Goal: Task Accomplishment & Management: Complete application form

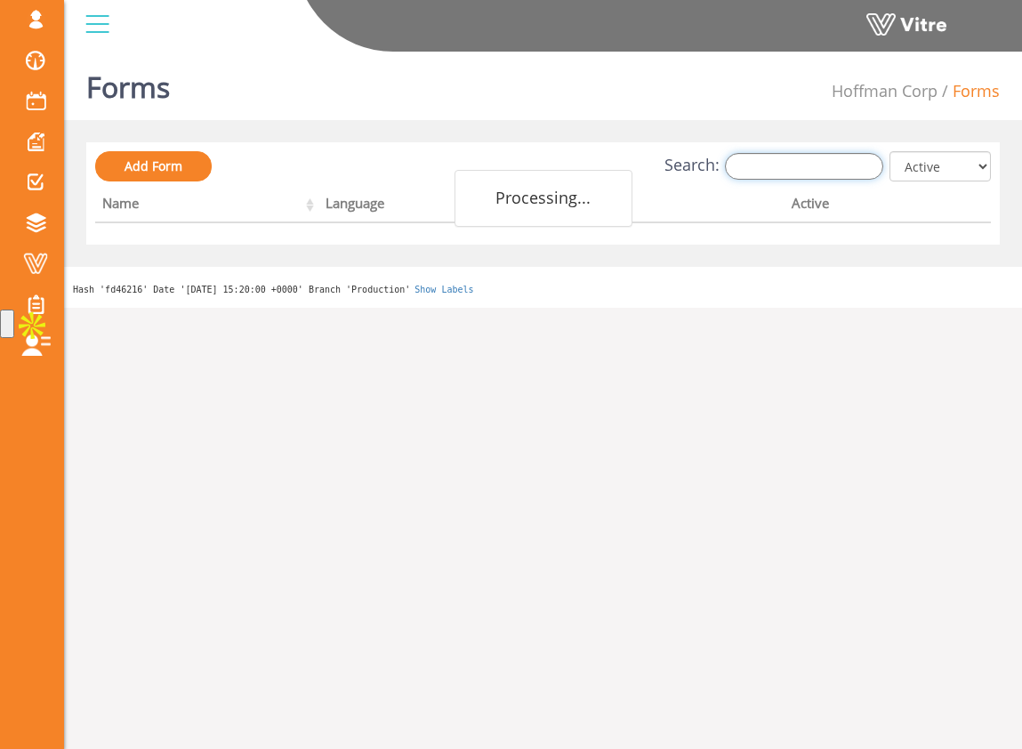
click at [799, 177] on input "Search:" at bounding box center [804, 166] width 158 height 27
click at [720, 142] on div "Add Form Search: All Active Not Active Processing... Name Language Company Acti…" at bounding box center [542, 193] width 913 height 102
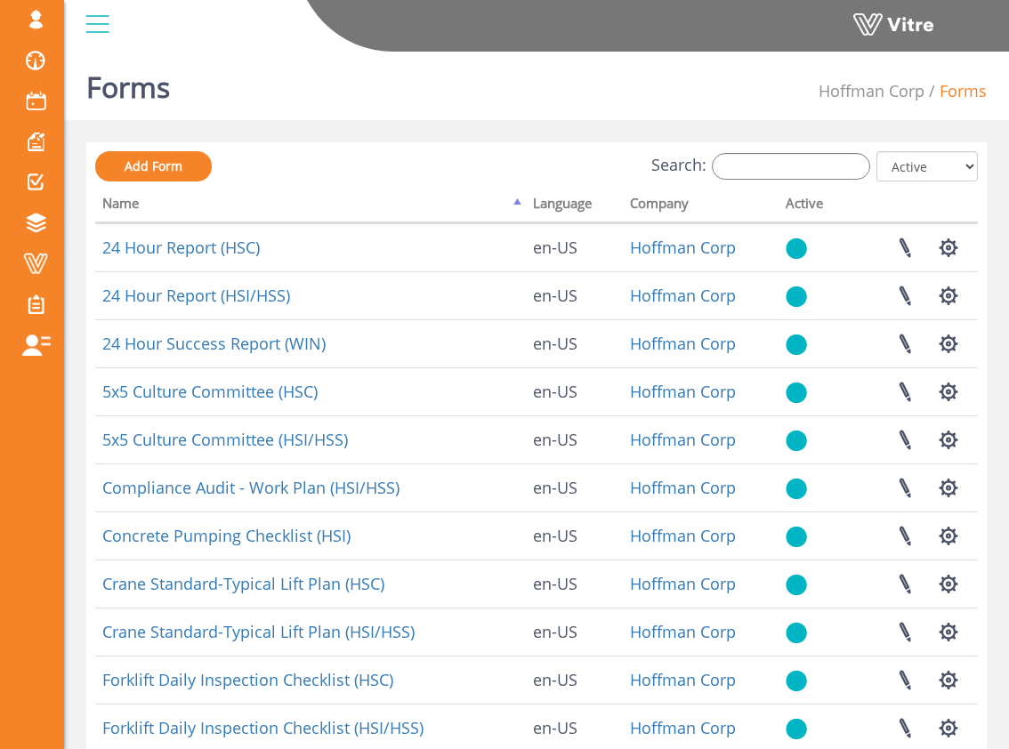
scroll to position [38, 0]
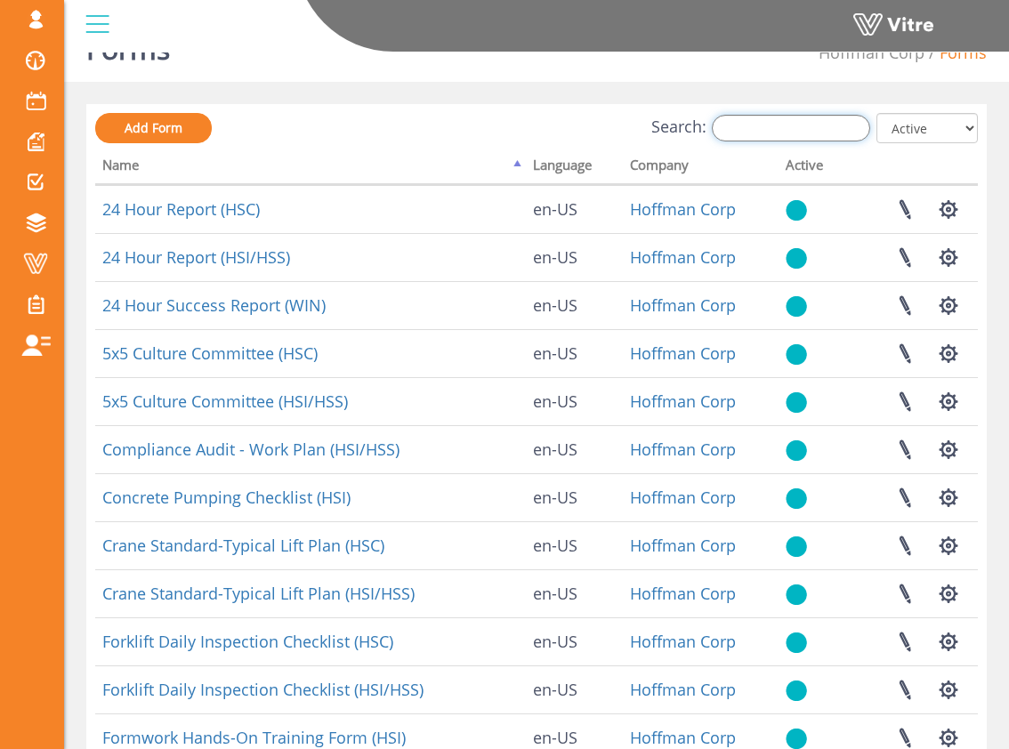
click at [757, 124] on input "Search:" at bounding box center [791, 128] width 158 height 27
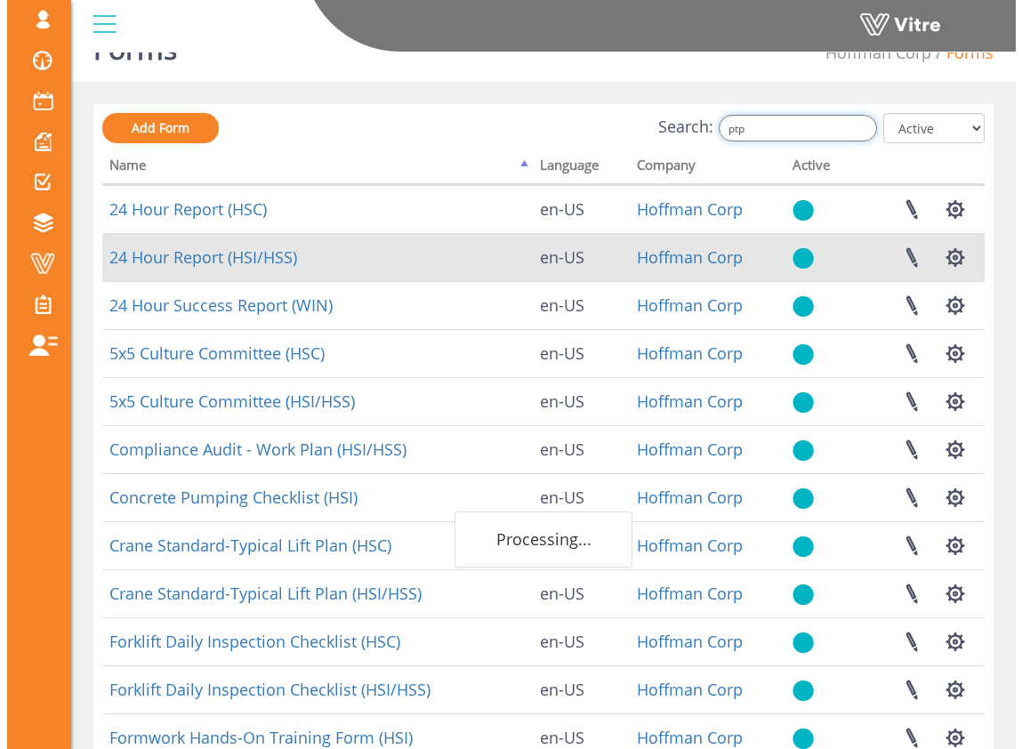
scroll to position [0, 0]
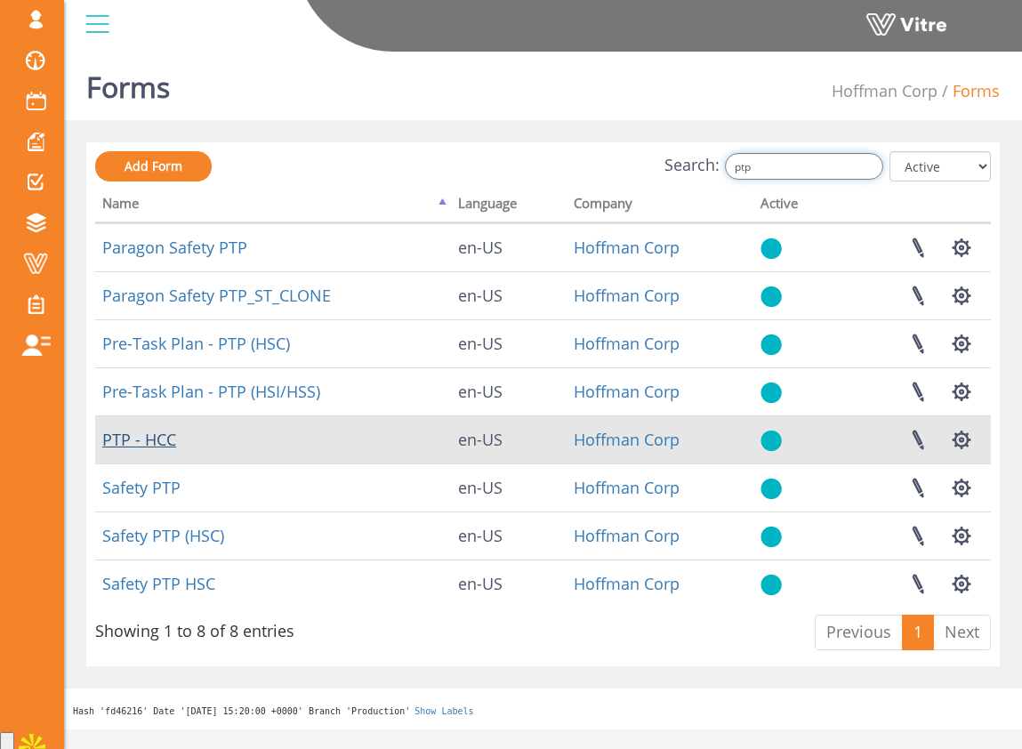
type input "ptp"
click at [169, 441] on link "PTP - HCC" at bounding box center [139, 439] width 74 height 21
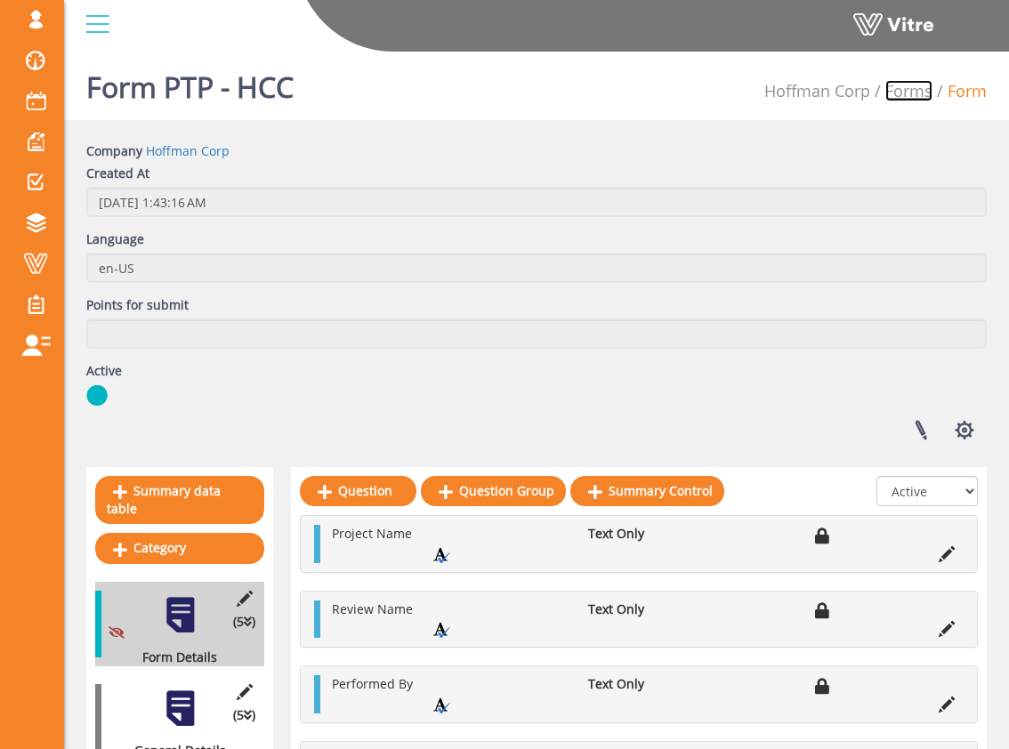
click at [912, 88] on link "Forms" at bounding box center [908, 90] width 47 height 21
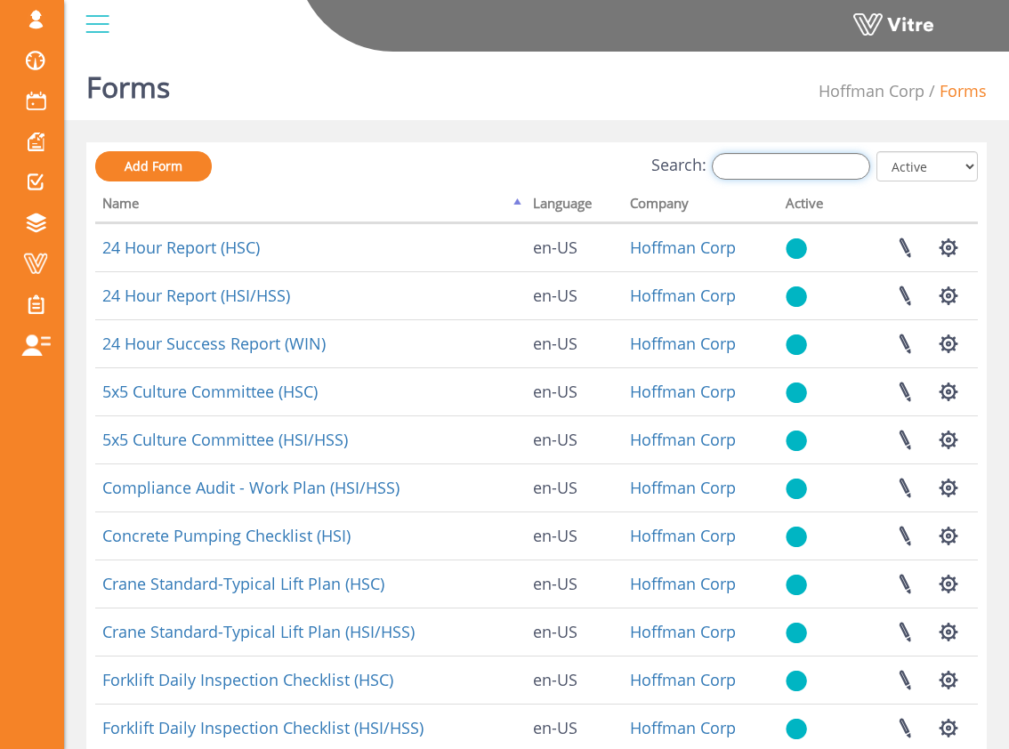
click at [824, 166] on input "Search:" at bounding box center [791, 166] width 158 height 27
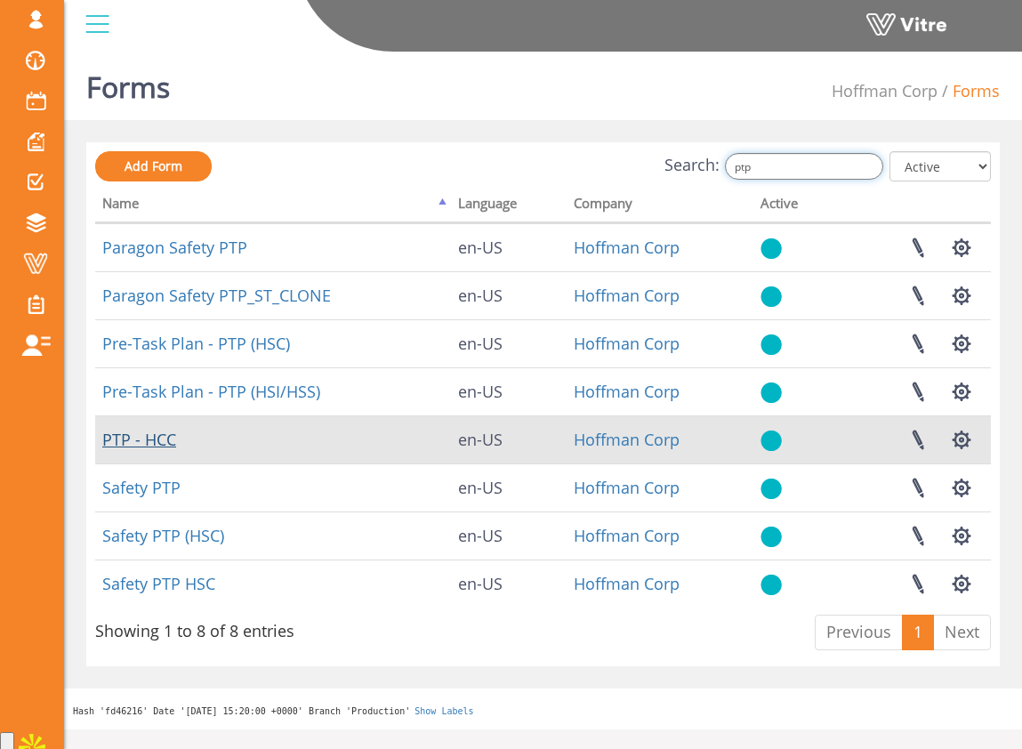
type input "ptp"
click at [158, 442] on link "PTP - HCC" at bounding box center [139, 439] width 74 height 21
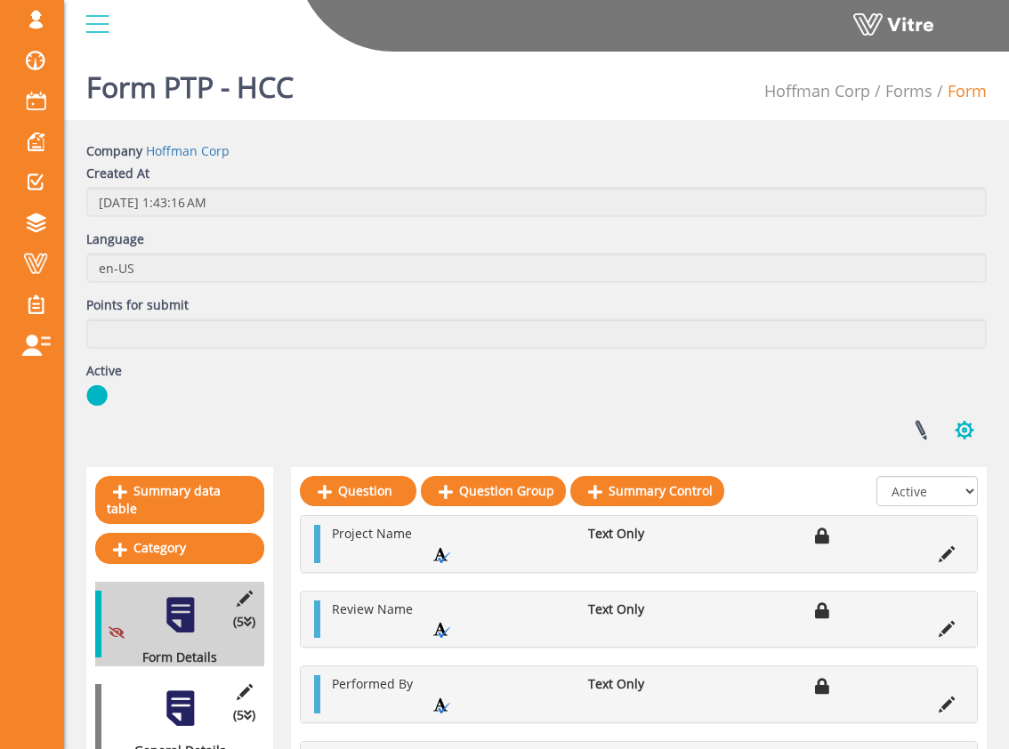
click at [974, 432] on button "button" at bounding box center [964, 429] width 44 height 47
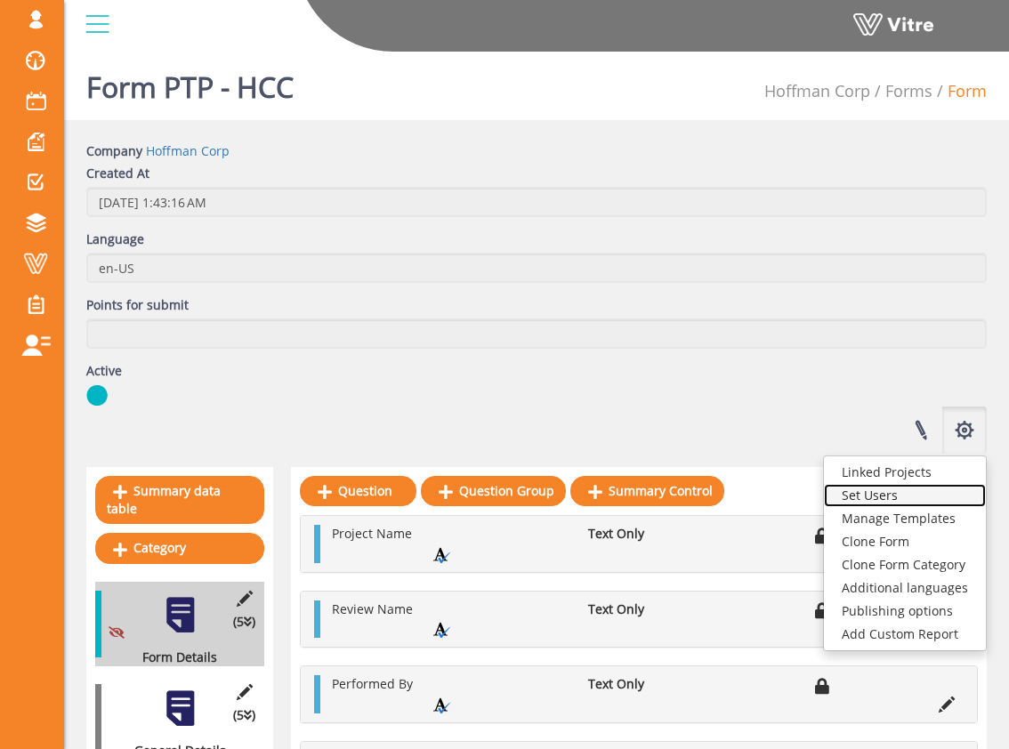
click at [944, 494] on link "Set Users" at bounding box center [905, 495] width 162 height 23
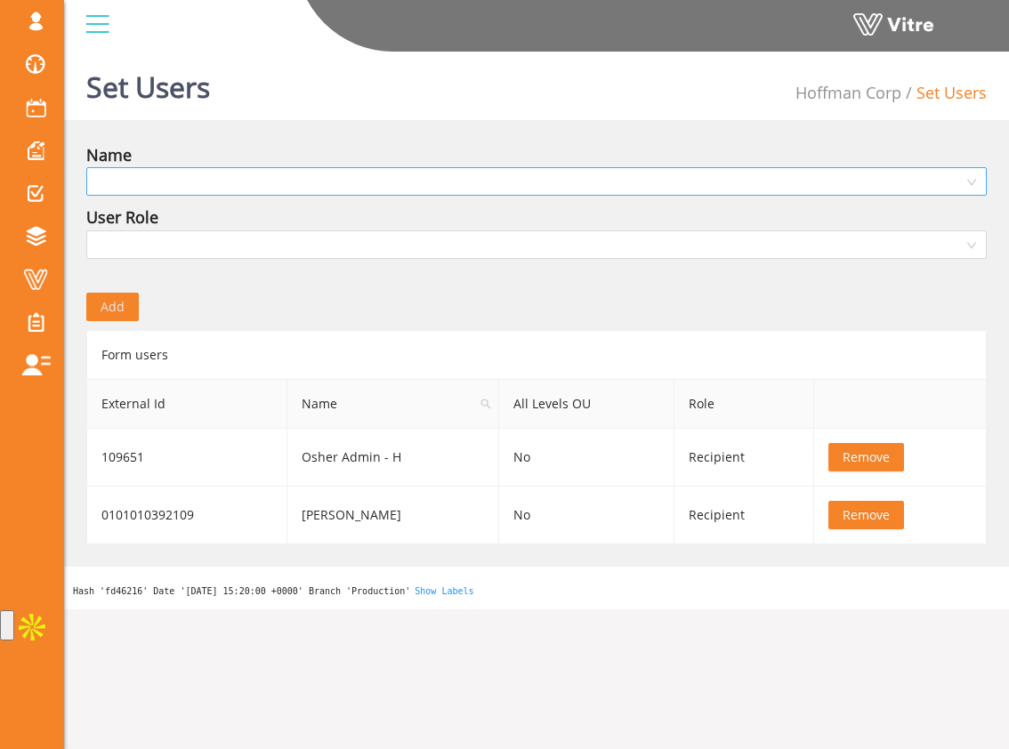
click at [476, 181] on input "search" at bounding box center [530, 181] width 866 height 27
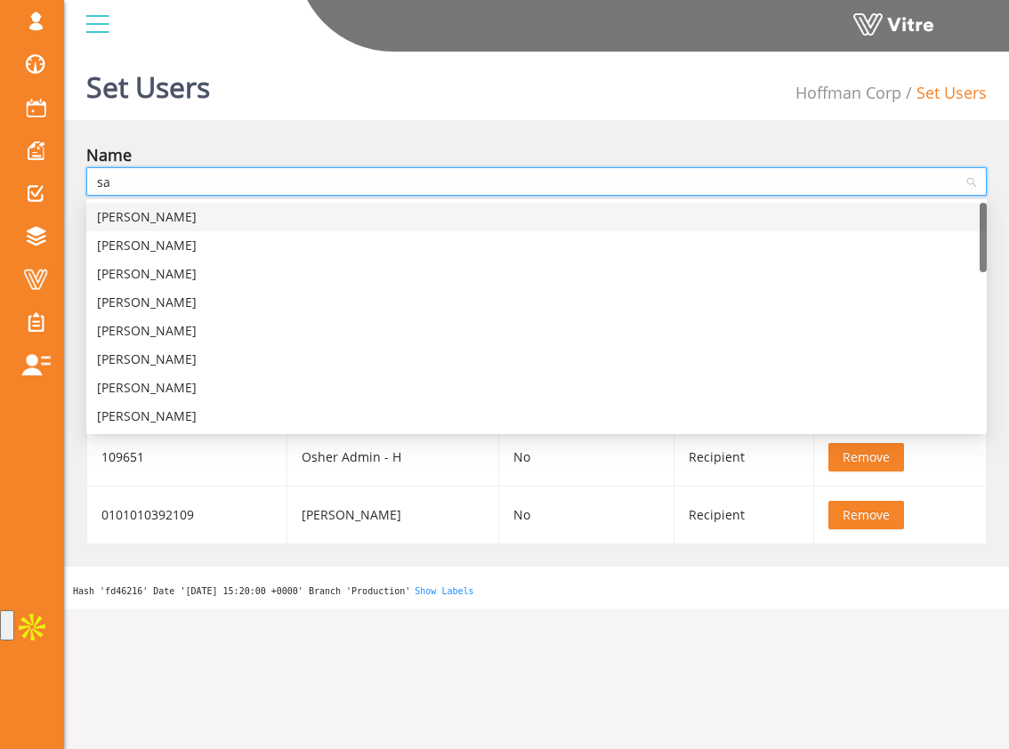
type input "sam"
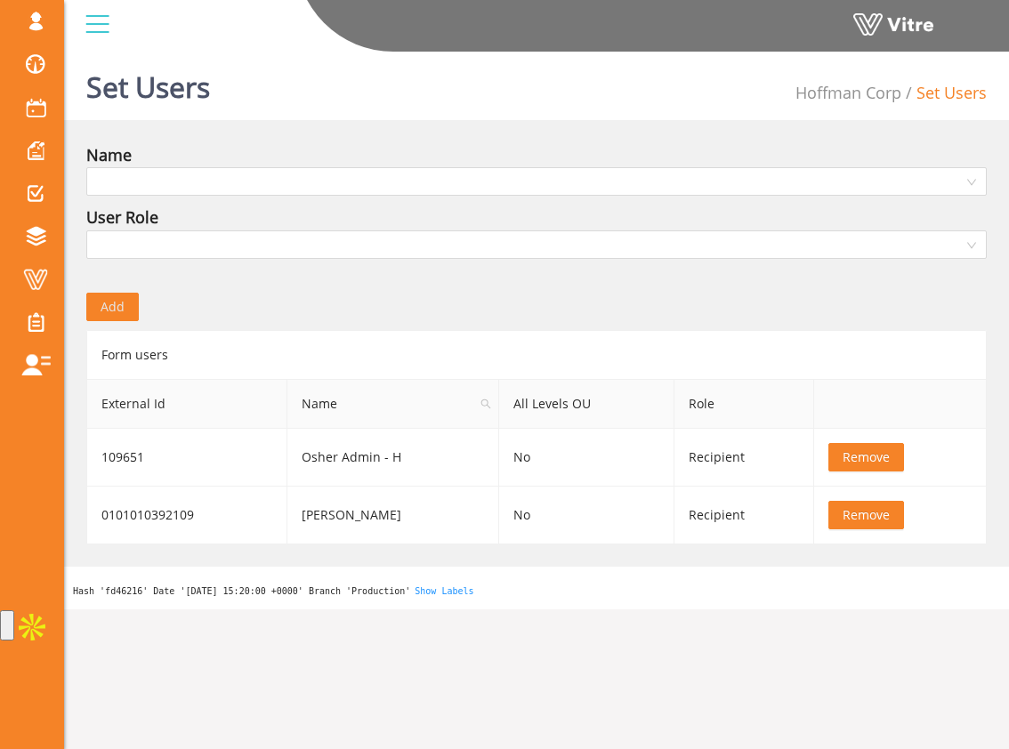
click at [462, 153] on div "Name" at bounding box center [536, 154] width 900 height 25
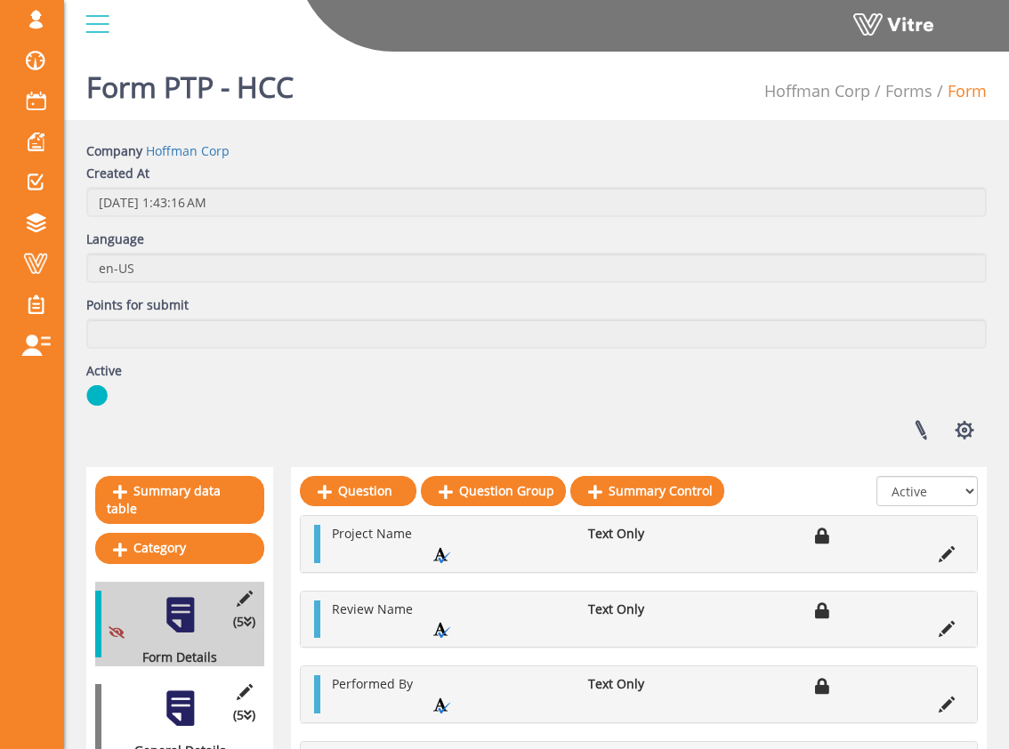
scroll to position [21, 0]
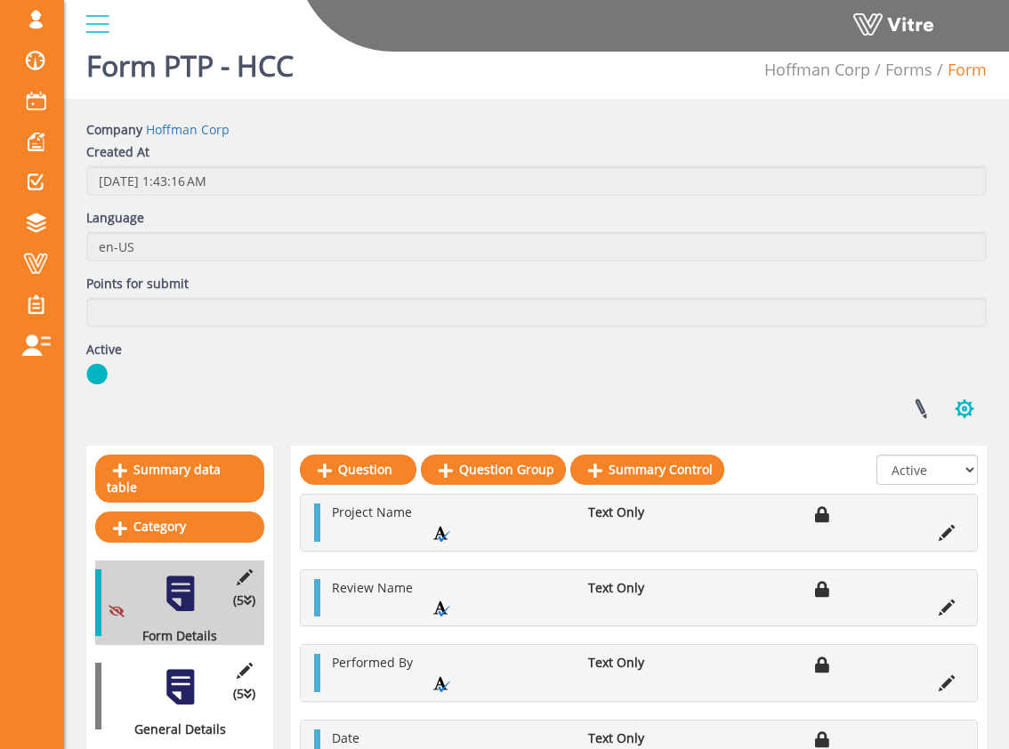
click at [966, 417] on button "button" at bounding box center [964, 408] width 44 height 47
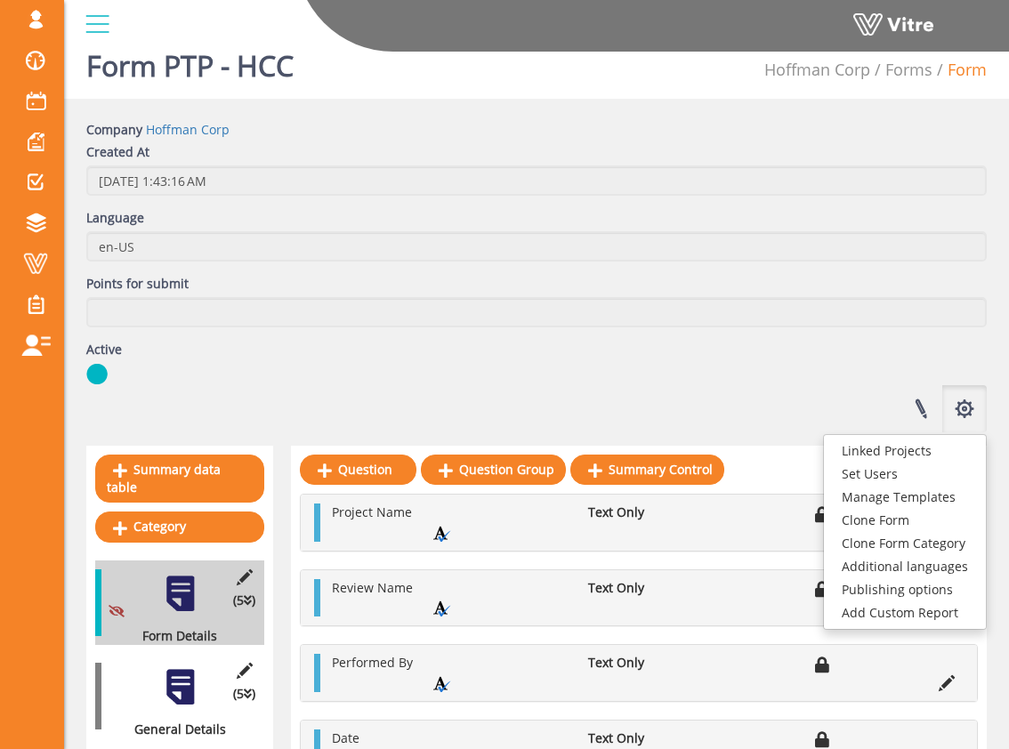
click at [675, 338] on div "Company [PERSON_NAME] Corp Created At [DATE] 1:43:16 AM Language en-US Points f…" at bounding box center [536, 276] width 927 height 311
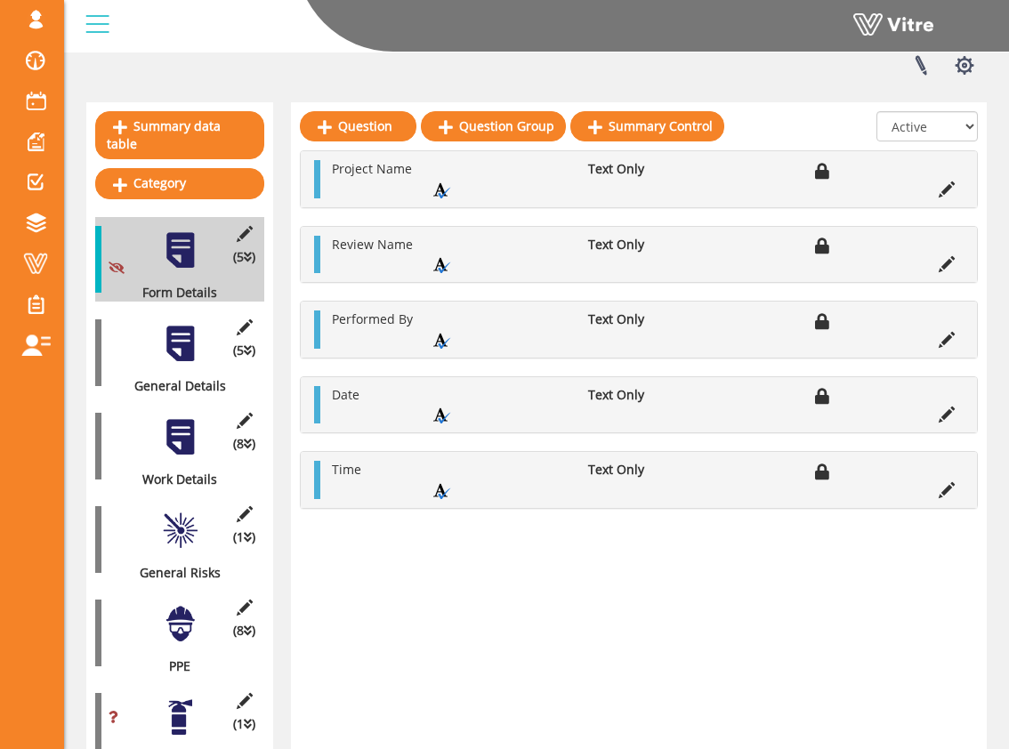
scroll to position [382, 0]
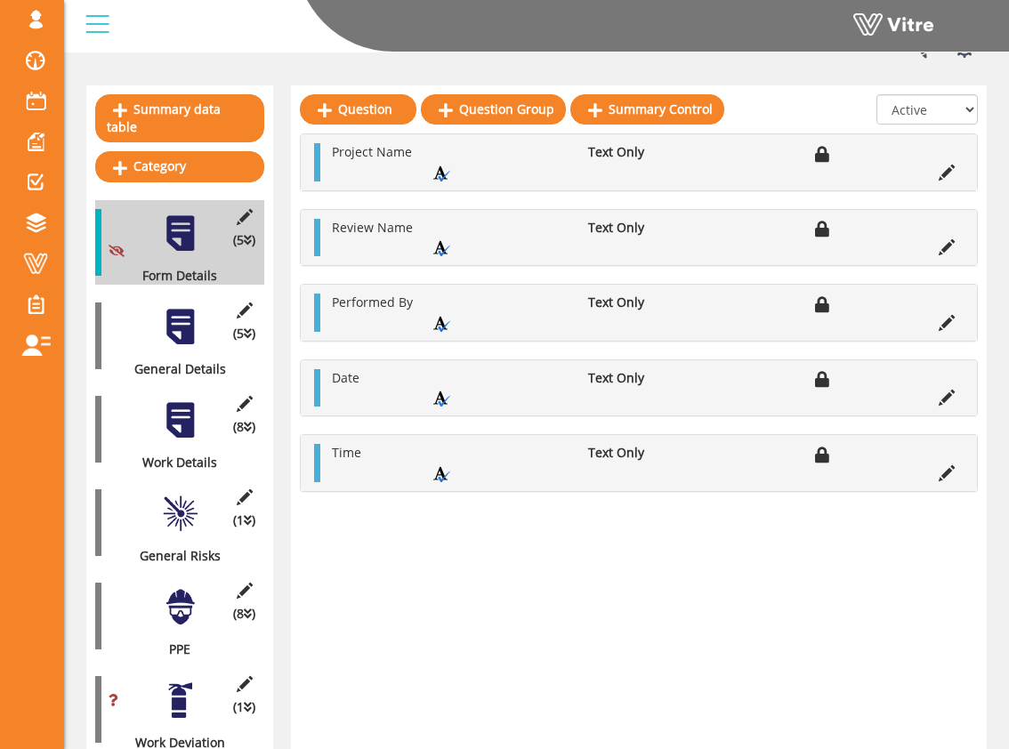
click at [198, 323] on div at bounding box center [180, 327] width 40 height 40
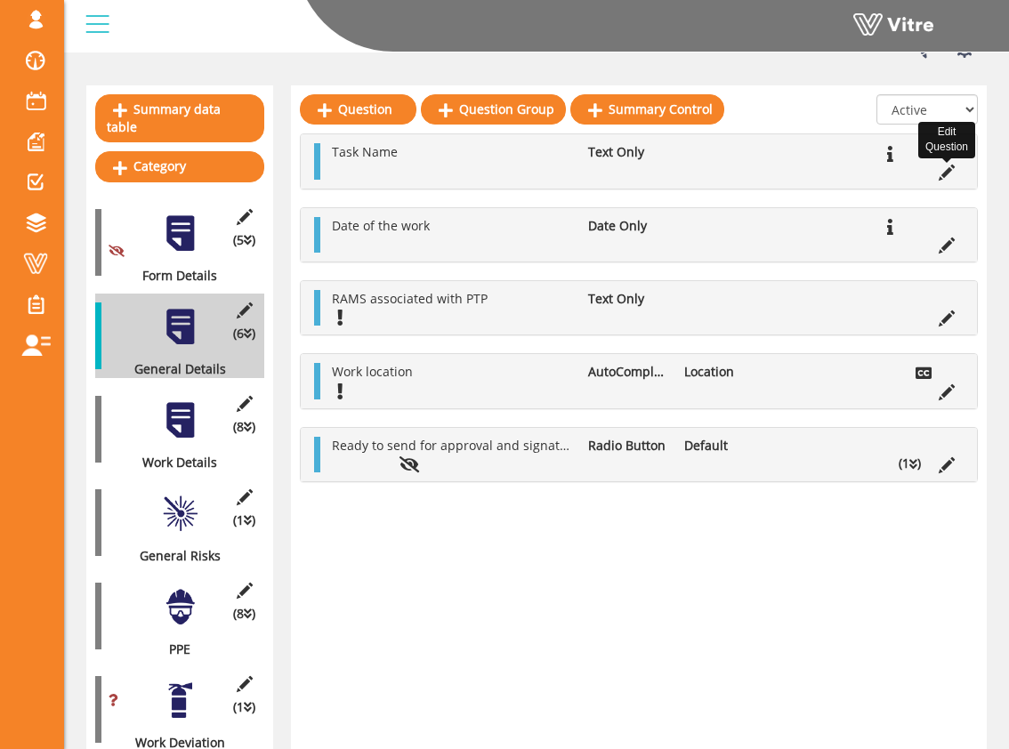
click at [950, 171] on icon at bounding box center [946, 173] width 16 height 16
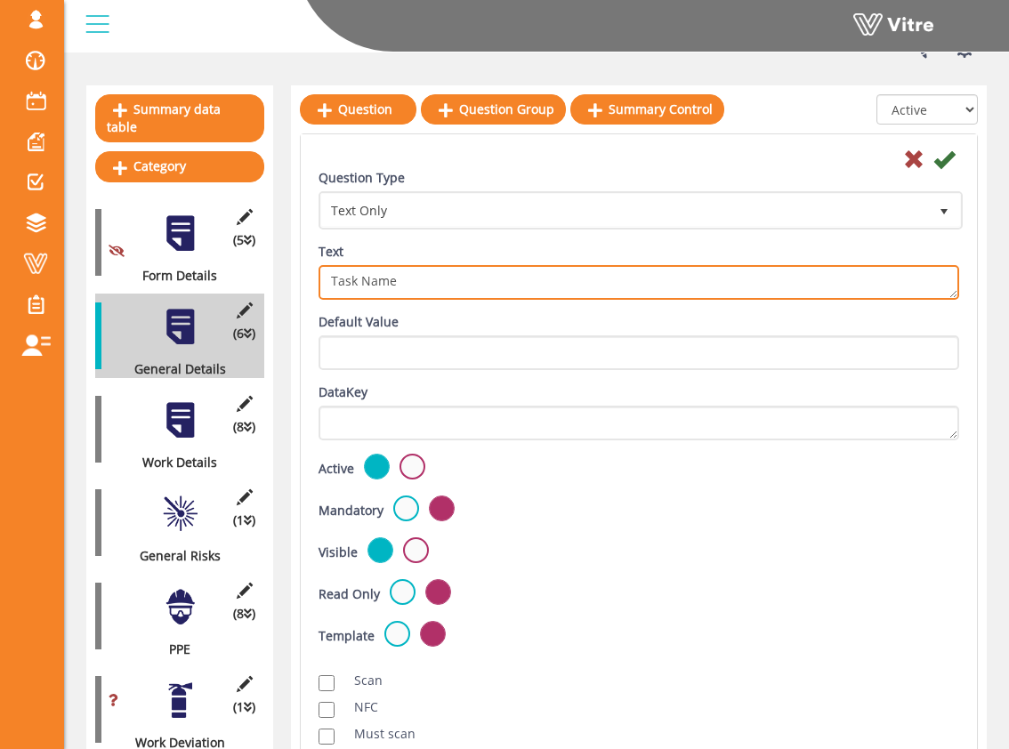
drag, startPoint x: 474, startPoint y: 285, endPoint x: 289, endPoint y: 283, distance: 185.0
type textarea "T"
type textarea "G"
type textarea "Task to be Accomplished"
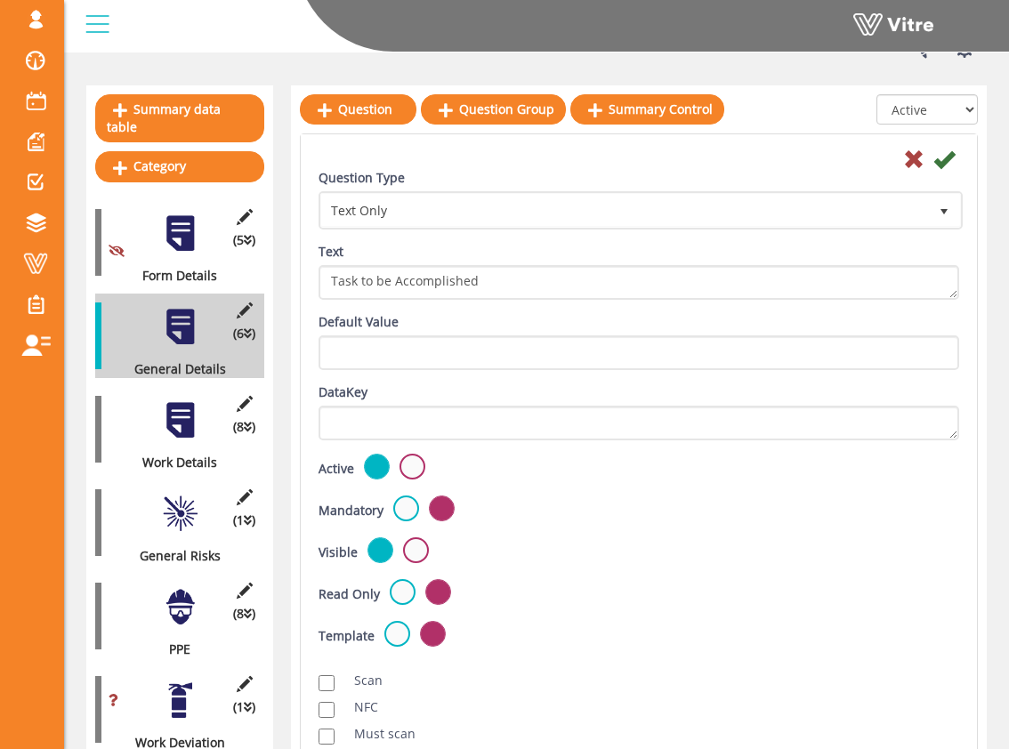
click at [399, 309] on div "Question Type Text Only 5 Text Task Name" at bounding box center [638, 241] width 667 height 144
click at [946, 157] on icon at bounding box center [943, 159] width 21 height 21
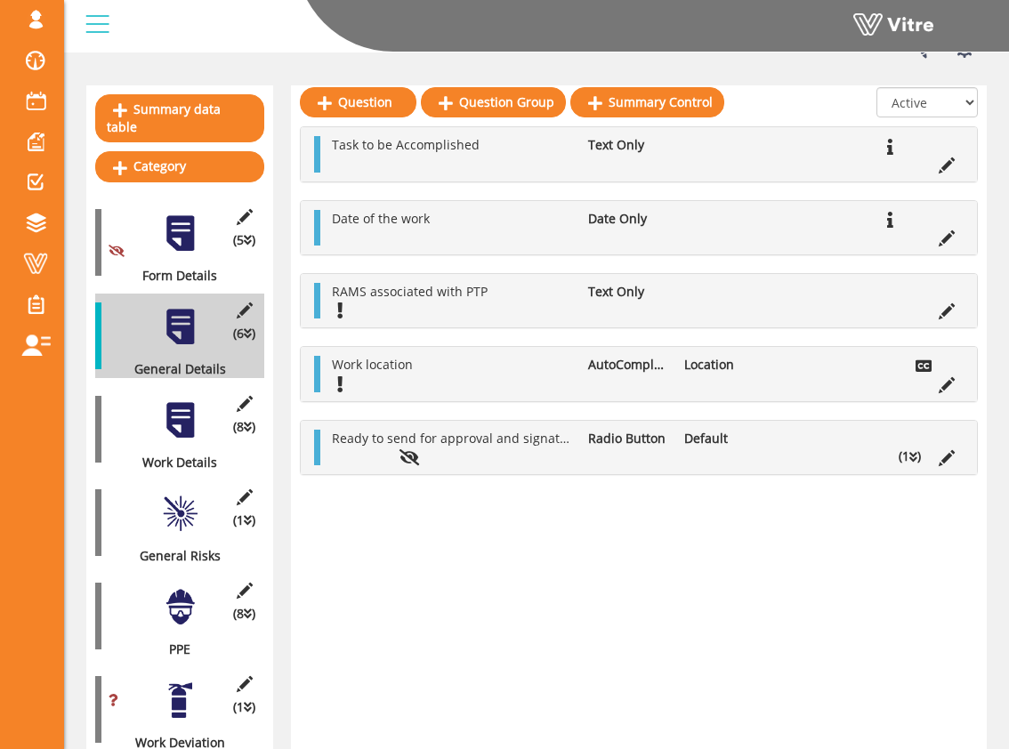
scroll to position [420, 0]
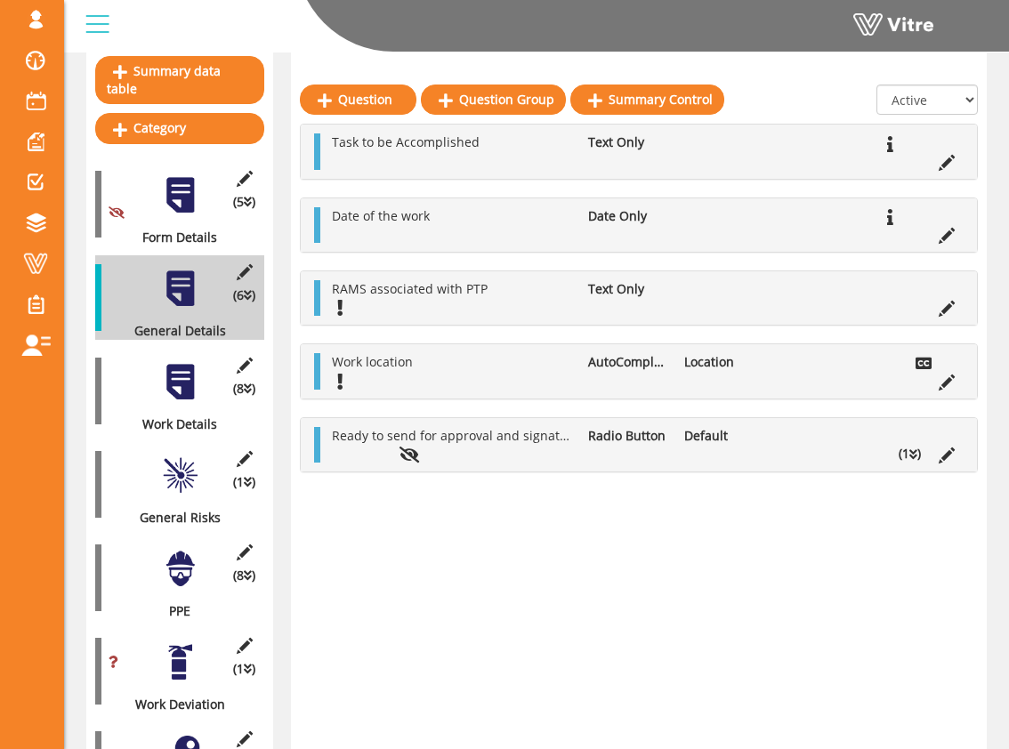
click at [184, 370] on div at bounding box center [180, 382] width 40 height 40
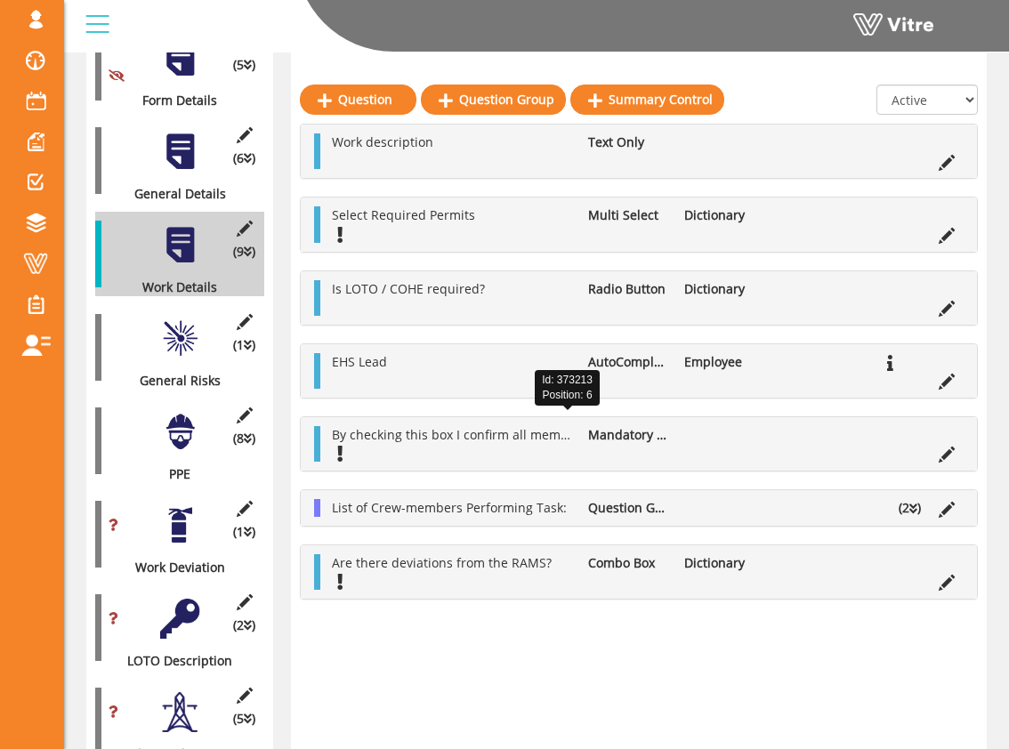
scroll to position [555, 0]
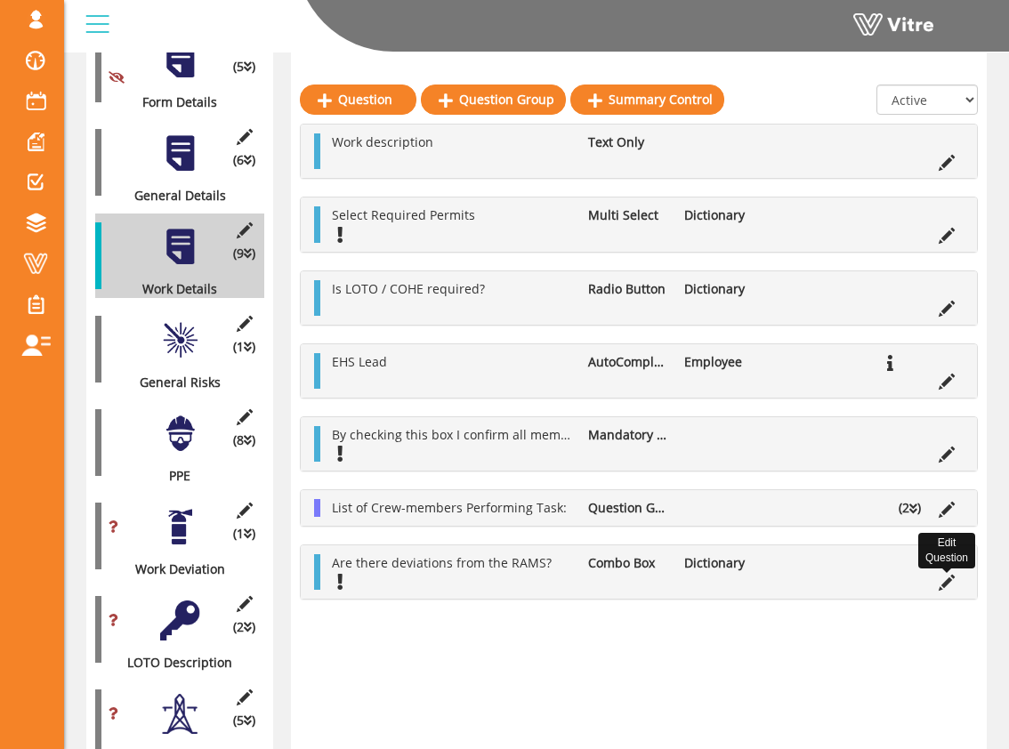
click at [944, 584] on icon at bounding box center [946, 583] width 16 height 16
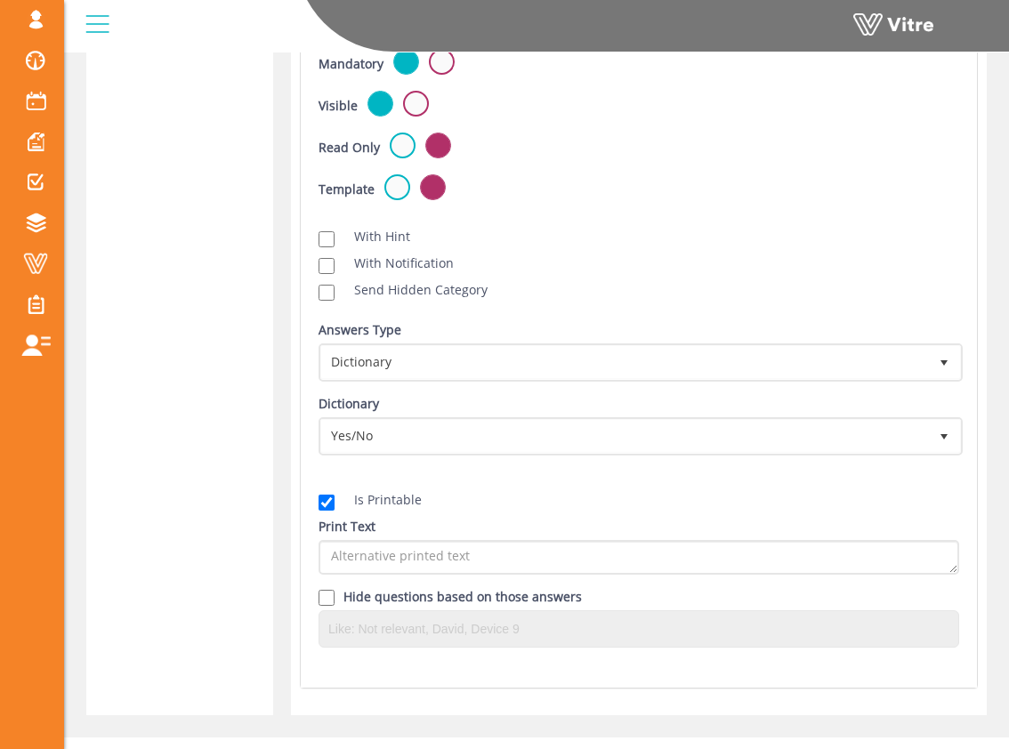
scroll to position [2850, 0]
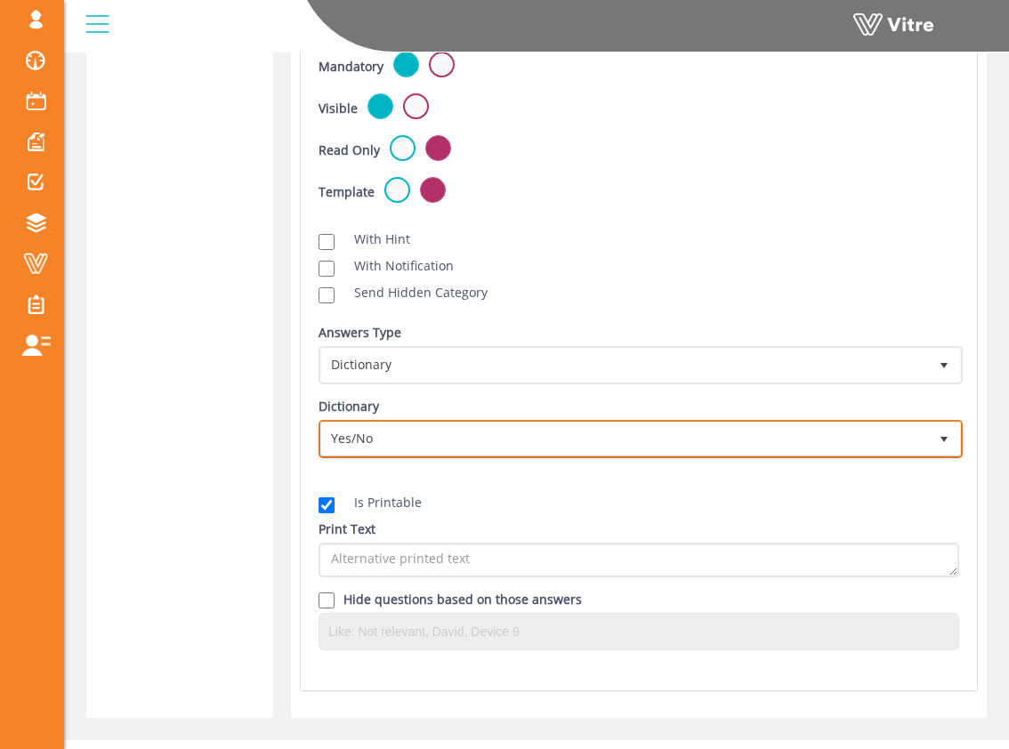
click at [557, 433] on span "Yes/No" at bounding box center [624, 438] width 607 height 32
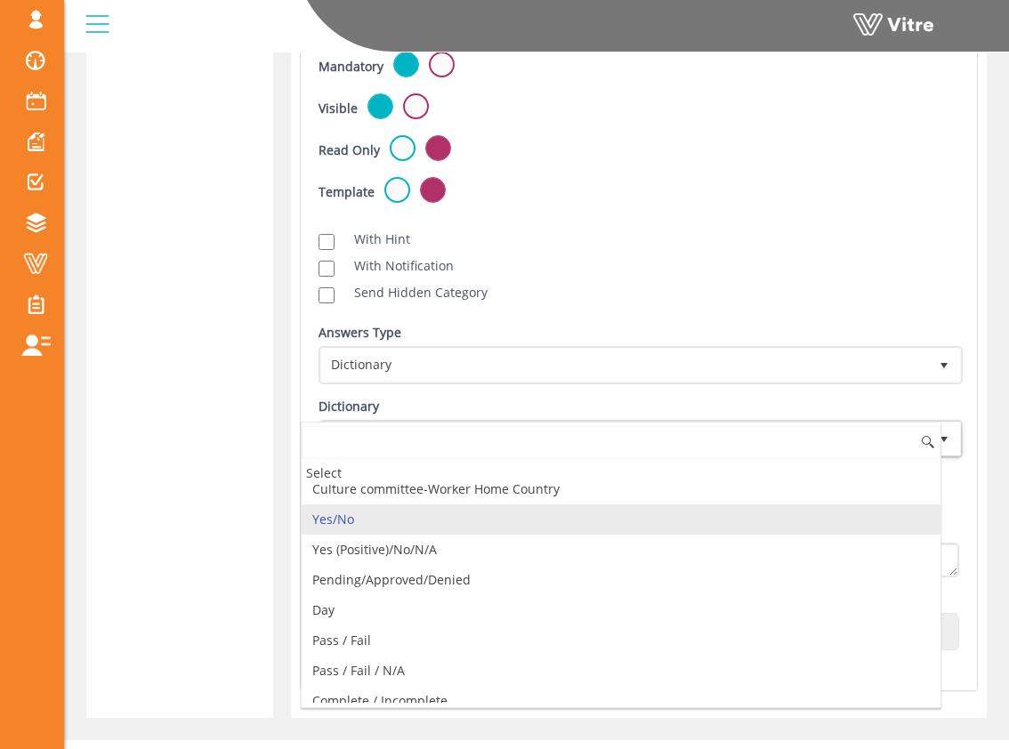
scroll to position [651, 0]
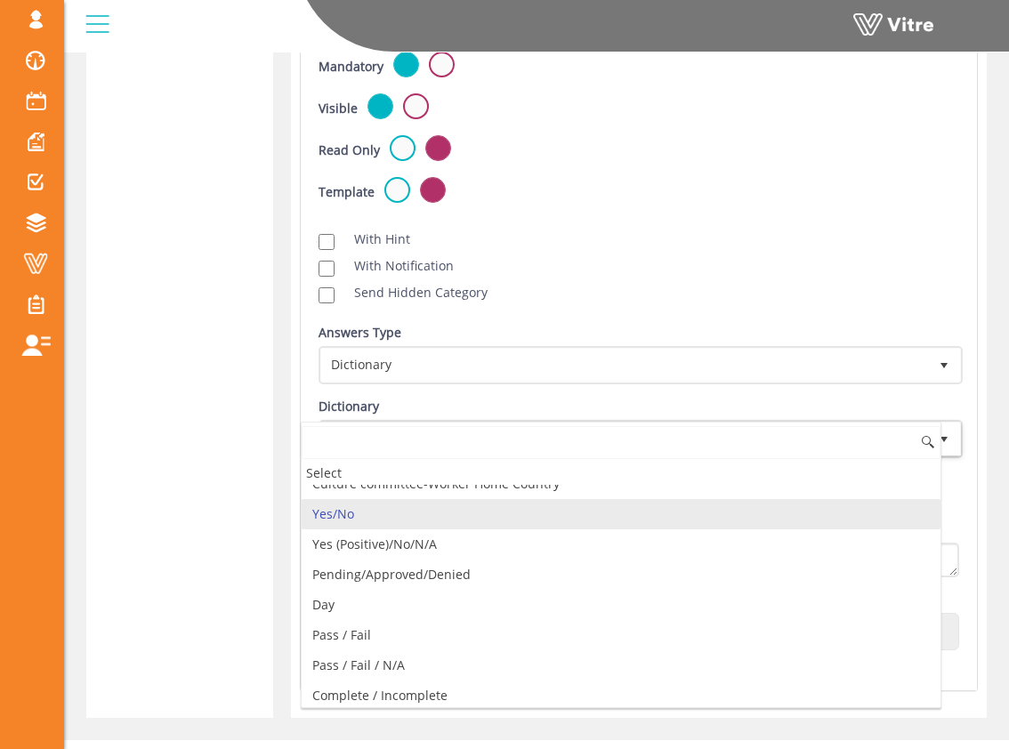
click at [562, 521] on li "Yes/No" at bounding box center [621, 514] width 639 height 30
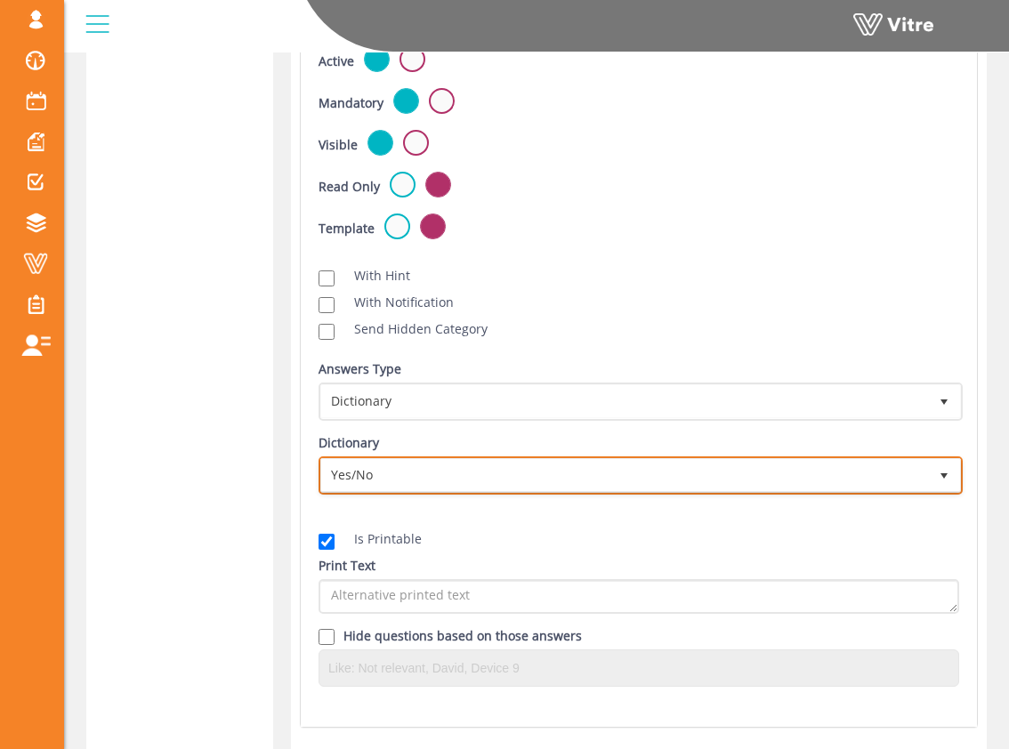
scroll to position [2824, 0]
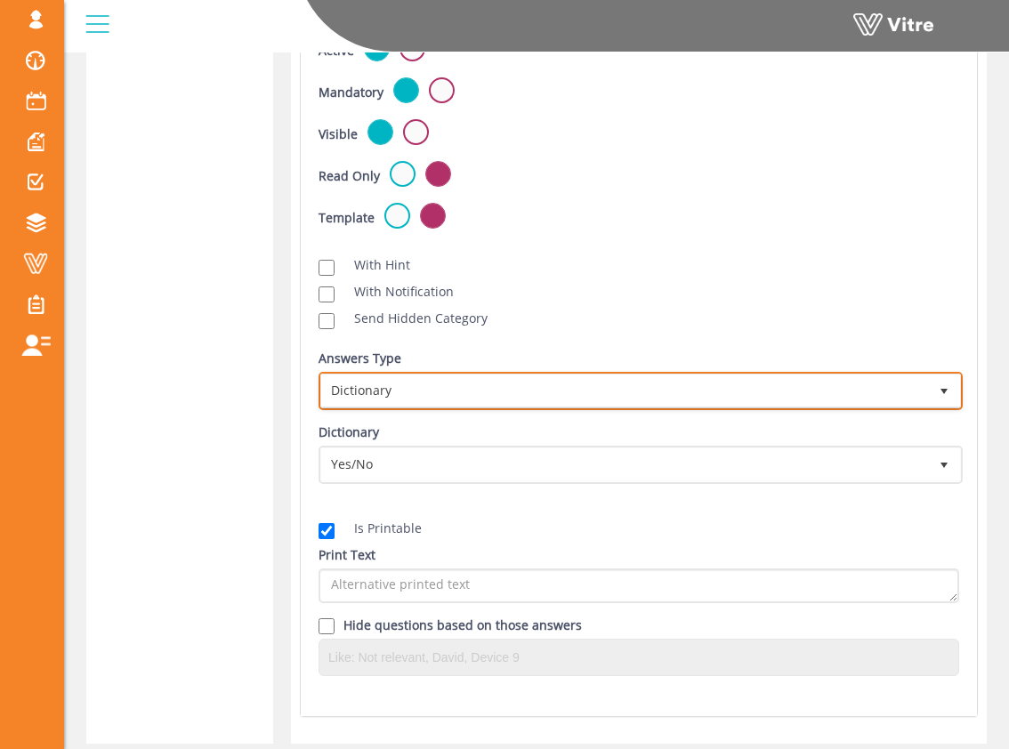
click at [510, 387] on span "Dictionary" at bounding box center [624, 390] width 607 height 32
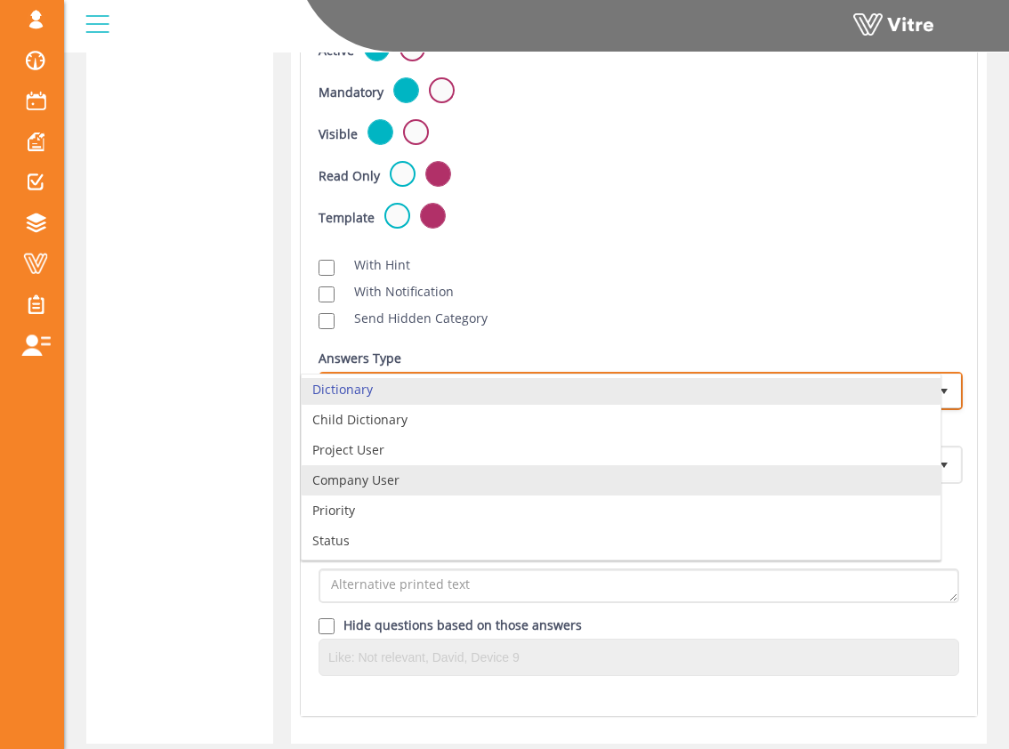
scroll to position [0, 0]
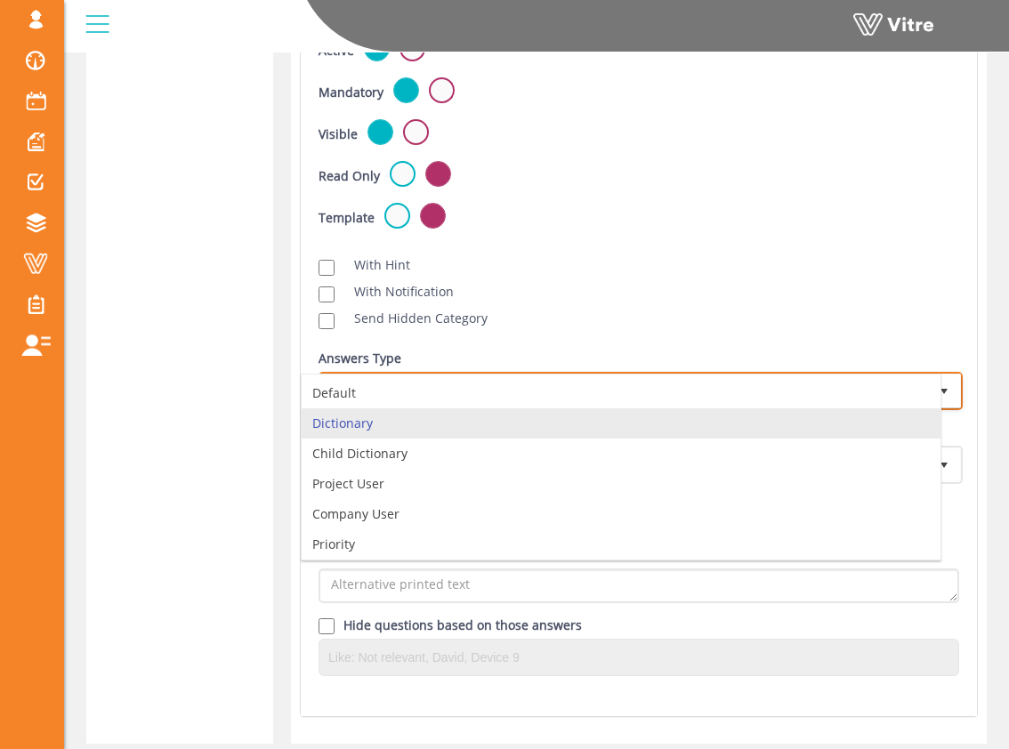
click at [490, 419] on li "Dictionary" at bounding box center [621, 423] width 639 height 30
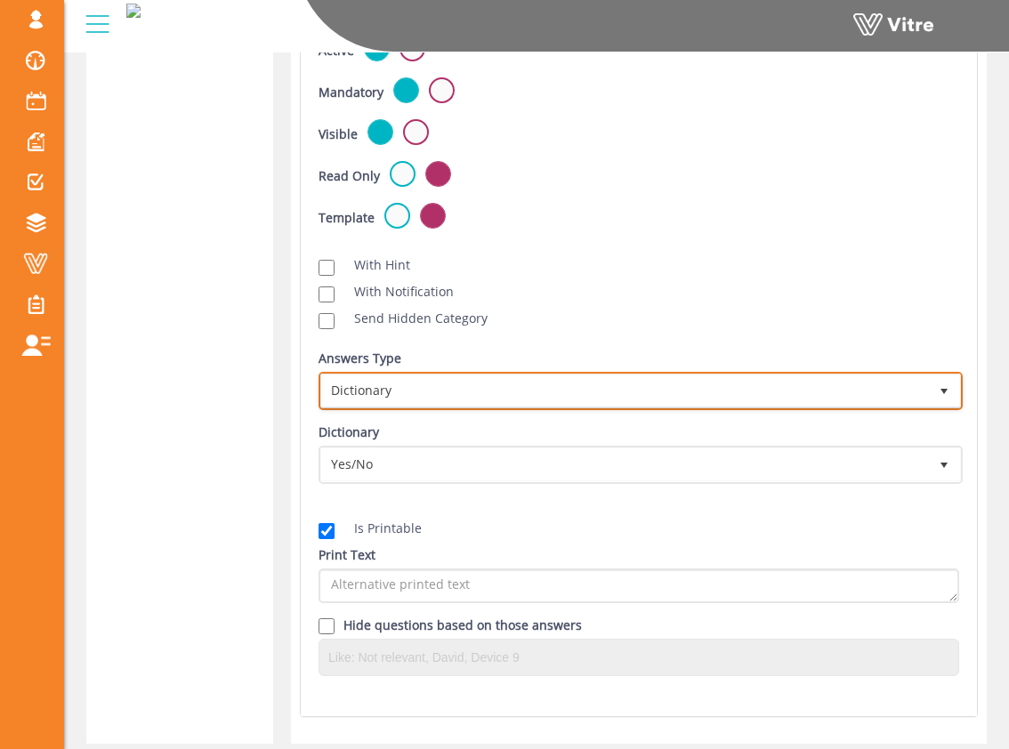
click at [475, 385] on span "Dictionary" at bounding box center [624, 390] width 607 height 32
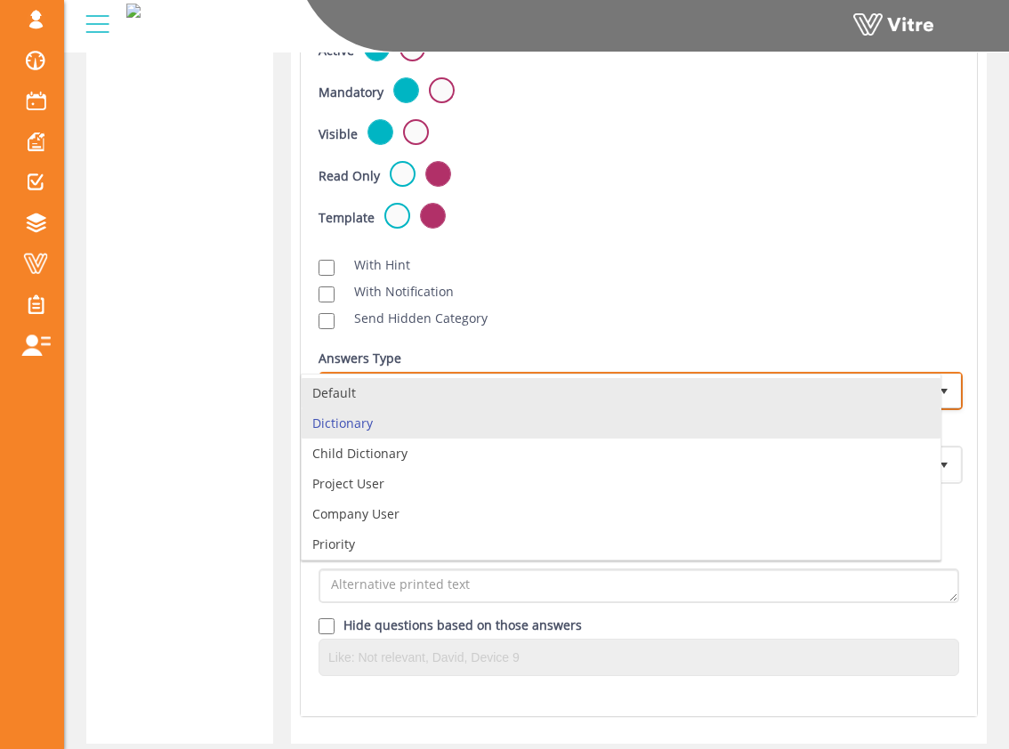
click at [462, 393] on li "Default" at bounding box center [621, 393] width 639 height 30
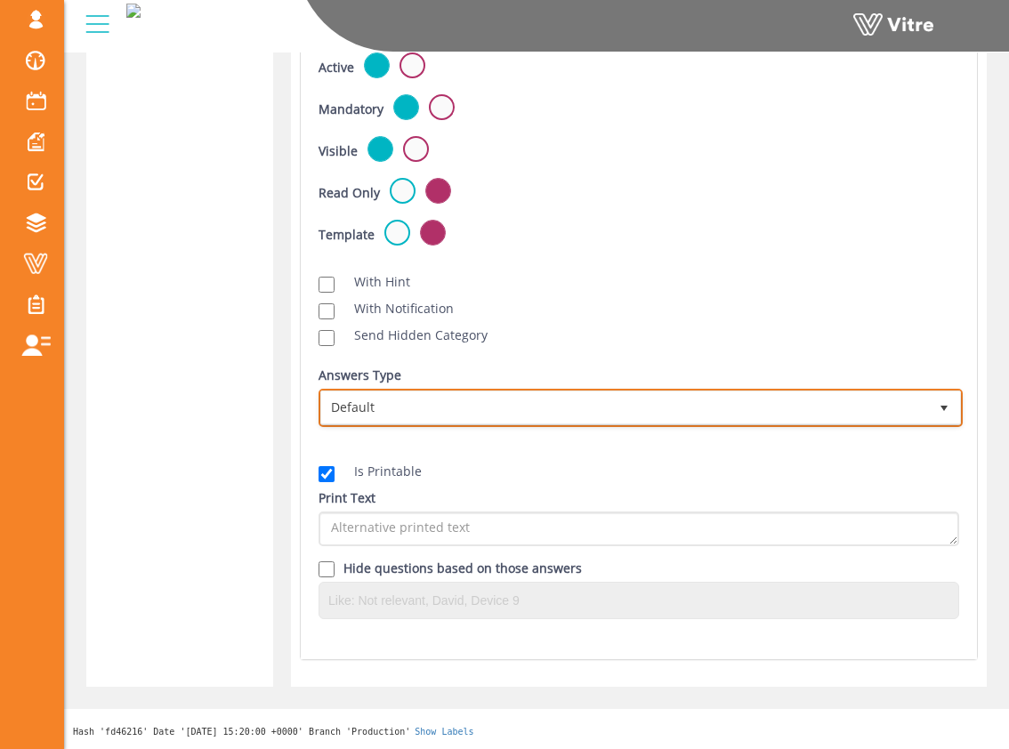
click at [548, 399] on span "Default" at bounding box center [624, 407] width 607 height 32
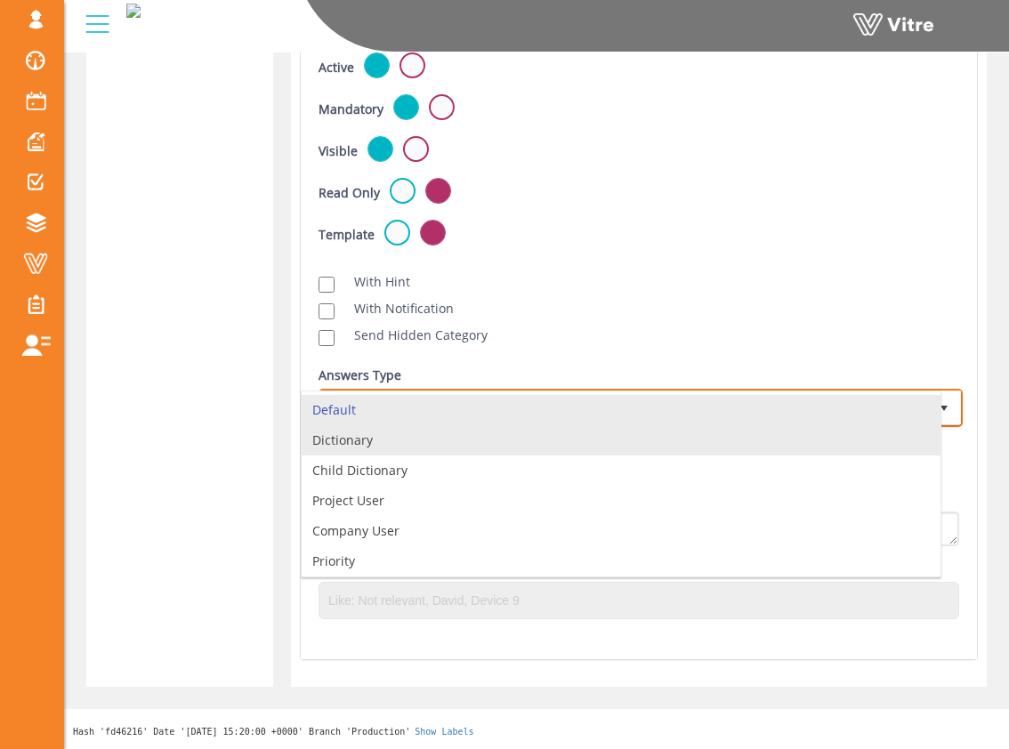
click at [519, 438] on li "Dictionary" at bounding box center [621, 440] width 639 height 30
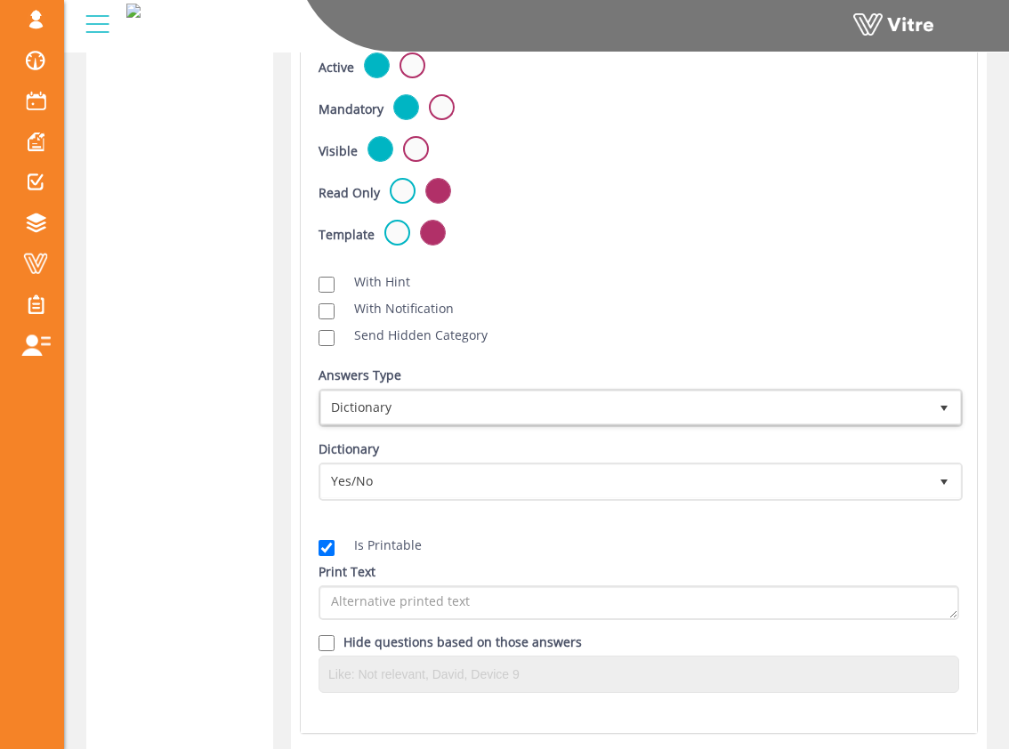
click at [498, 518] on div "Is Printable Print Text Hide questions based on those answers" at bounding box center [638, 610] width 667 height 192
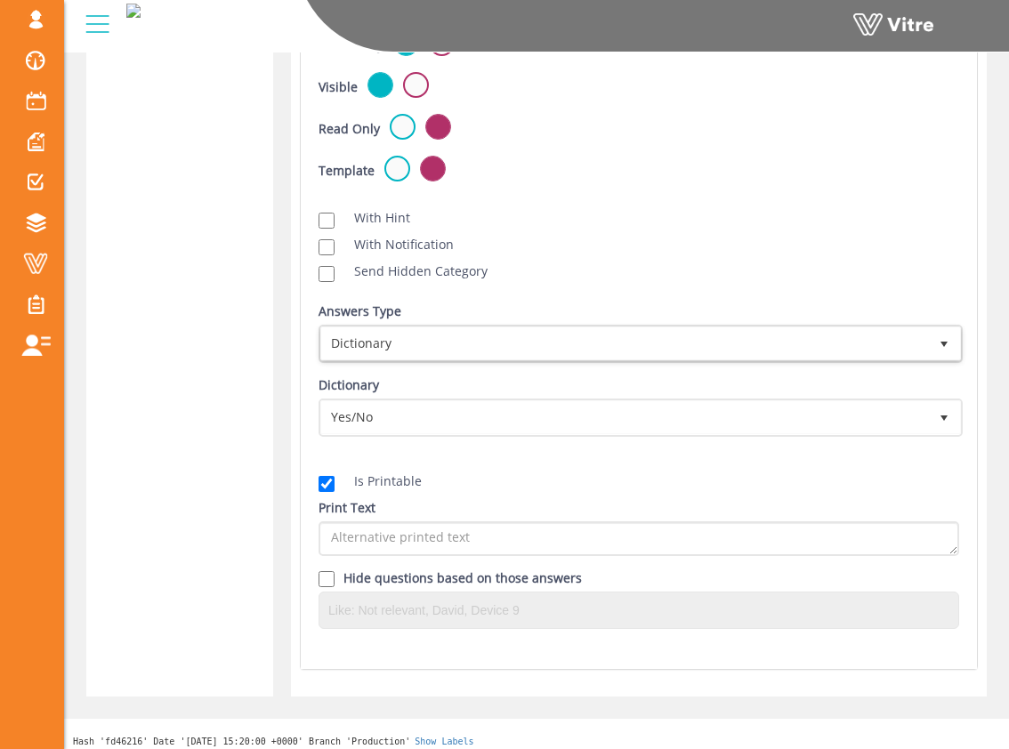
scroll to position [2881, 0]
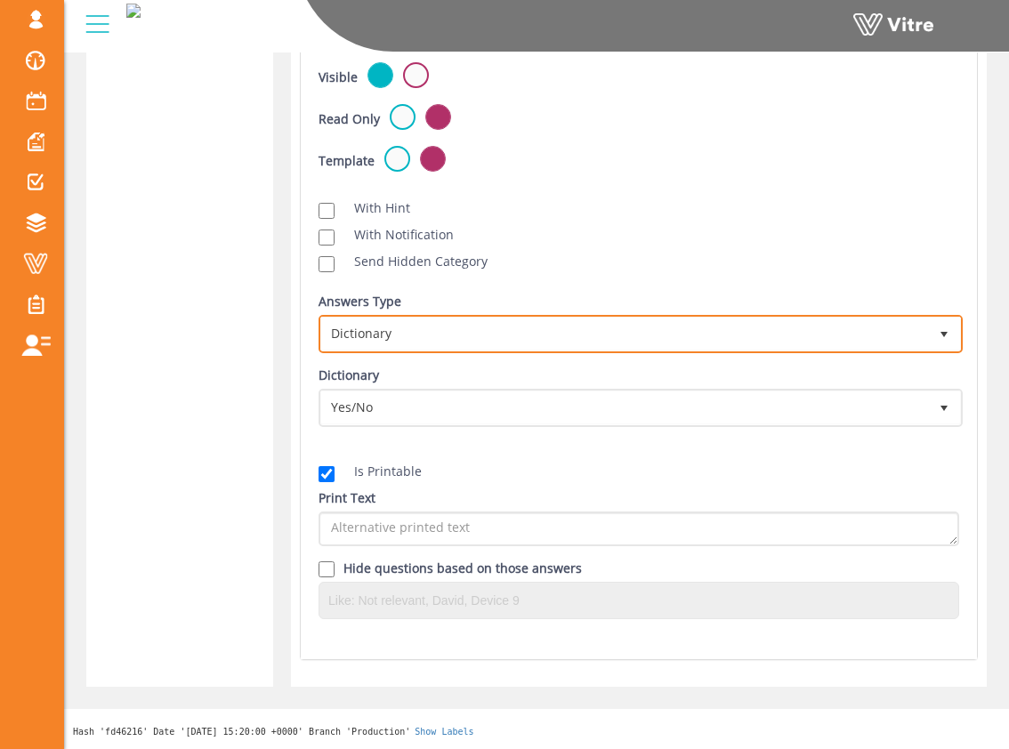
click at [436, 350] on span "Dictionary 1" at bounding box center [640, 334] width 644 height 38
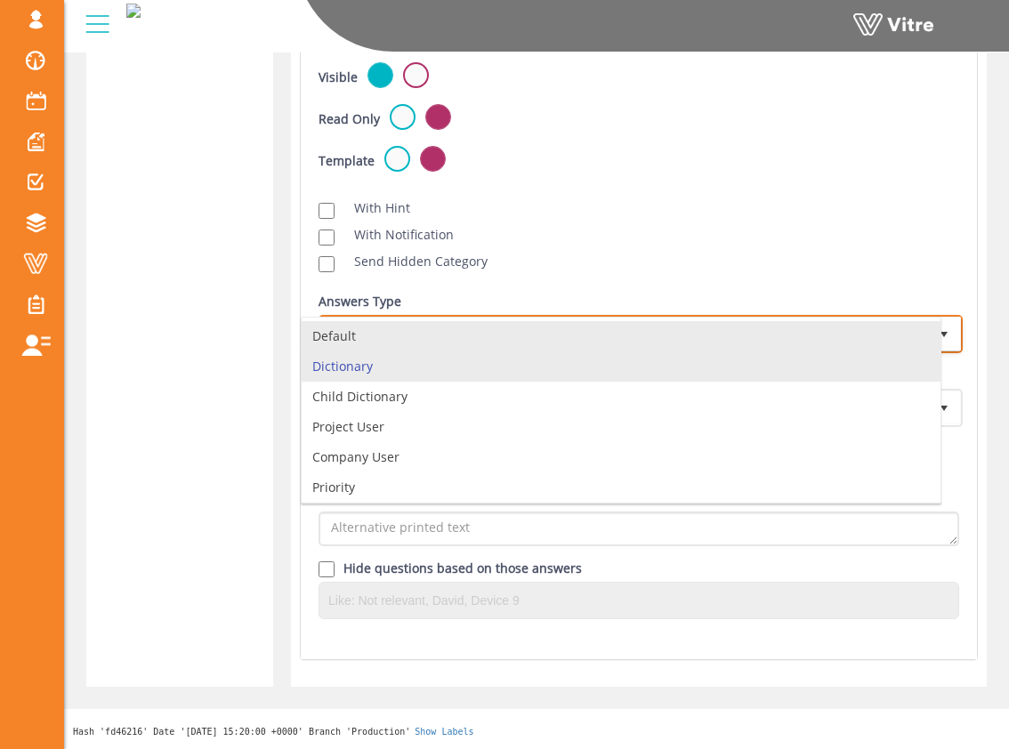
click at [438, 343] on li "Default" at bounding box center [621, 336] width 639 height 30
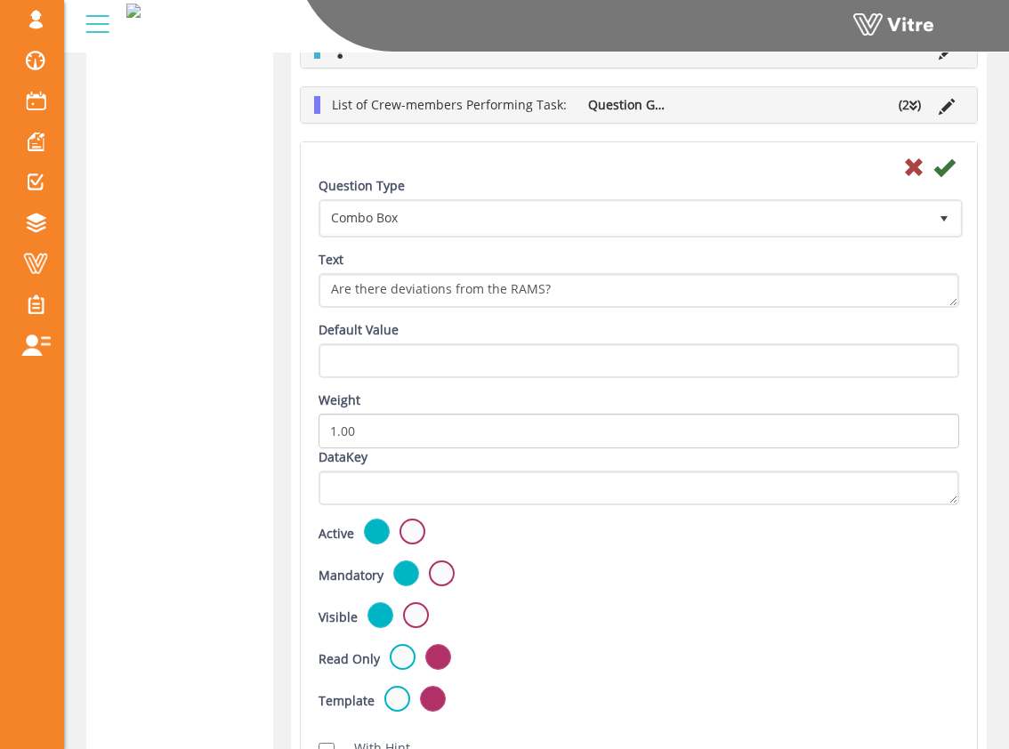
scroll to position [2301, 0]
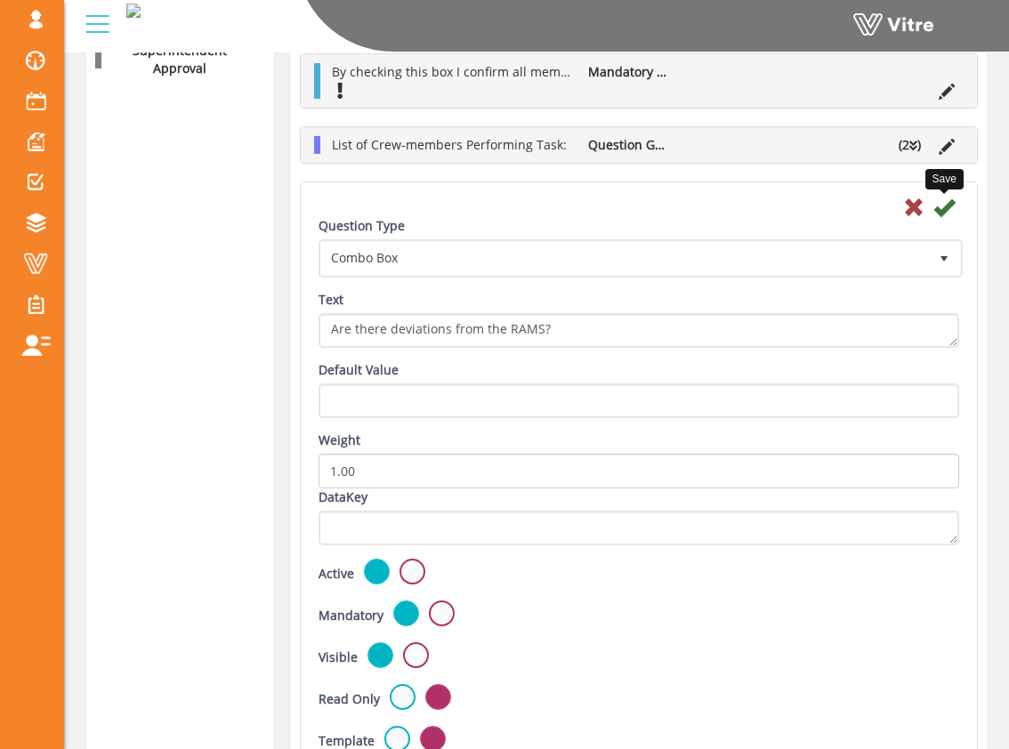
click at [947, 197] on icon at bounding box center [943, 207] width 21 height 21
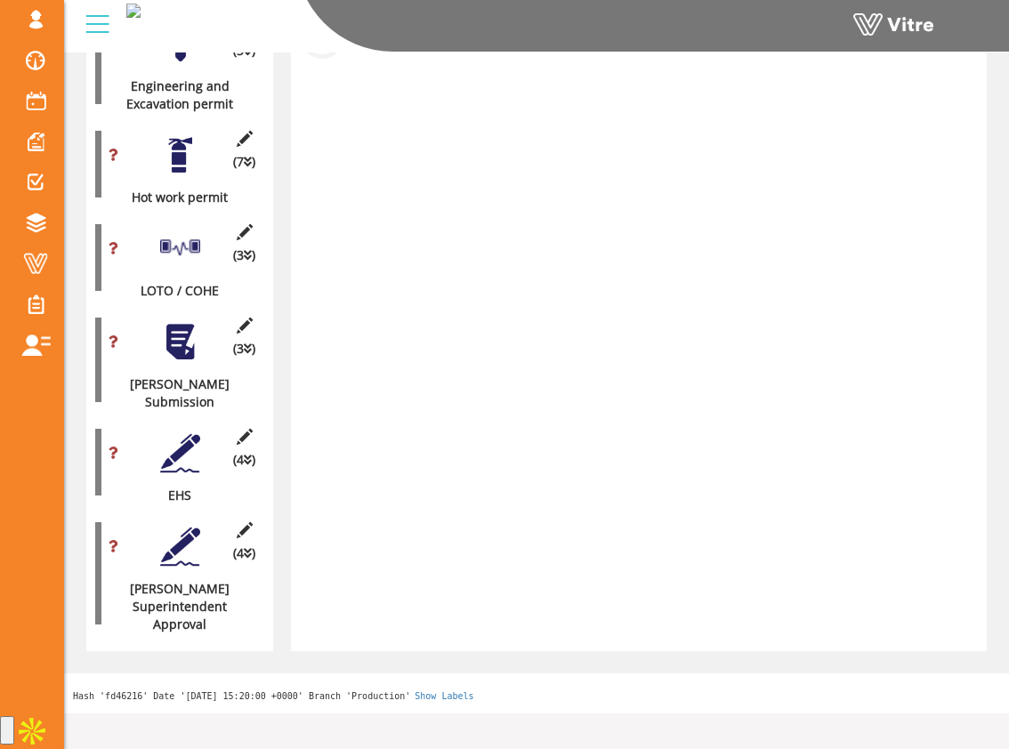
scroll to position [1675, 0]
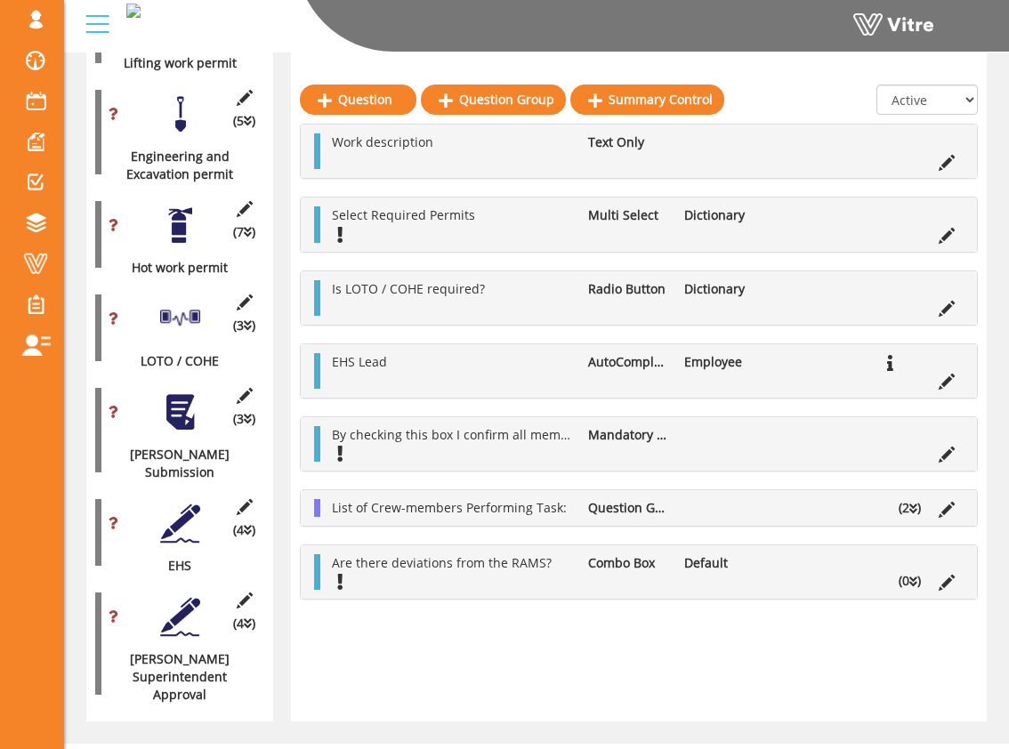
click at [912, 580] on icon at bounding box center [913, 581] width 8 height 12
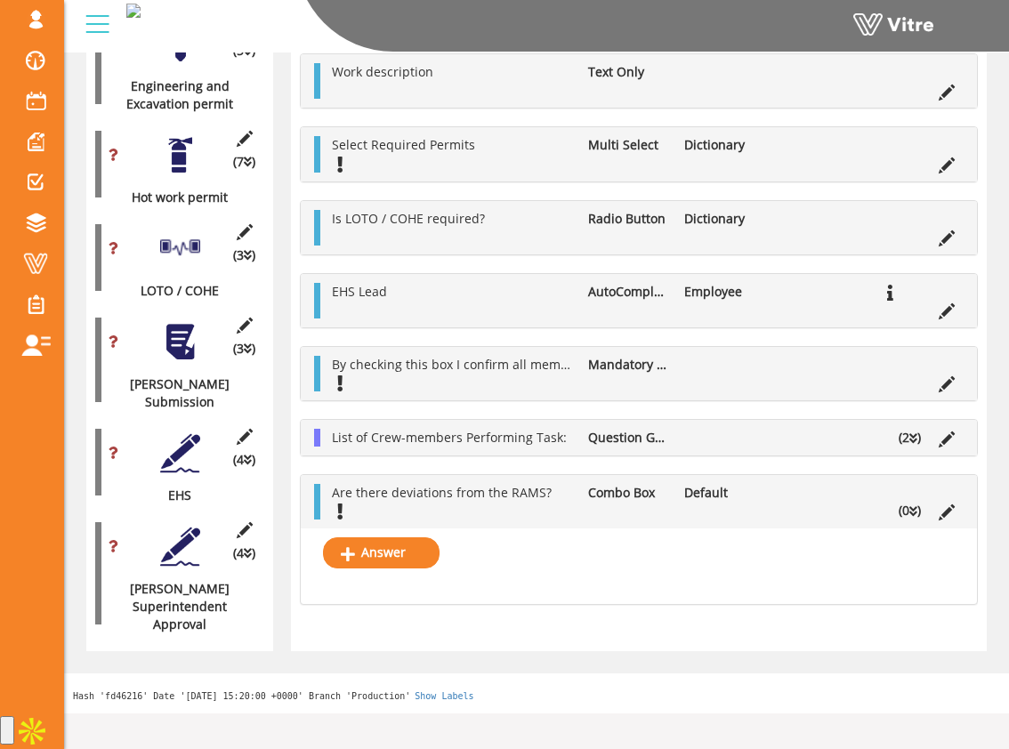
scroll to position [1935, 0]
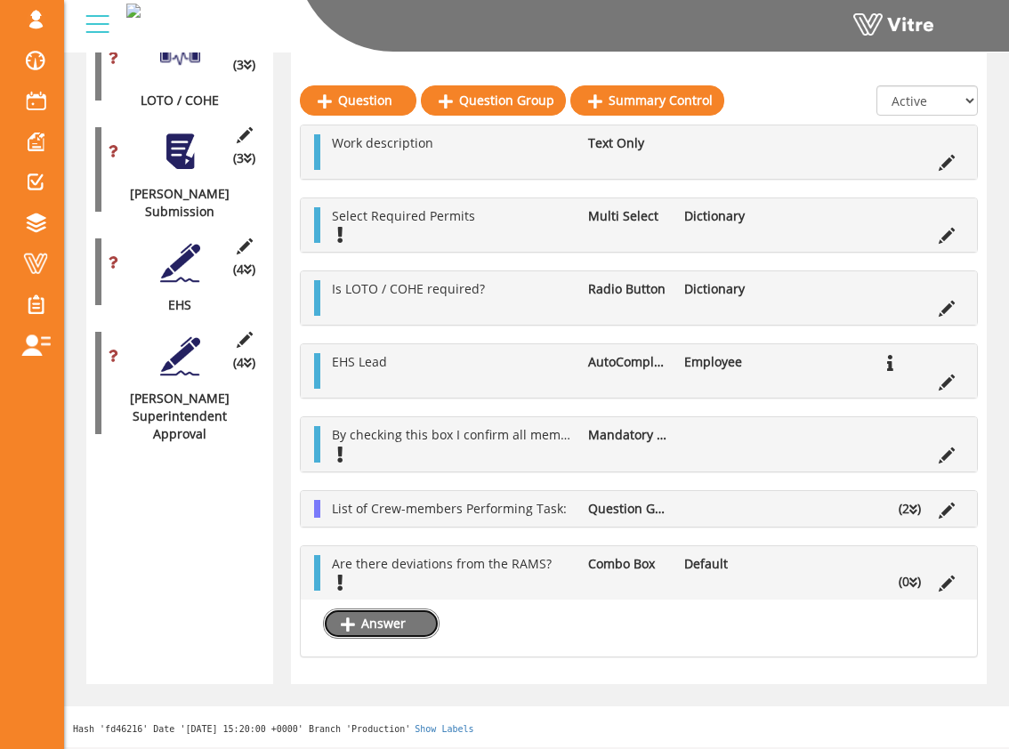
click at [419, 617] on link "Answer" at bounding box center [381, 623] width 117 height 30
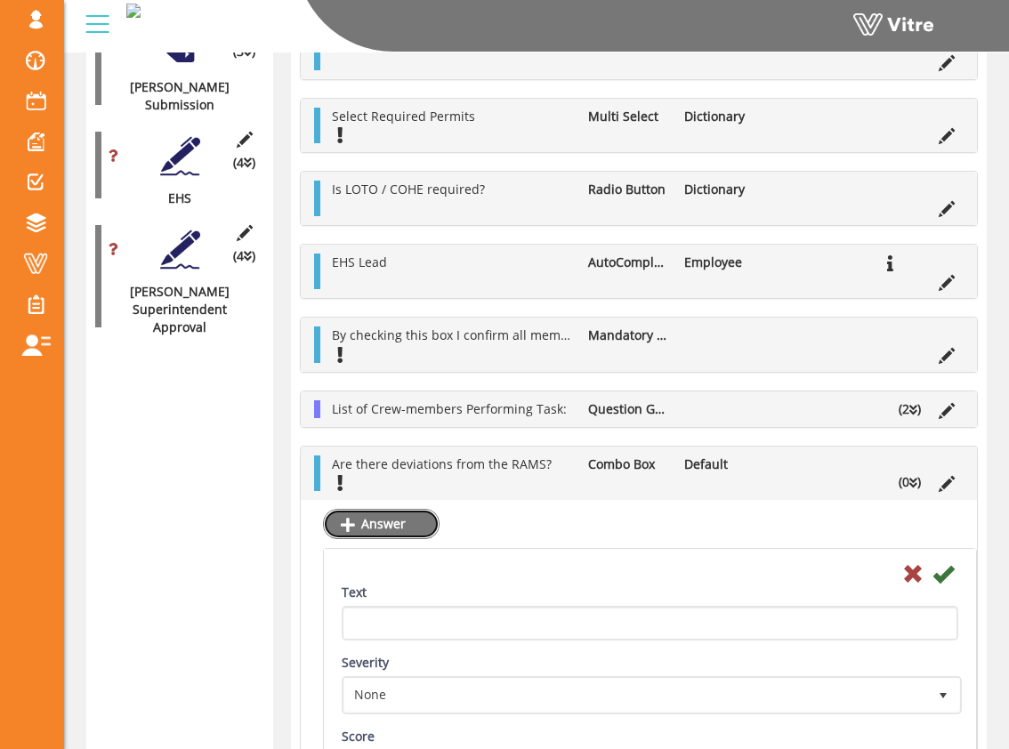
scroll to position [2074, 0]
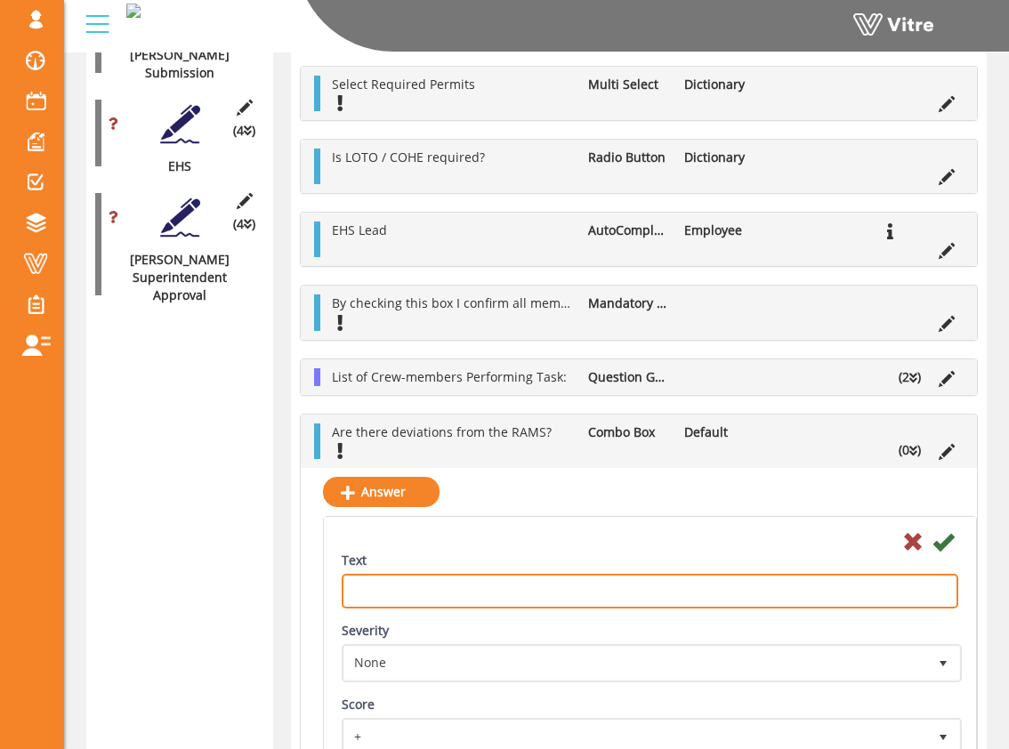
click at [486, 591] on input "Text" at bounding box center [650, 591] width 616 height 35
type input "Yes"
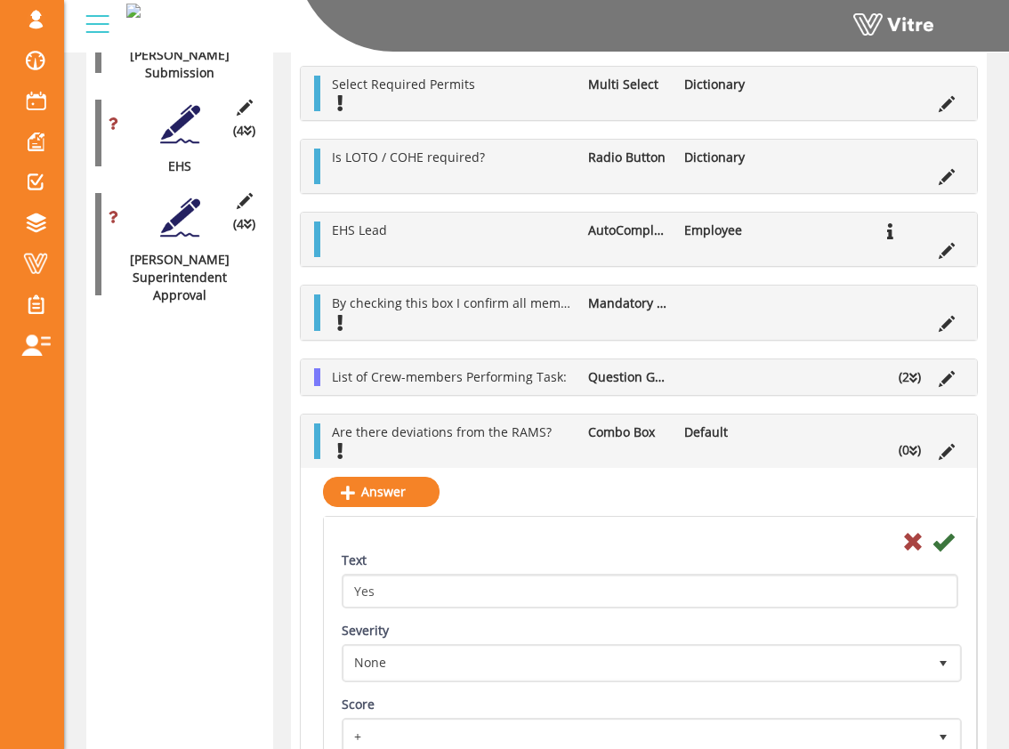
click at [543, 534] on div at bounding box center [649, 540] width 643 height 21
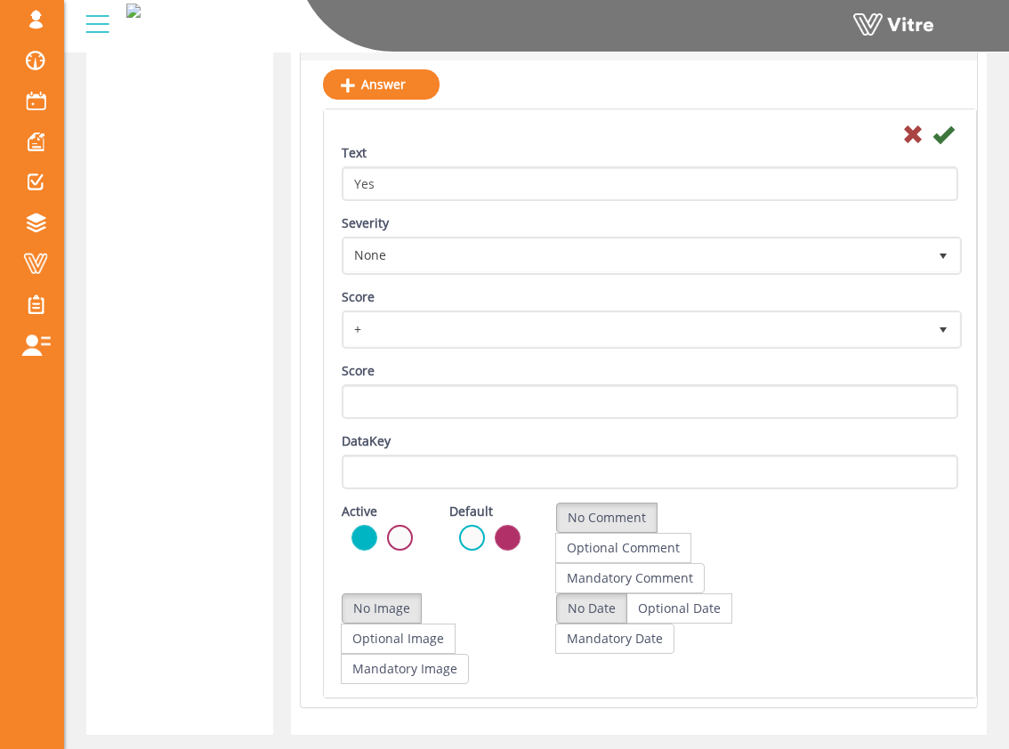
scroll to position [2489, 0]
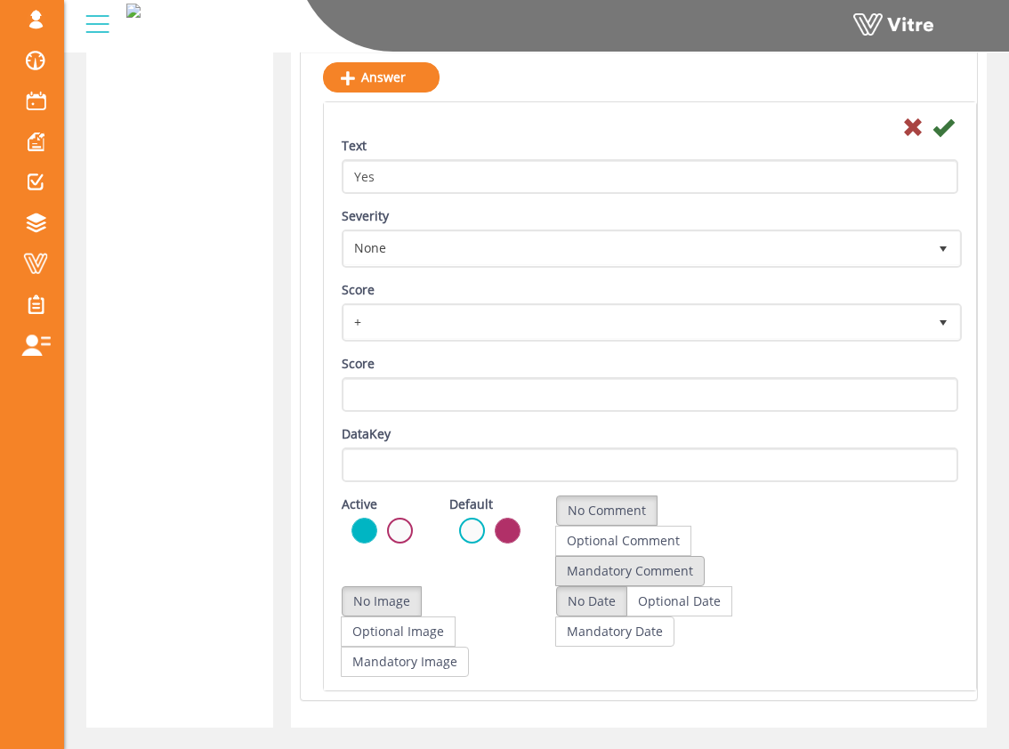
click at [622, 570] on label "Mandatory Comment" at bounding box center [629, 571] width 149 height 30
radio input "true"
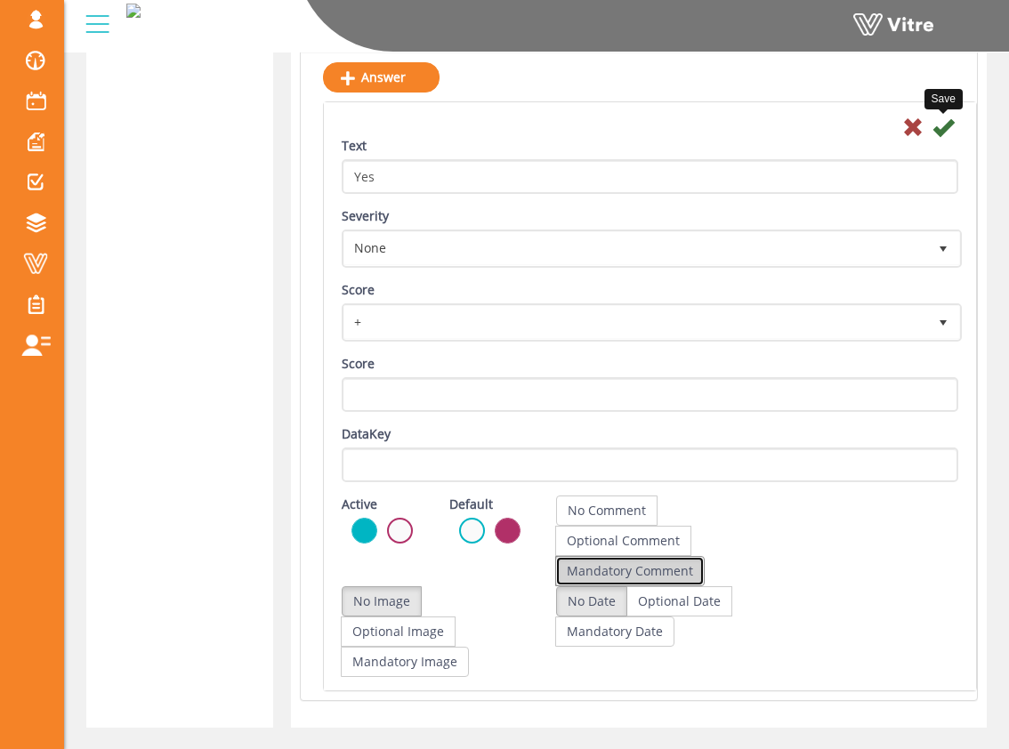
click at [939, 134] on icon at bounding box center [942, 127] width 21 height 21
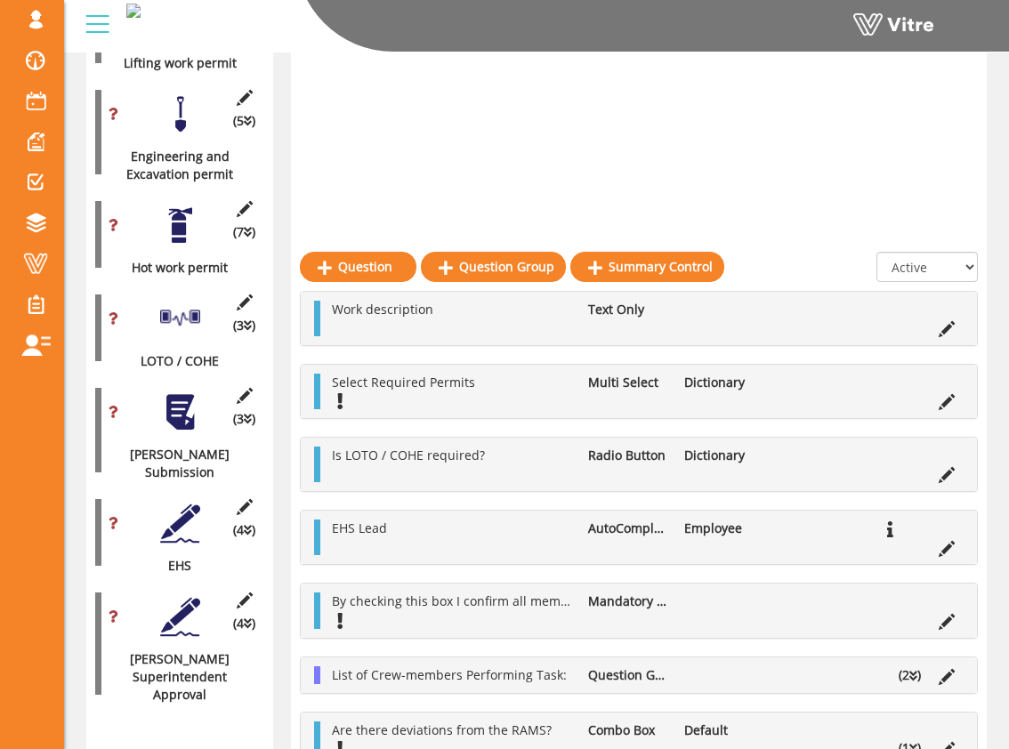
scroll to position [1952, 0]
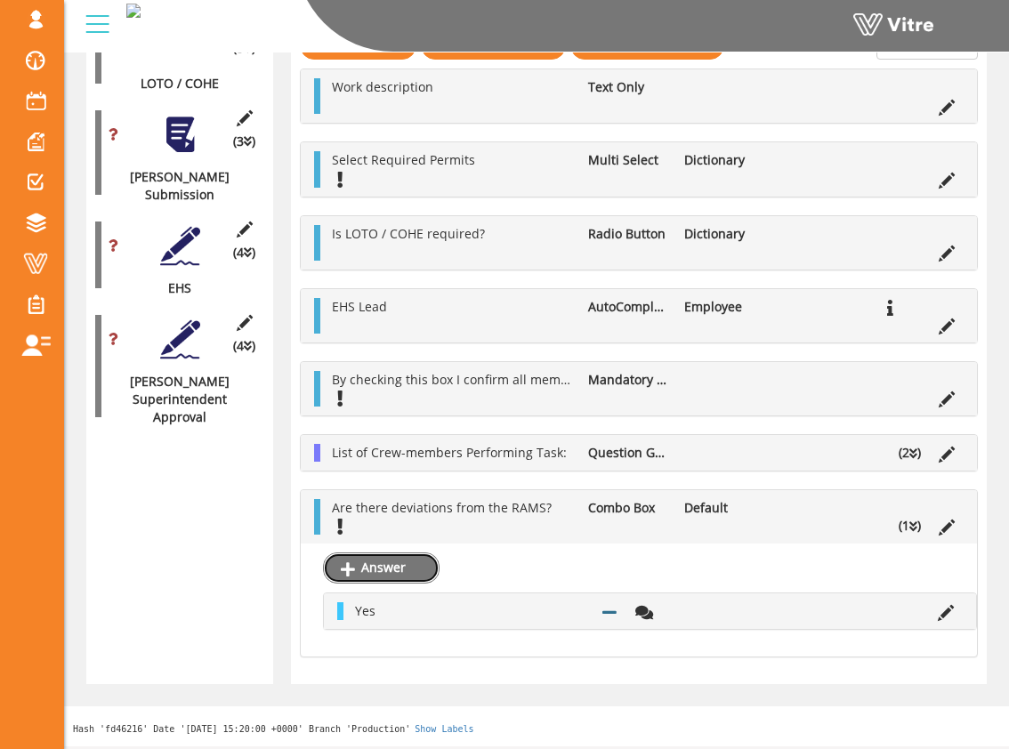
click at [415, 572] on link "Answer" at bounding box center [381, 567] width 117 height 30
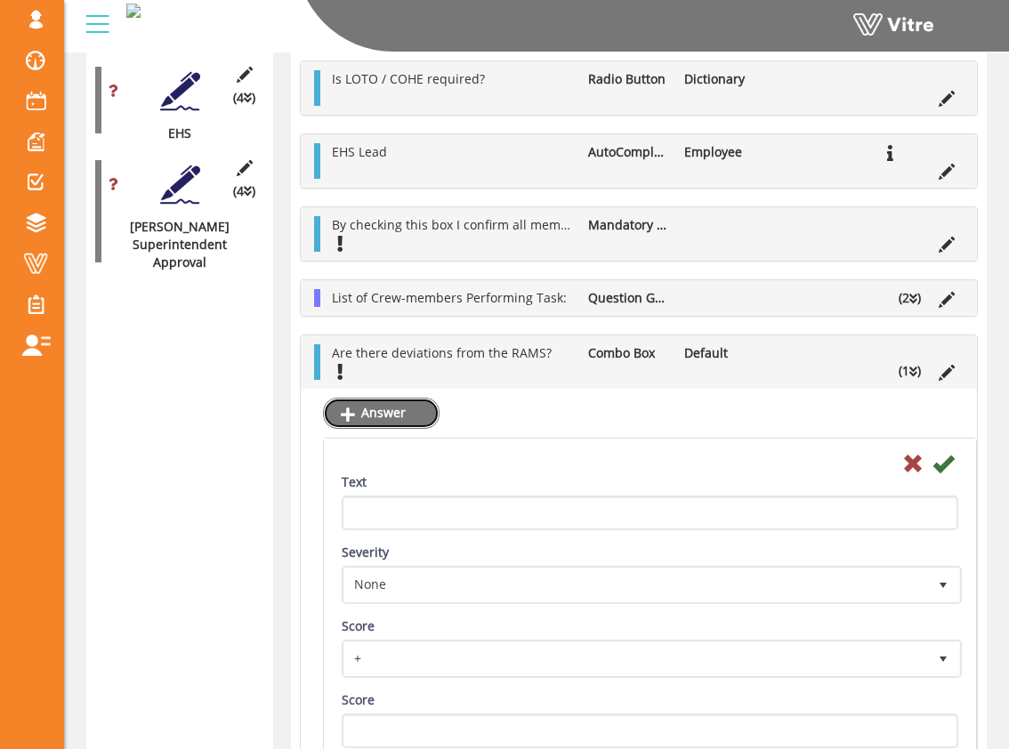
scroll to position [2149, 0]
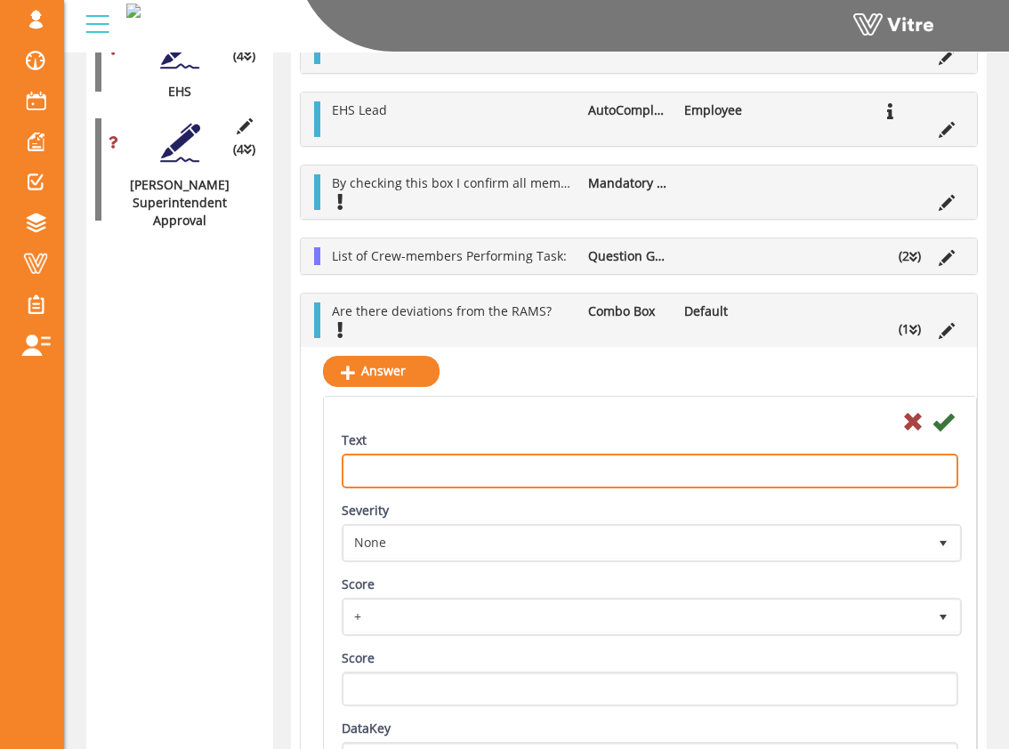
click at [621, 478] on input "Text" at bounding box center [650, 471] width 616 height 35
type input "No"
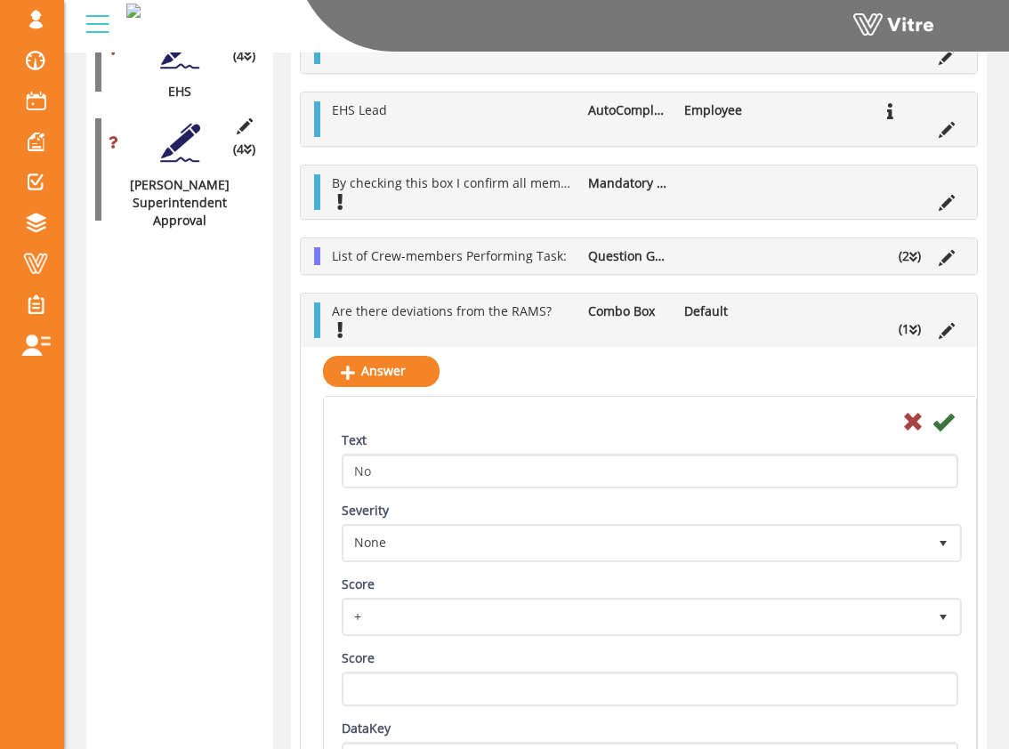
click at [559, 423] on div at bounding box center [649, 420] width 643 height 21
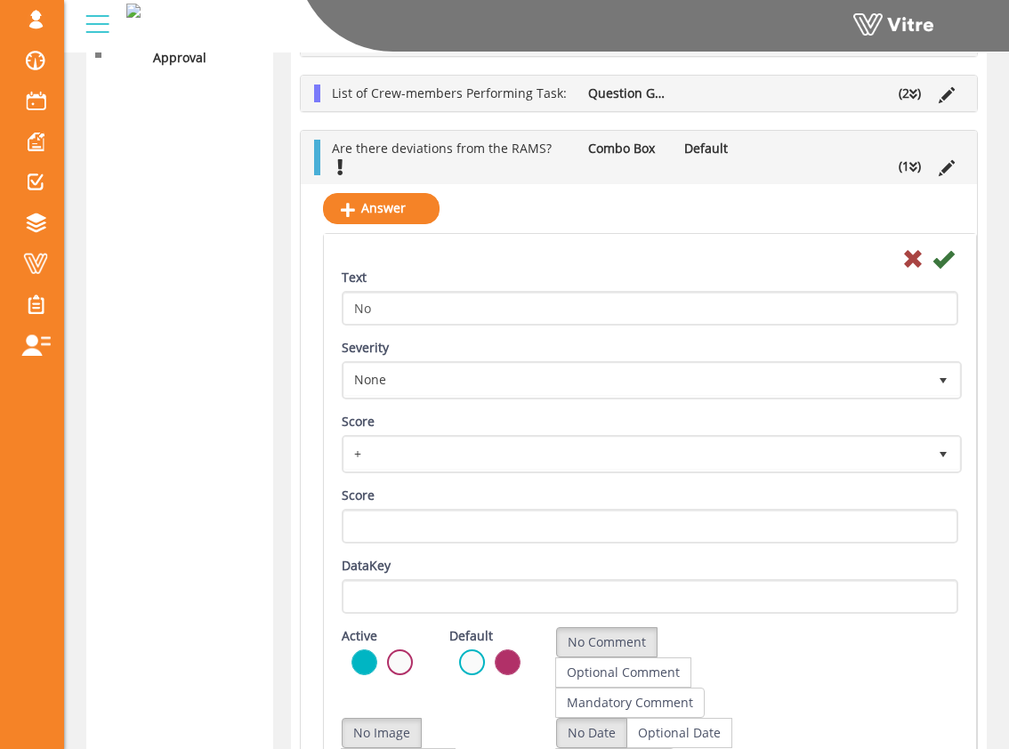
scroll to position [2295, 0]
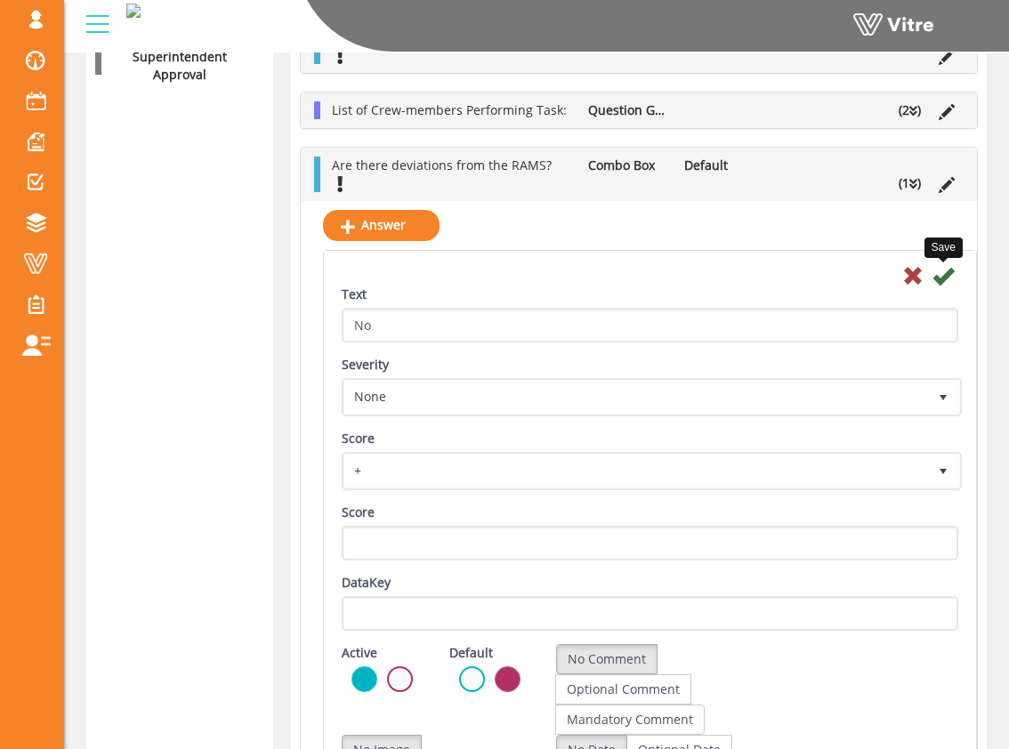
click at [947, 269] on icon at bounding box center [942, 275] width 21 height 21
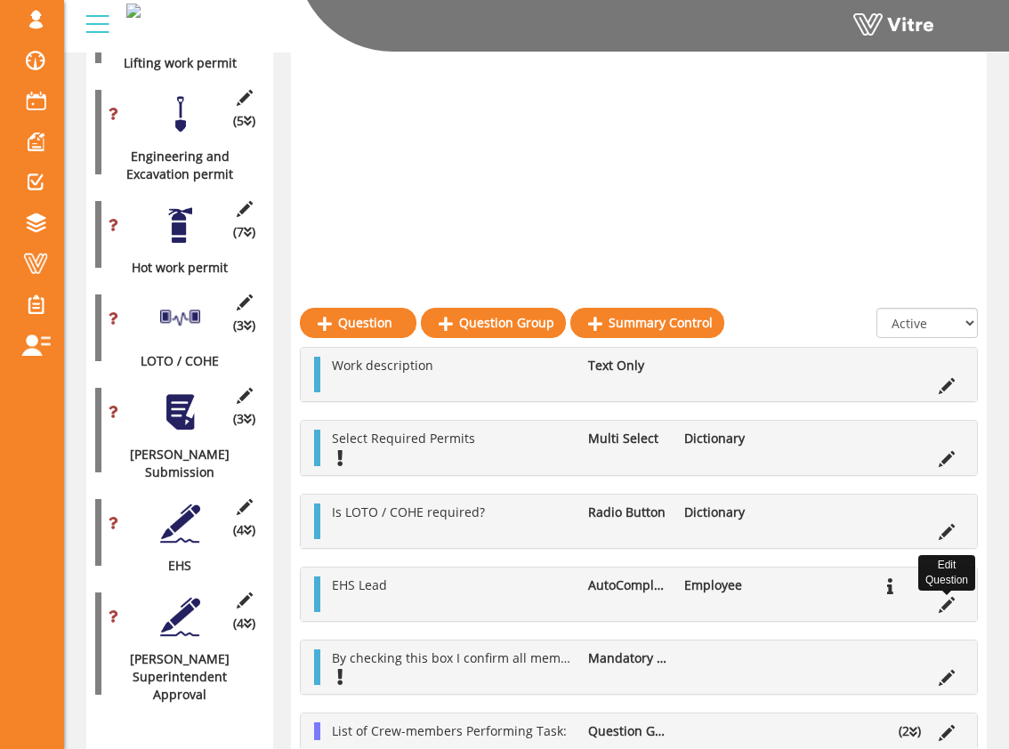
scroll to position [2009, 0]
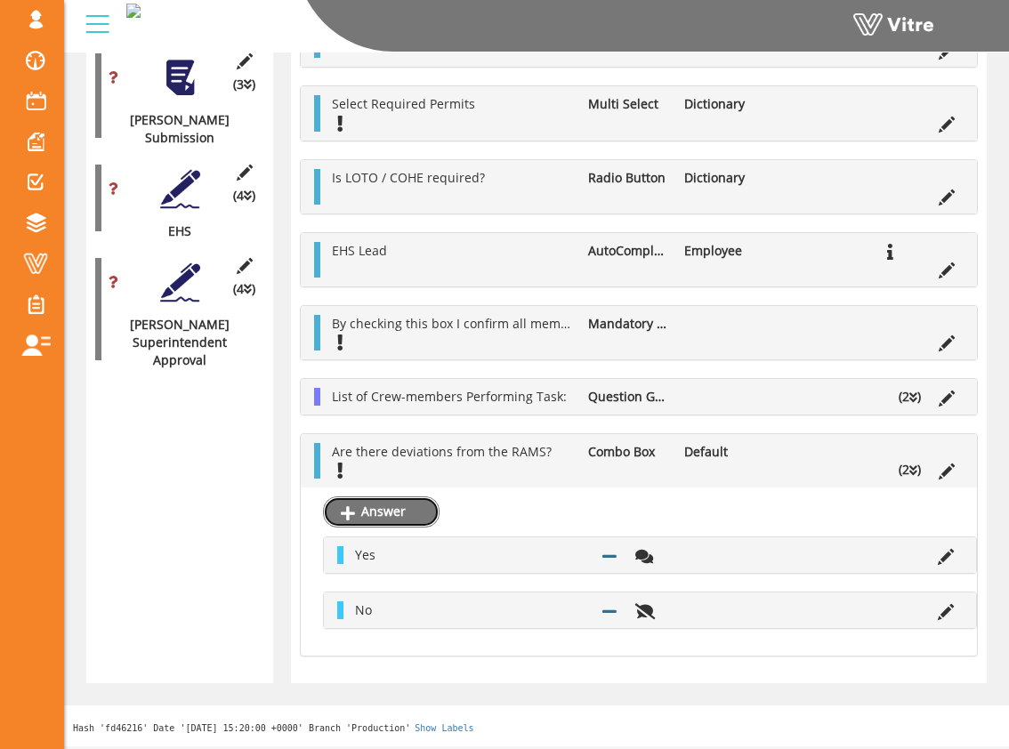
click at [412, 508] on link "Answer" at bounding box center [381, 511] width 117 height 30
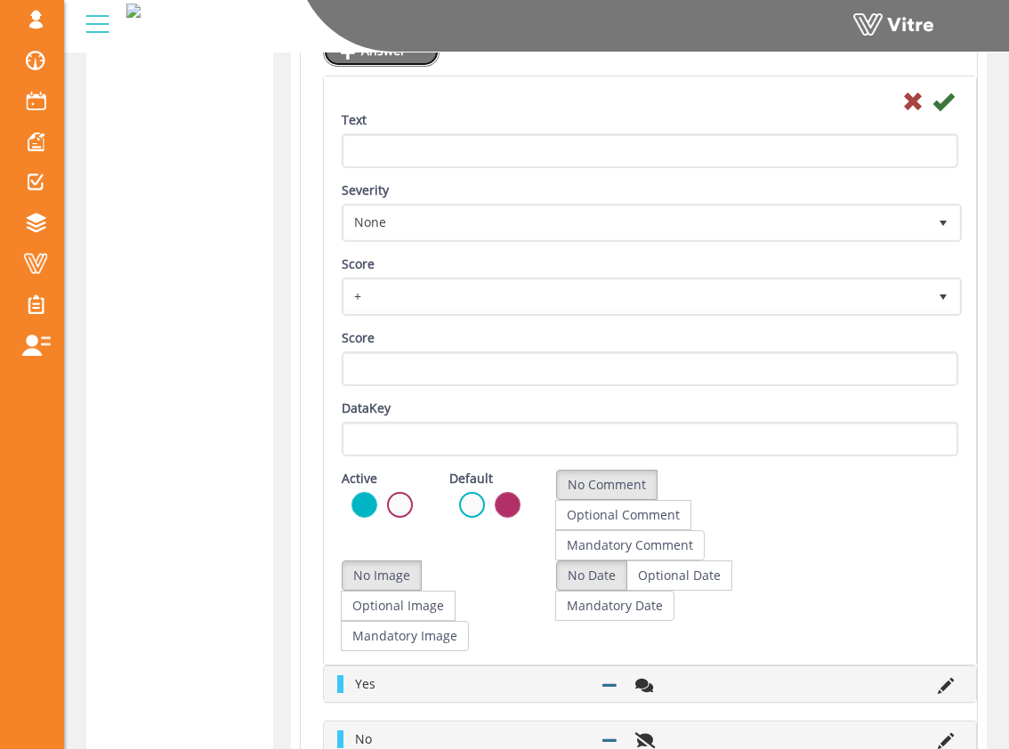
scroll to position [2455, 0]
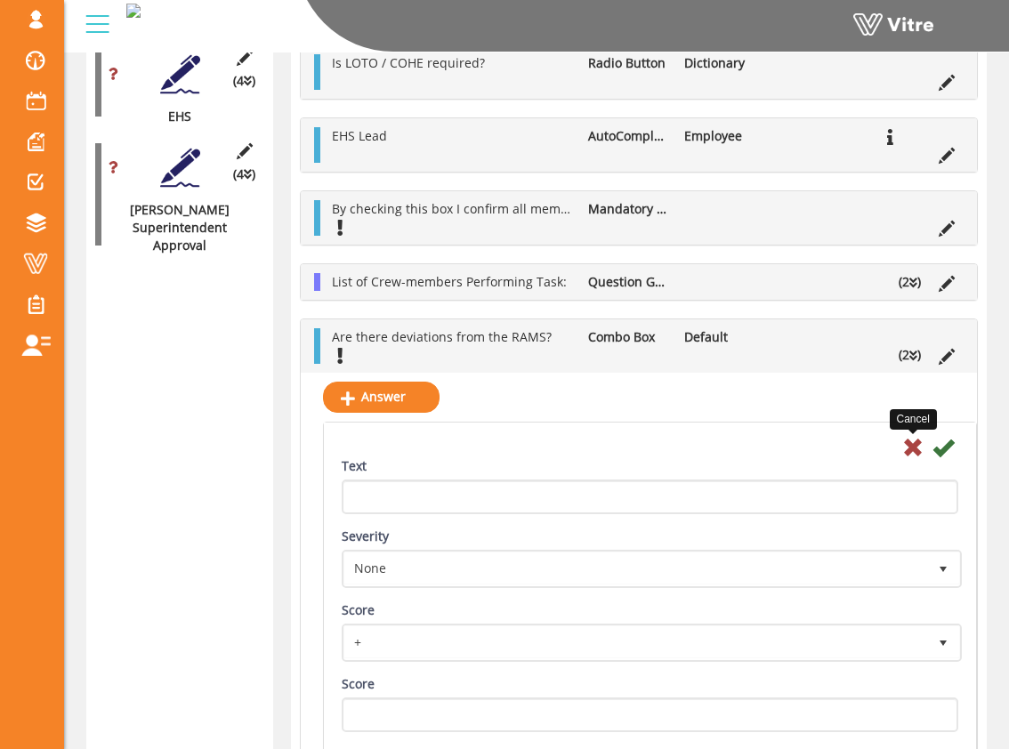
click at [909, 450] on icon at bounding box center [912, 447] width 21 height 21
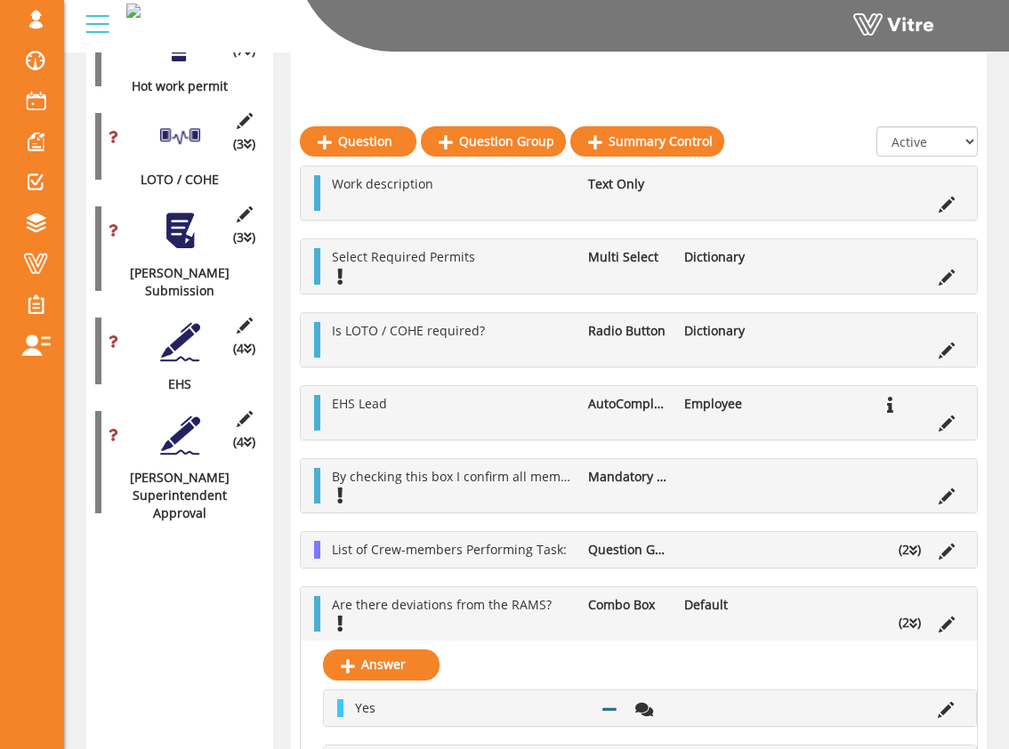
scroll to position [1790, 0]
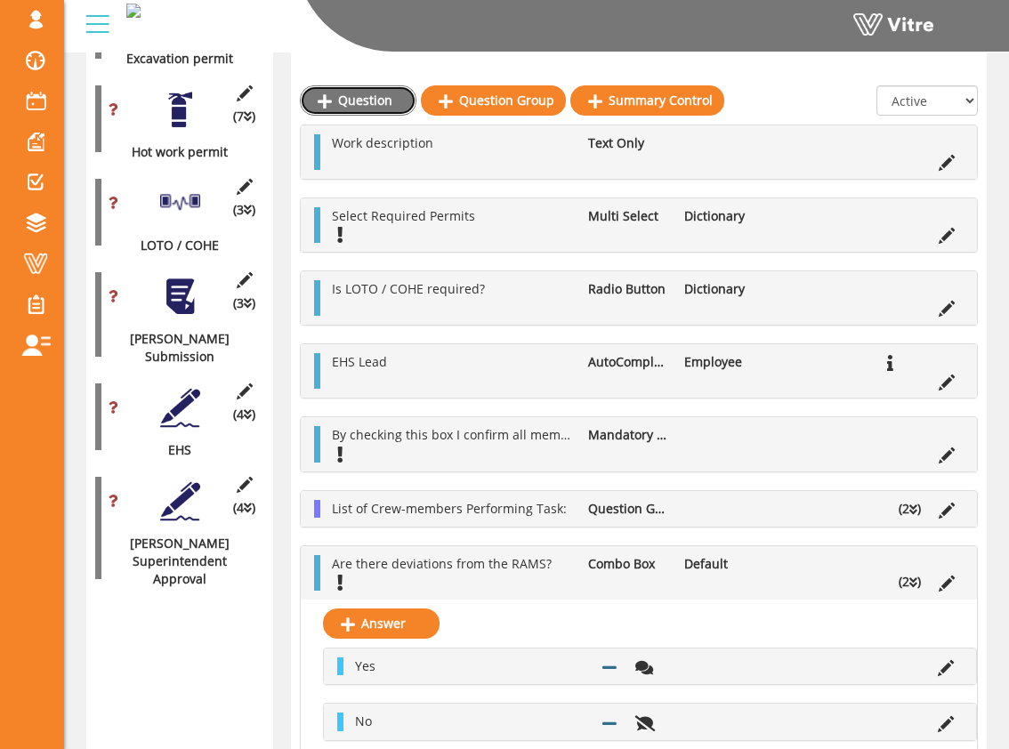
click at [366, 95] on link "Question" at bounding box center [358, 100] width 117 height 30
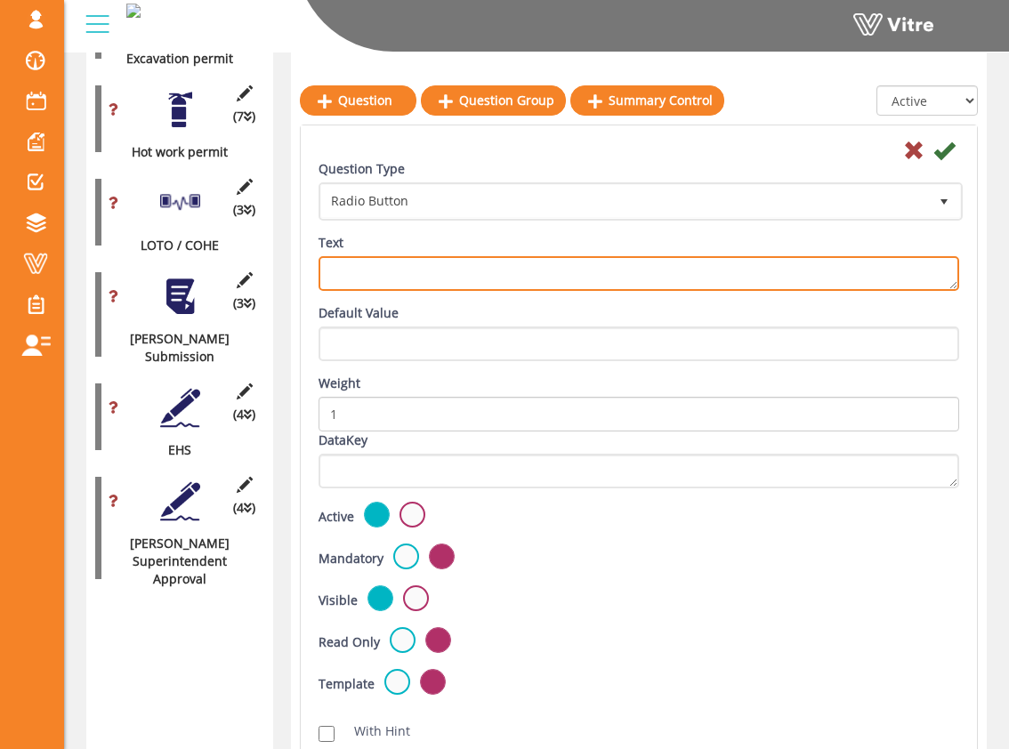
click at [410, 273] on textarea "Text" at bounding box center [638, 273] width 640 height 35
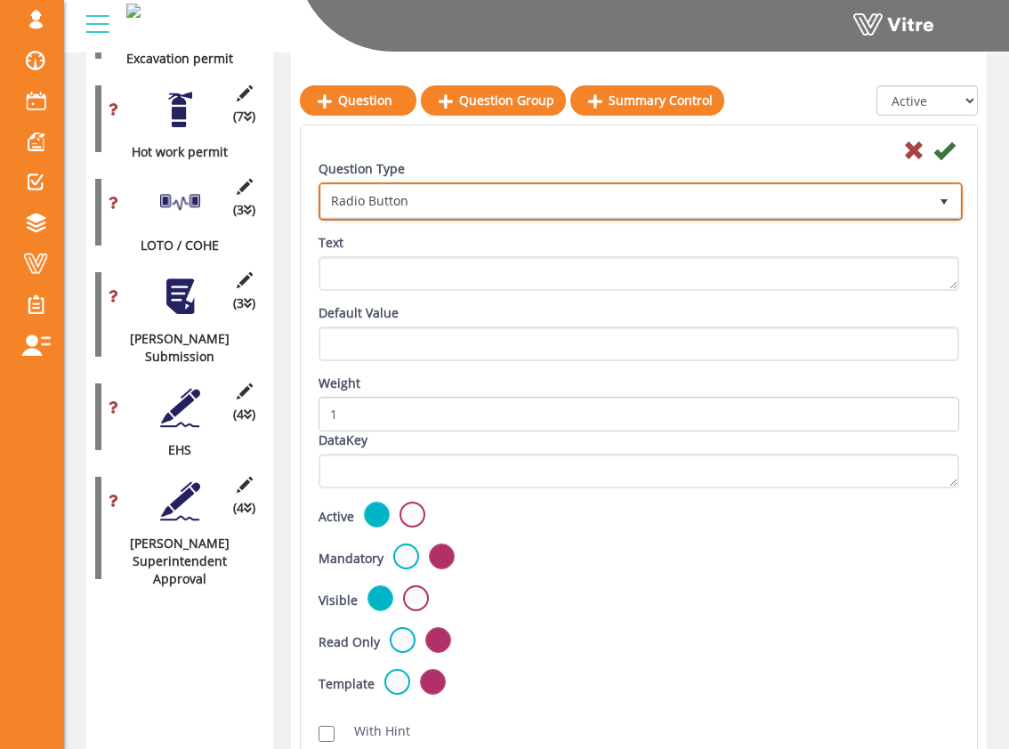
click at [415, 186] on span "Radio Button" at bounding box center [624, 201] width 607 height 32
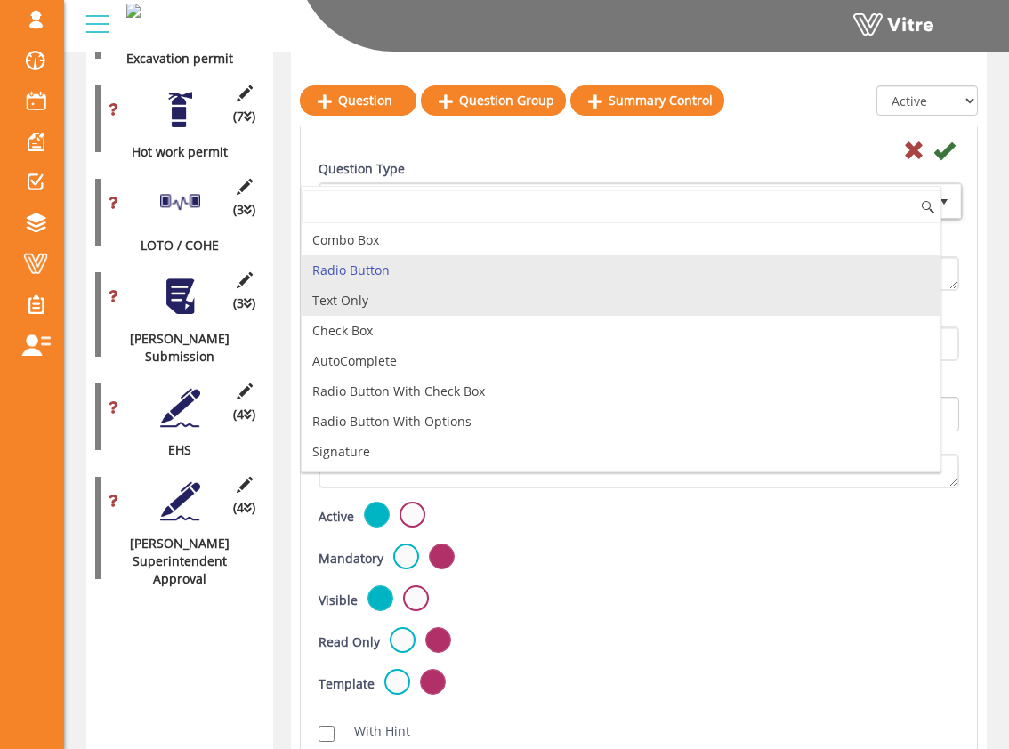
click at [383, 304] on li "Text Only" at bounding box center [621, 301] width 639 height 30
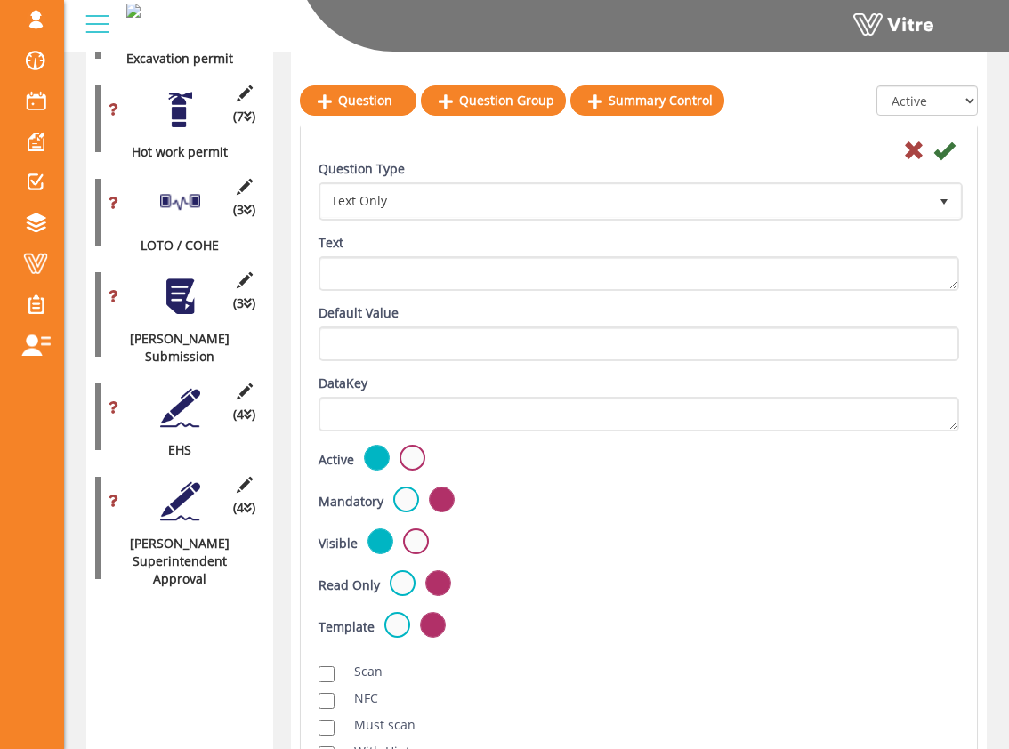
click at [407, 226] on div "Question Type Text Only 5 Text" at bounding box center [638, 232] width 667 height 144
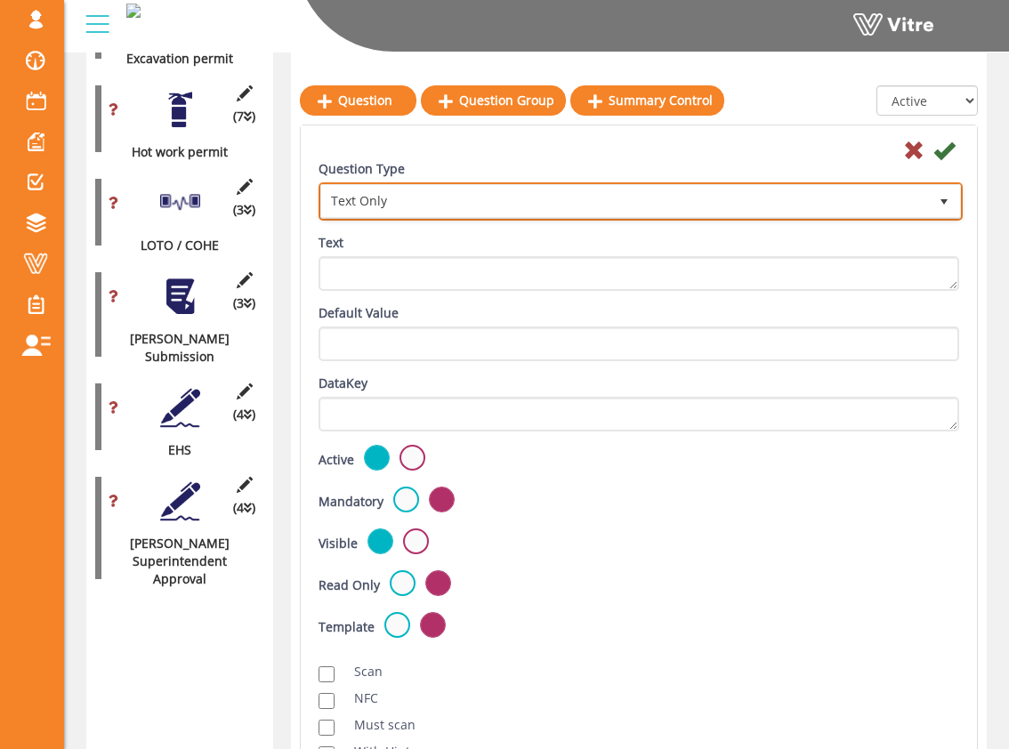
click at [410, 216] on span "Text Only" at bounding box center [640, 201] width 640 height 34
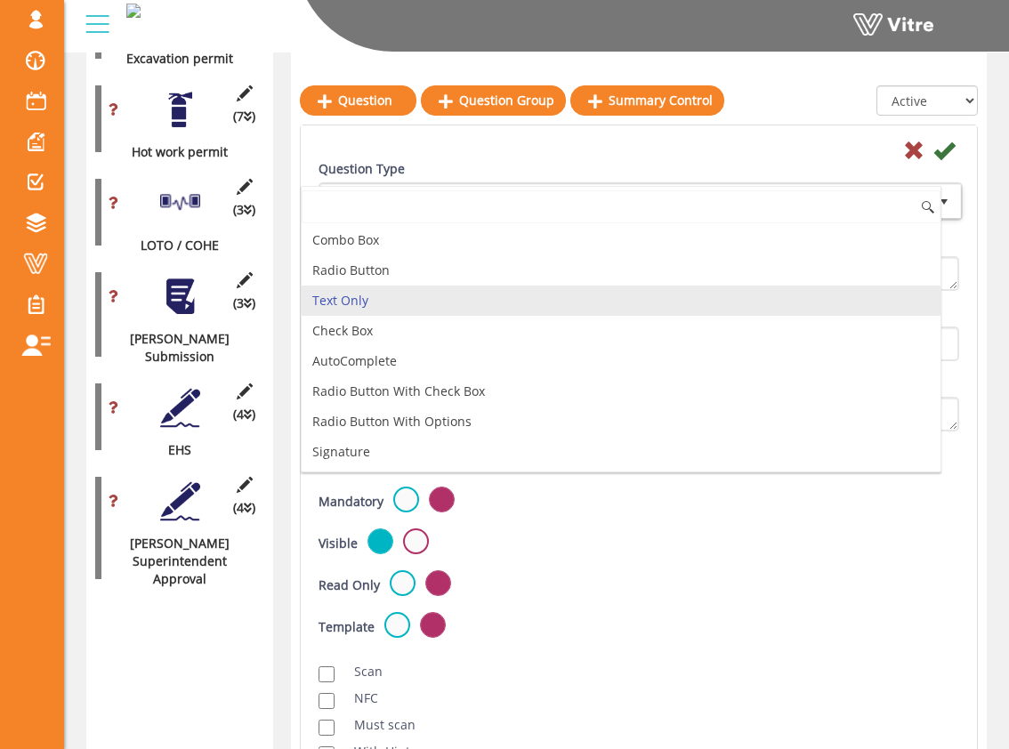
type input "i"
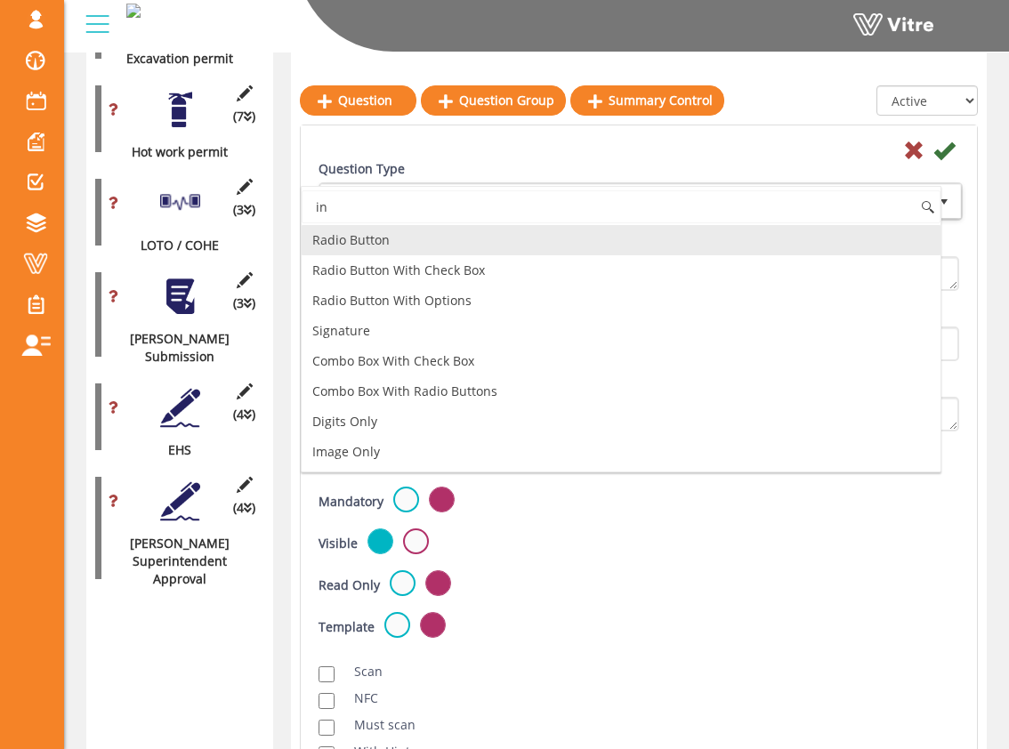
type input "i"
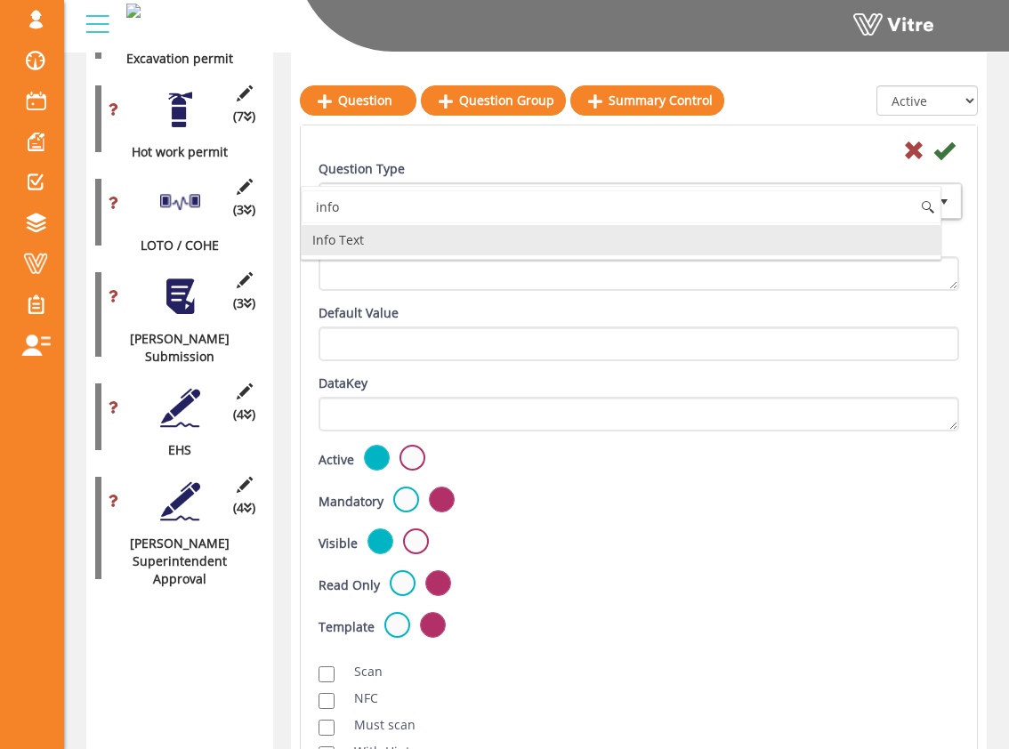
click at [423, 235] on li "Info Text" at bounding box center [621, 240] width 639 height 30
type input "info"
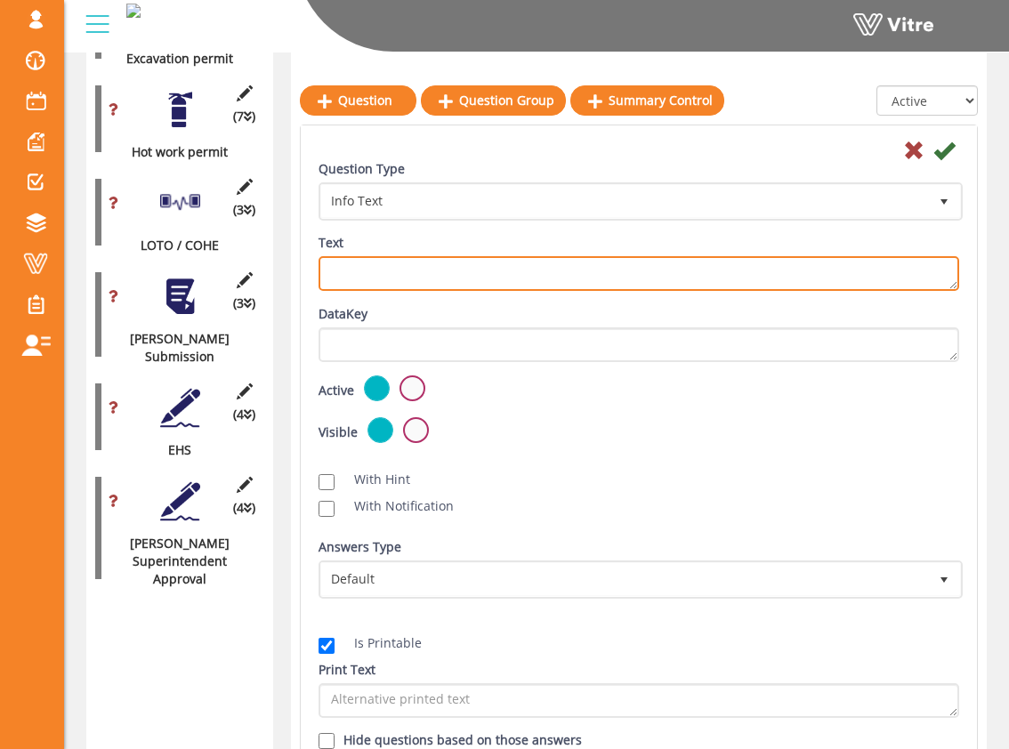
click at [425, 261] on textarea "Text" at bounding box center [638, 273] width 640 height 35
click at [414, 267] on textarea "Text" at bounding box center [638, 273] width 640 height 35
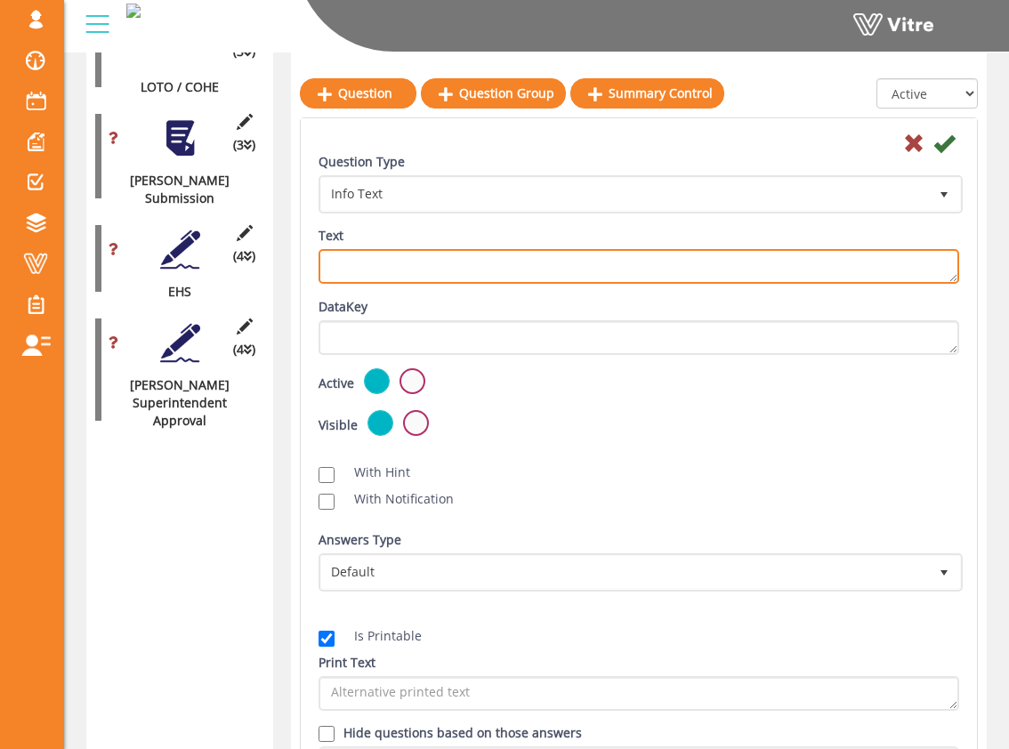
scroll to position [1947, 0]
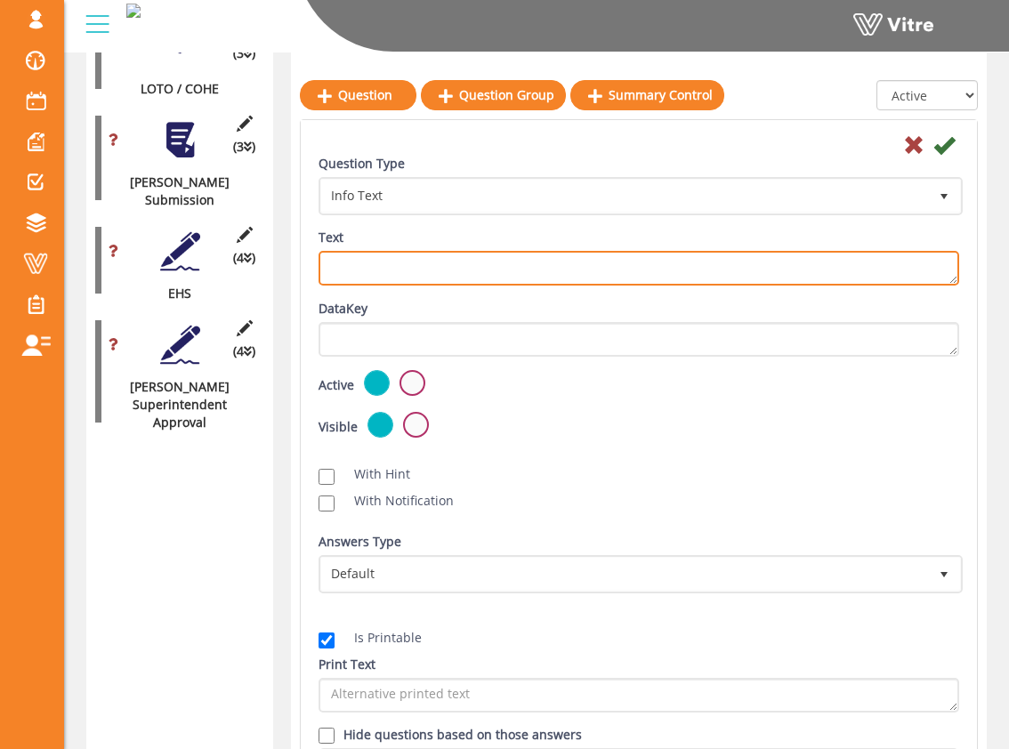
click at [519, 269] on textarea "Text" at bounding box center [638, 268] width 640 height 35
type textarea "Examples of Deviations: Planned equipment not available, alternative access nee…"
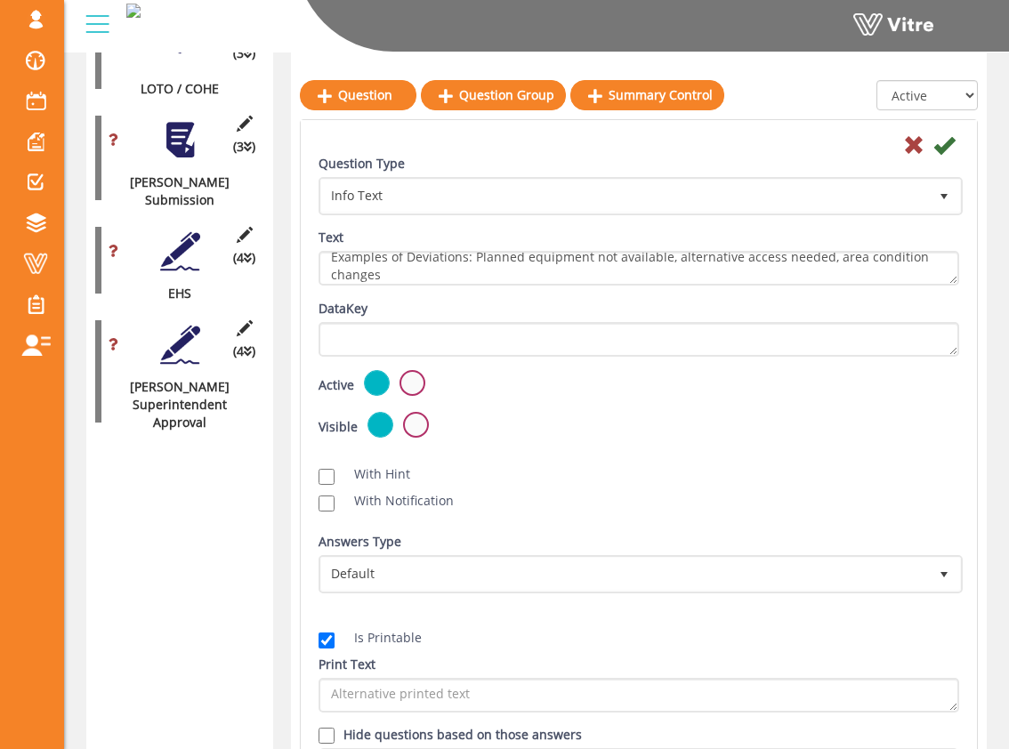
click at [466, 240] on div "Text Examples of Deviations: Planned equipment not available, alternative acces…" at bounding box center [638, 257] width 640 height 57
click at [949, 152] on icon at bounding box center [943, 144] width 21 height 21
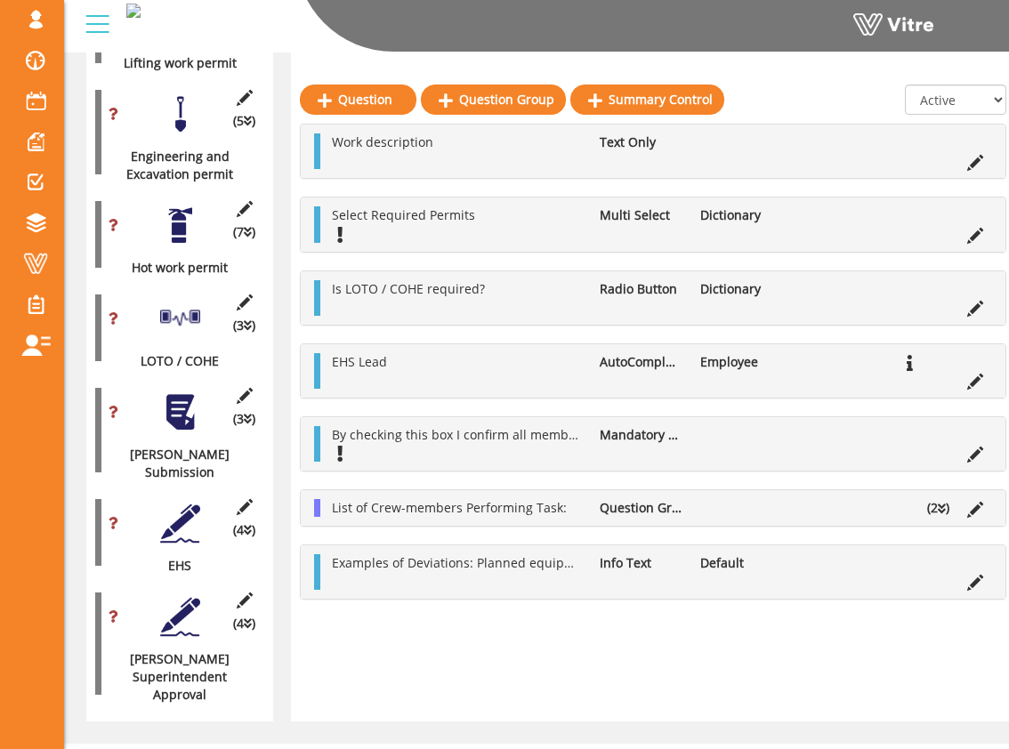
scroll to position [2044, 0]
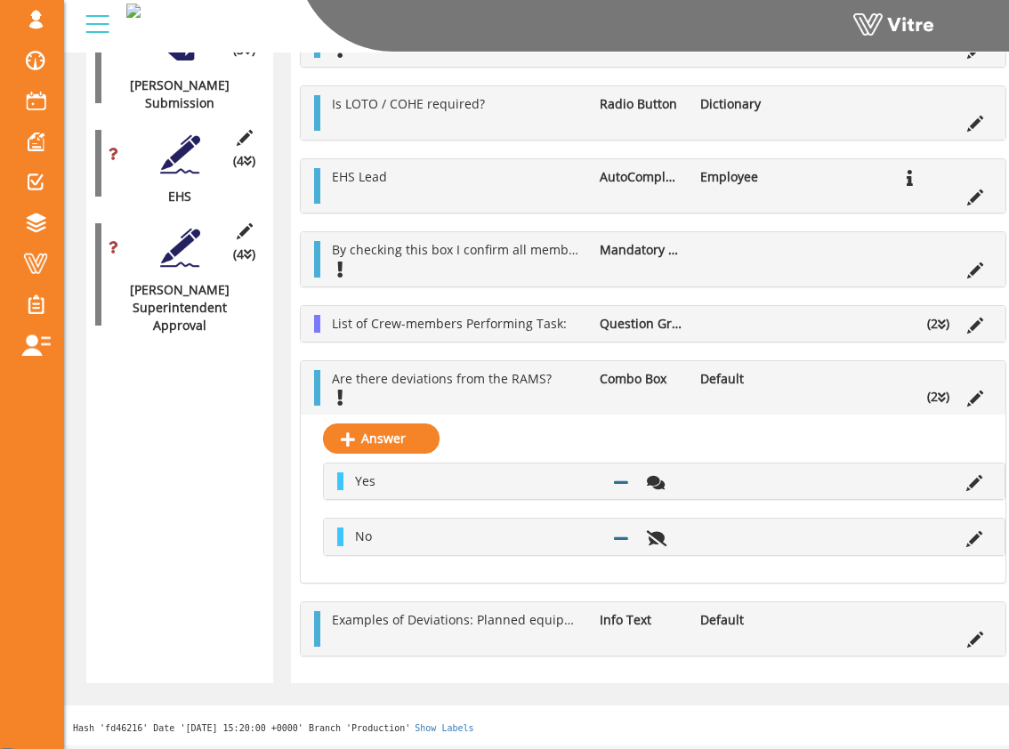
drag, startPoint x: 317, startPoint y: 466, endPoint x: 656, endPoint y: 4, distance: 573.4
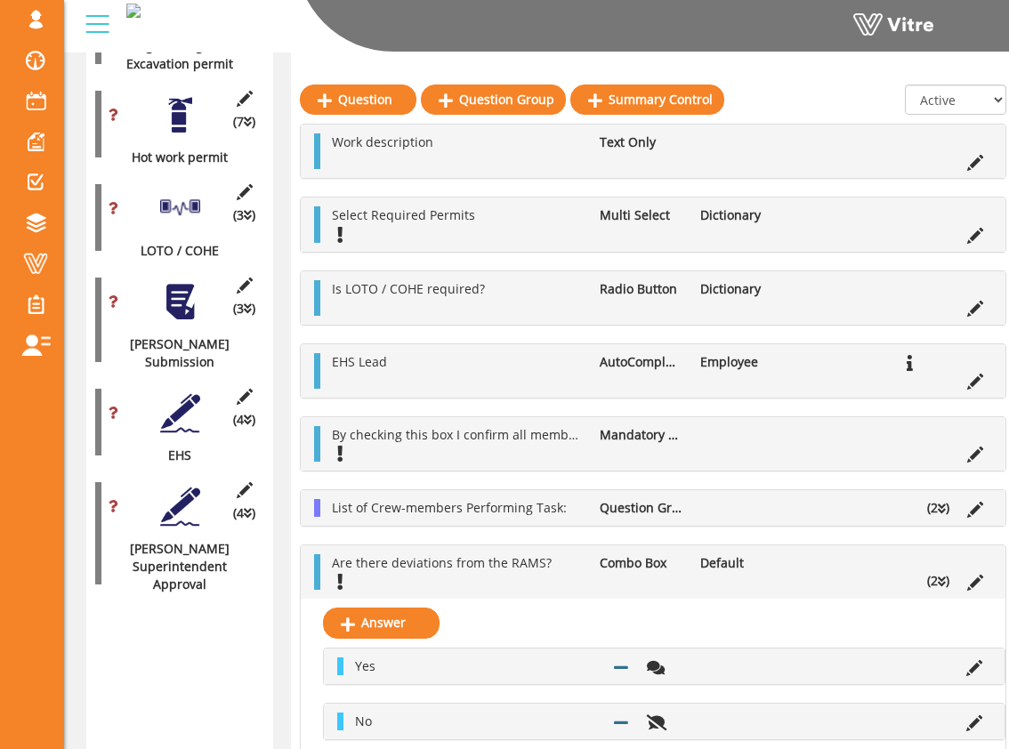
click at [181, 293] on div at bounding box center [180, 302] width 40 height 40
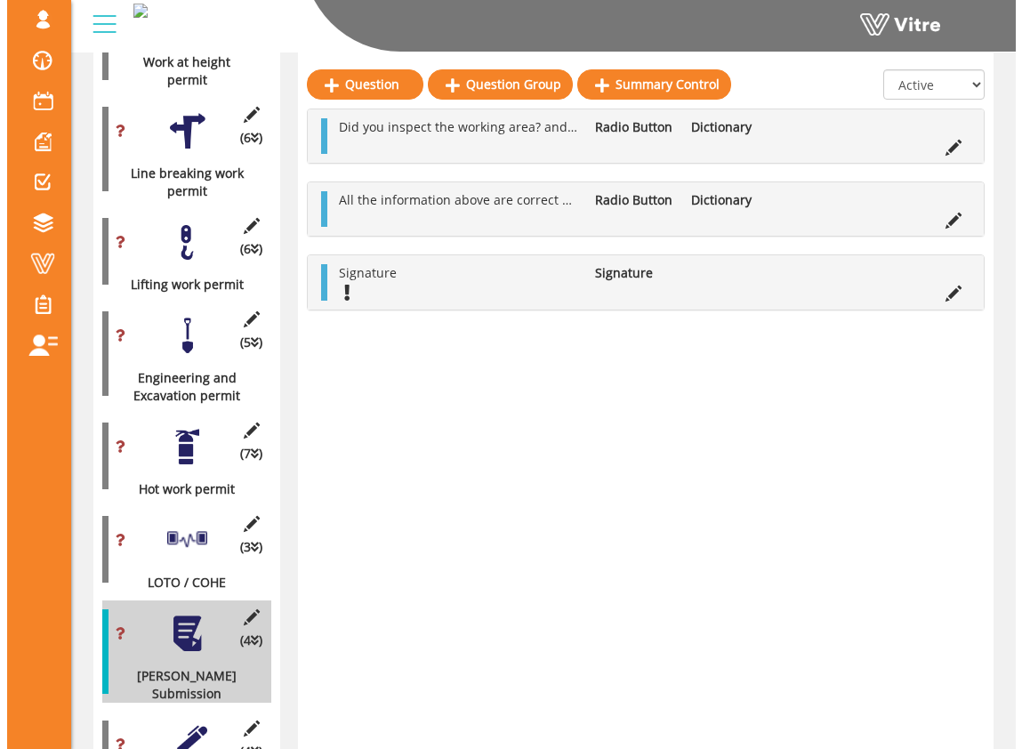
scroll to position [1461, 0]
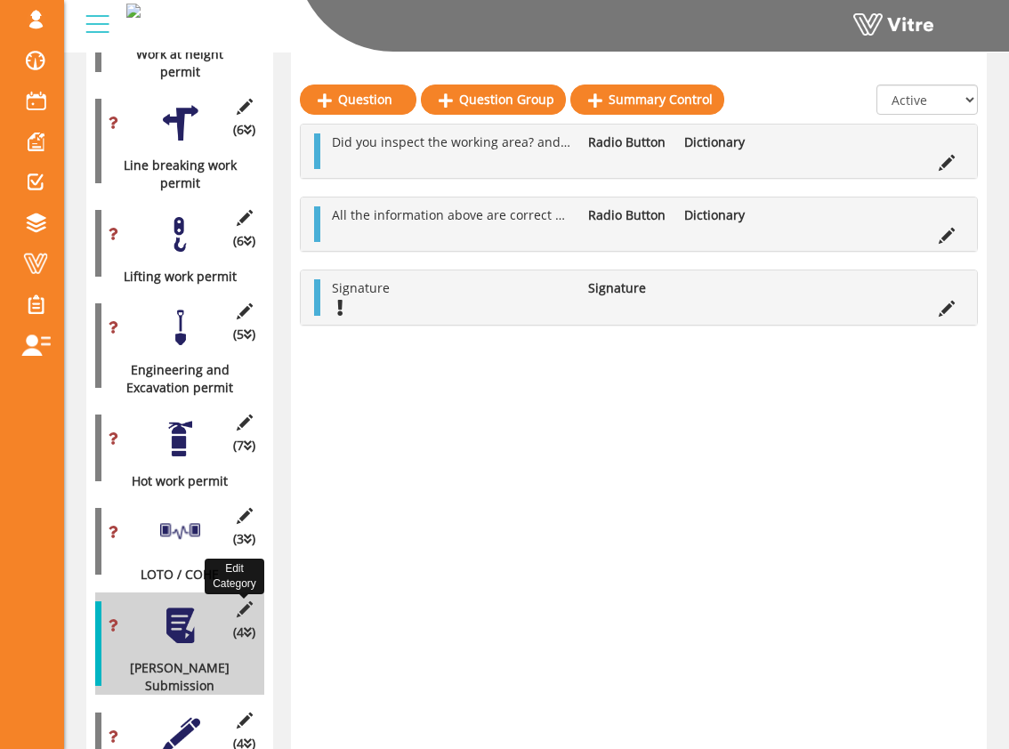
click at [247, 601] on icon at bounding box center [244, 609] width 22 height 16
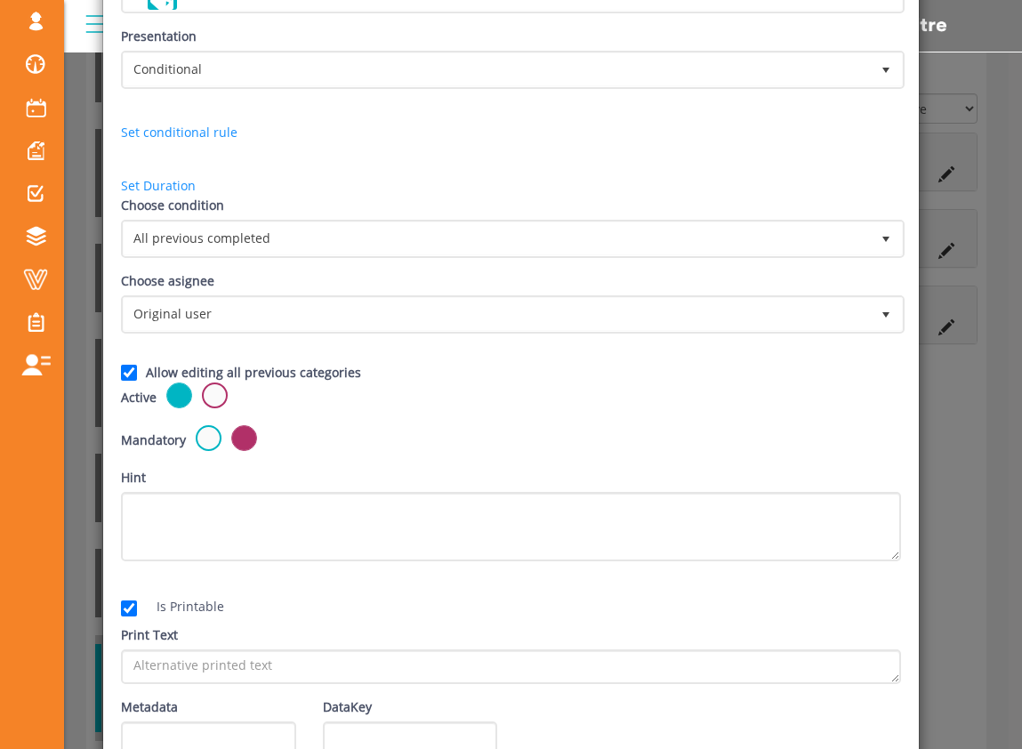
scroll to position [240, 0]
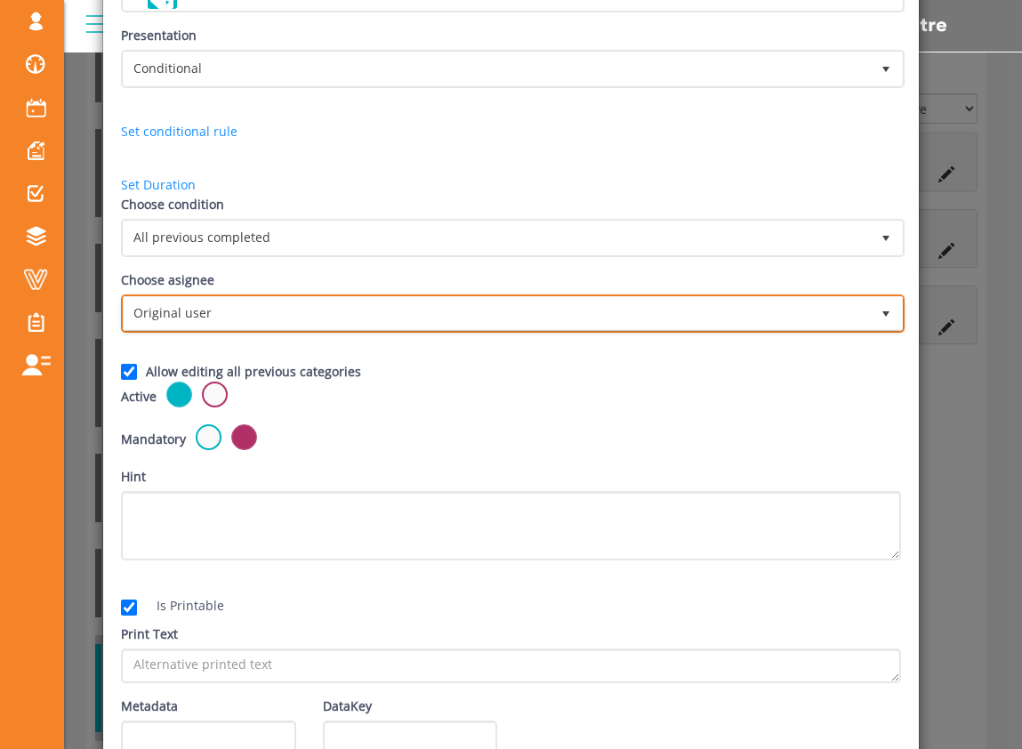
click at [702, 318] on span "Original user" at bounding box center [497, 313] width 746 height 32
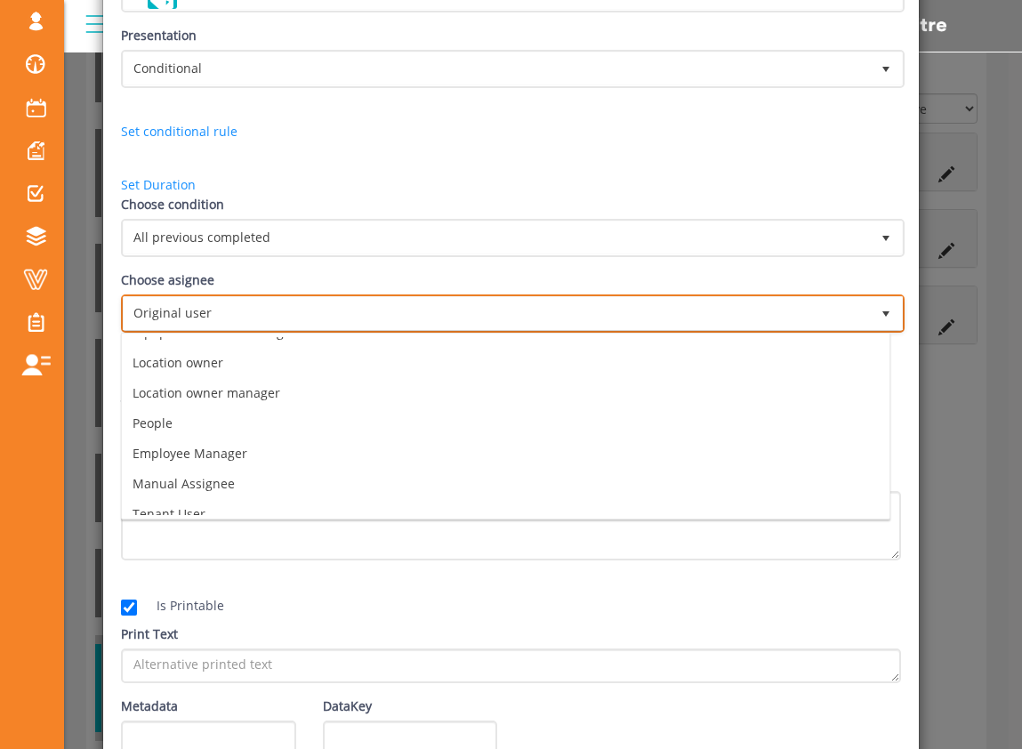
scroll to position [125, 0]
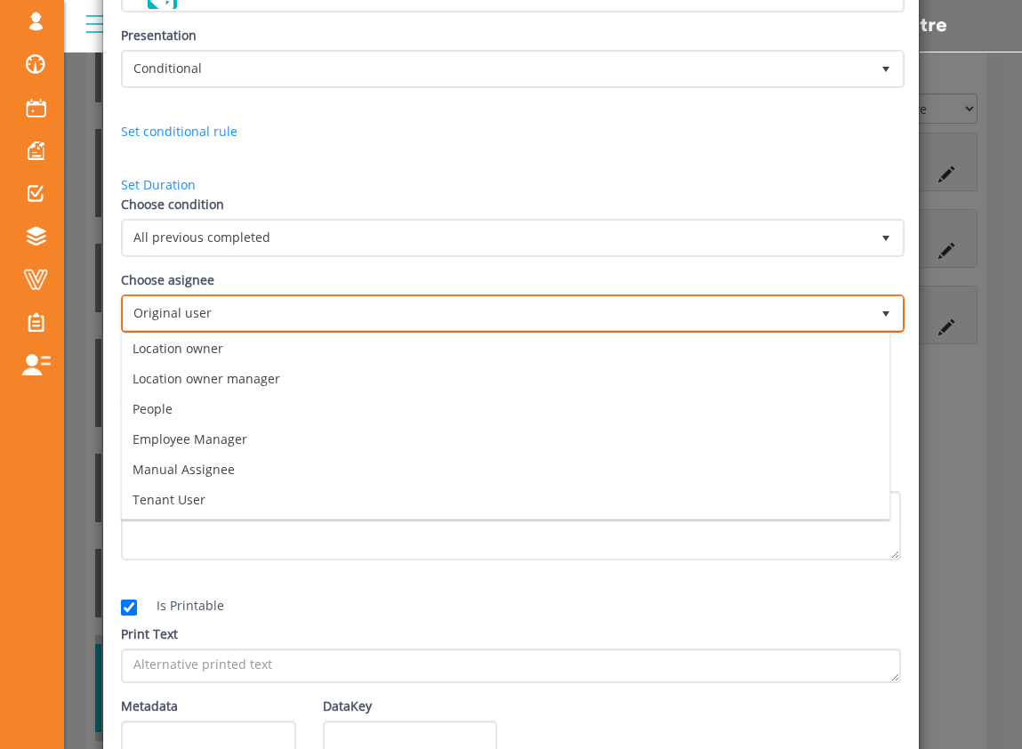
click at [607, 310] on span "Original user" at bounding box center [497, 313] width 746 height 32
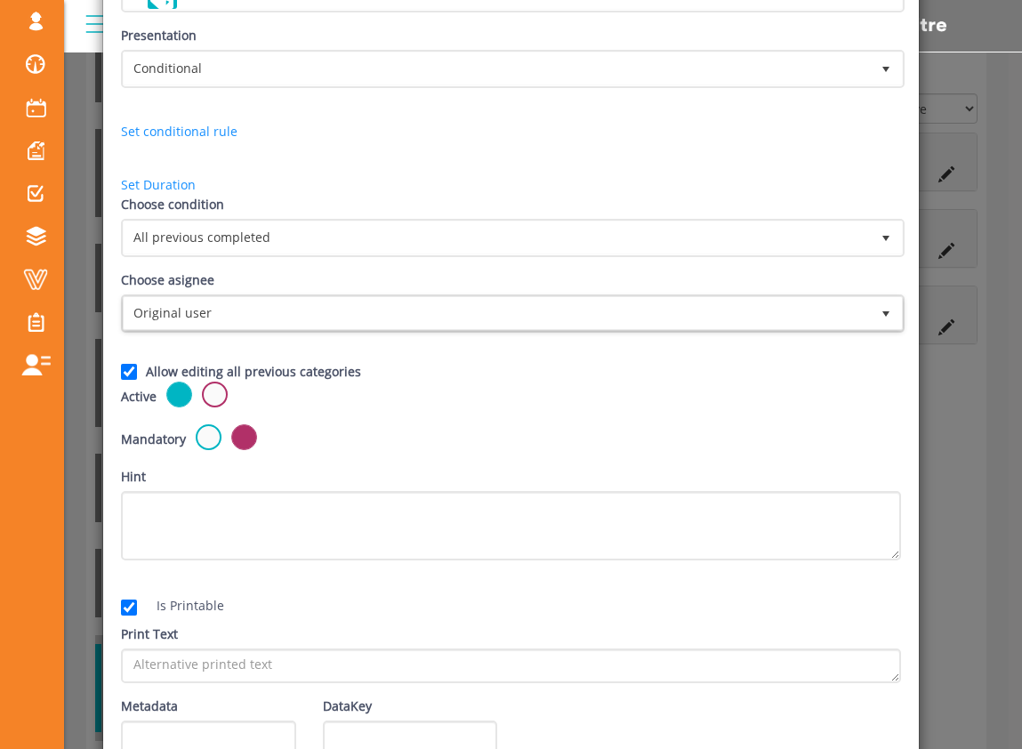
click at [603, 370] on div "Allow editing all previous categories" at bounding box center [511, 372] width 807 height 20
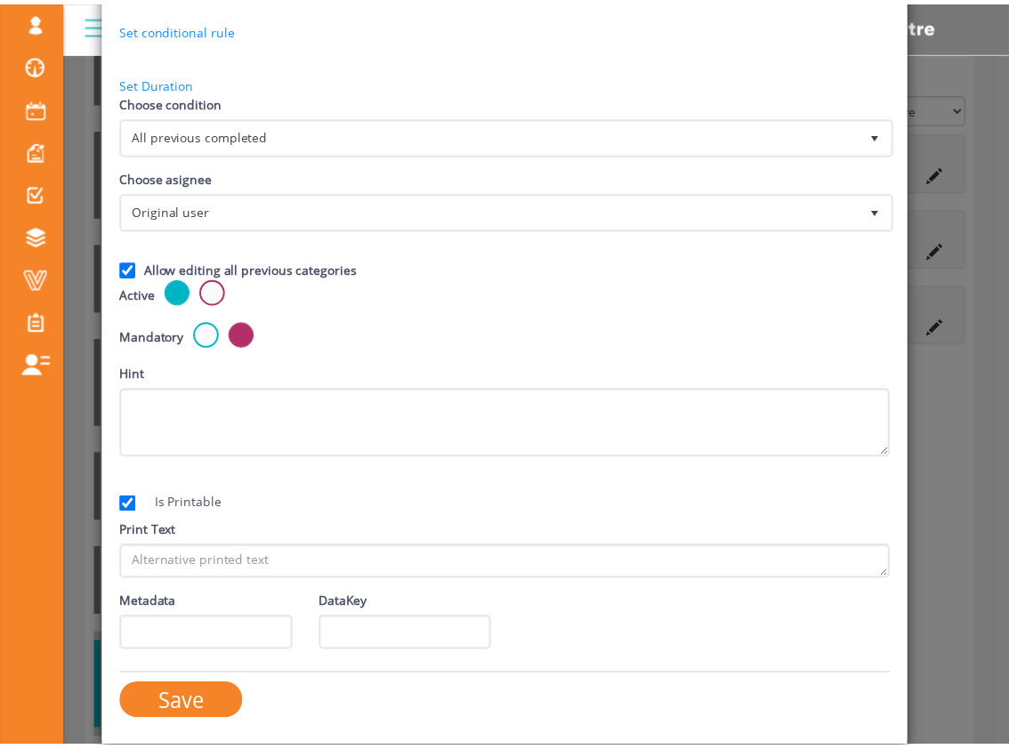
scroll to position [0, 0]
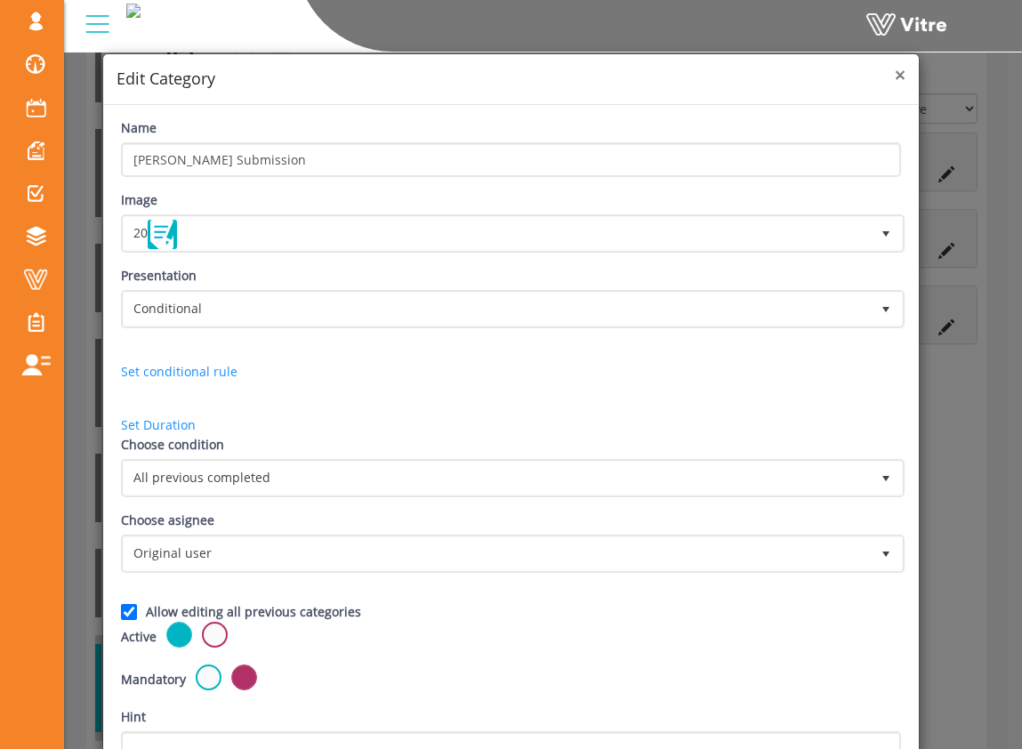
click at [895, 76] on span "×" at bounding box center [900, 74] width 11 height 25
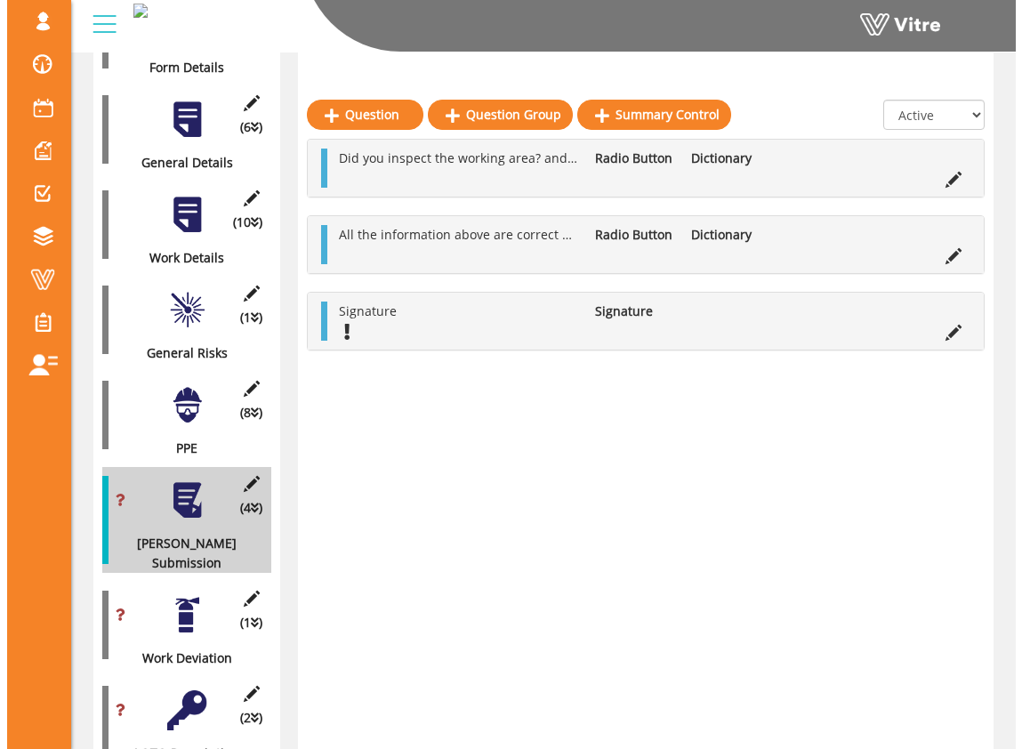
scroll to position [591, 0]
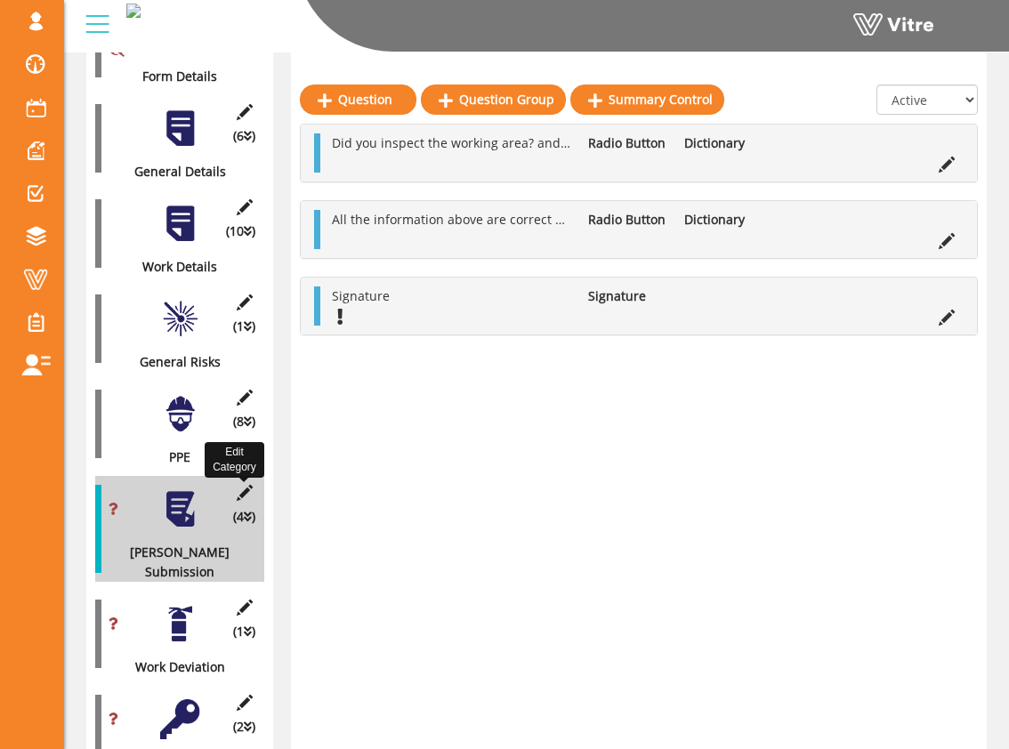
click at [240, 485] on icon at bounding box center [244, 493] width 22 height 16
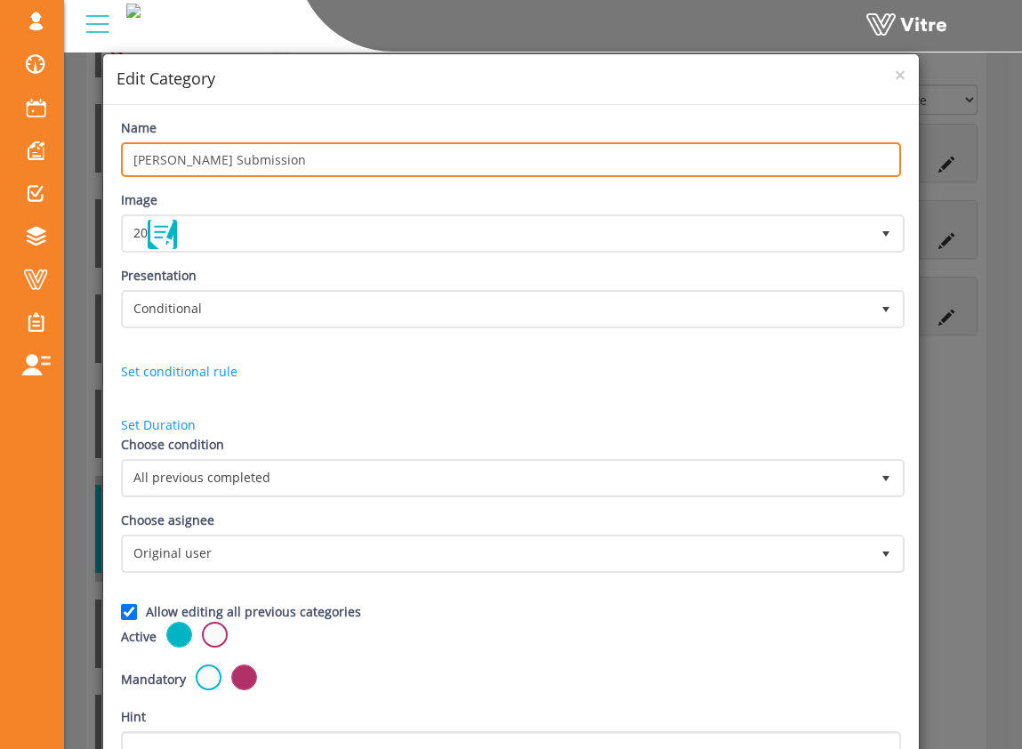
click at [359, 162] on input "[PERSON_NAME] Submission" at bounding box center [511, 159] width 780 height 35
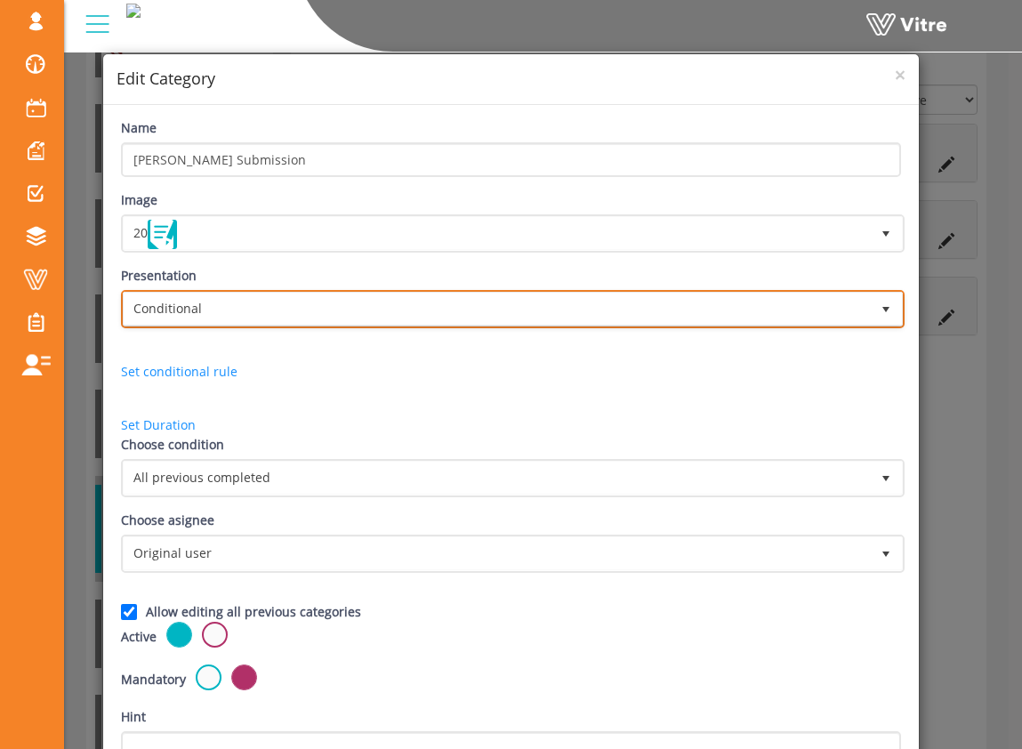
click at [333, 311] on span "Conditional" at bounding box center [497, 309] width 746 height 32
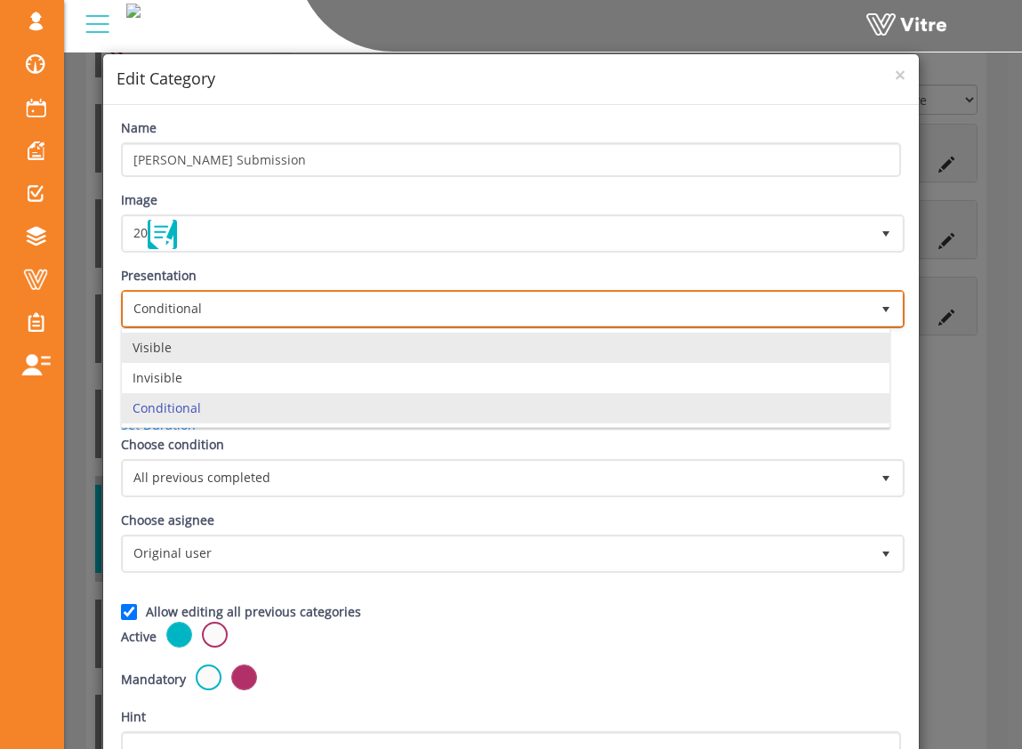
click at [326, 353] on li "Visible" at bounding box center [506, 348] width 768 height 30
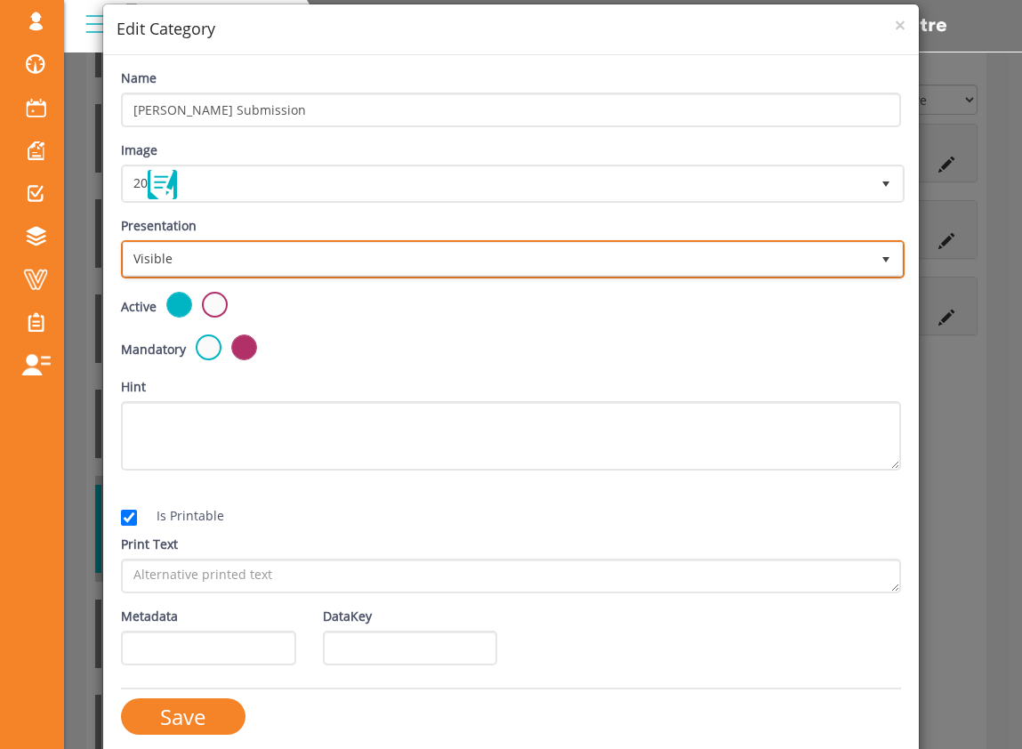
scroll to position [62, 0]
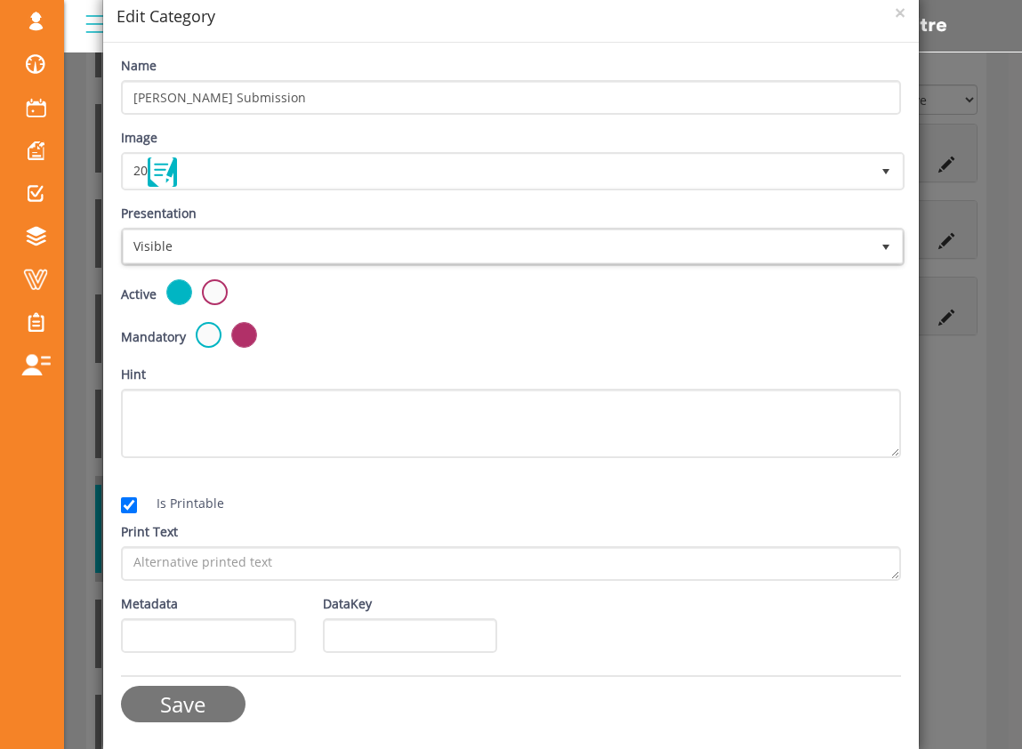
click at [211, 700] on input "Save" at bounding box center [183, 704] width 125 height 36
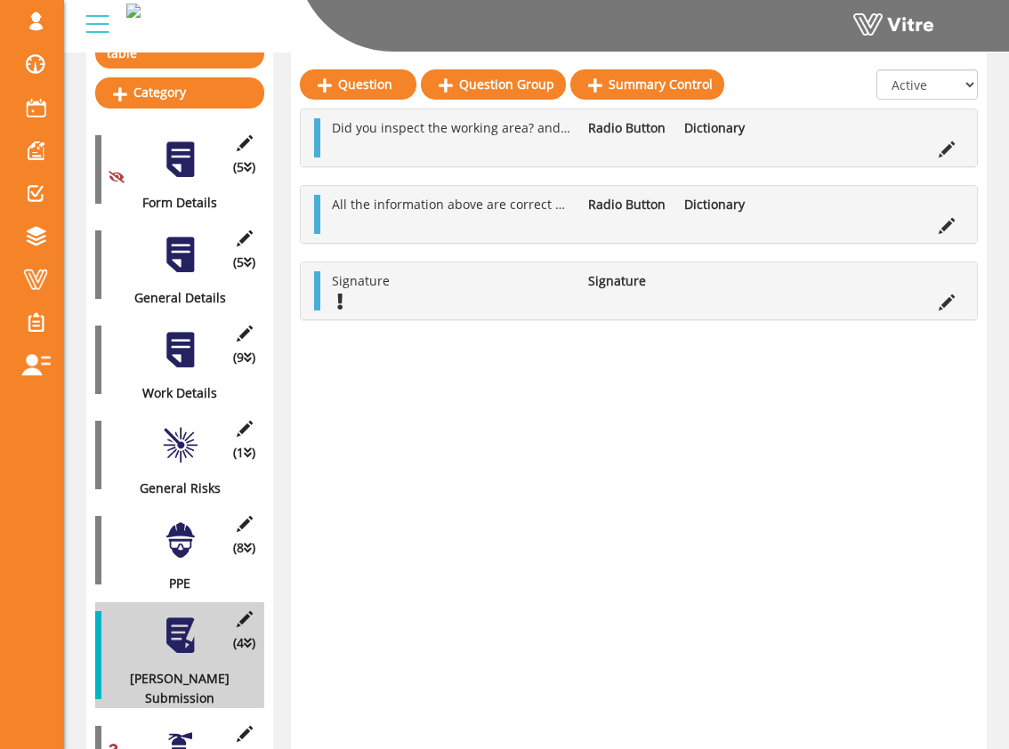
scroll to position [449, 0]
